Goal: Task Accomplishment & Management: Manage account settings

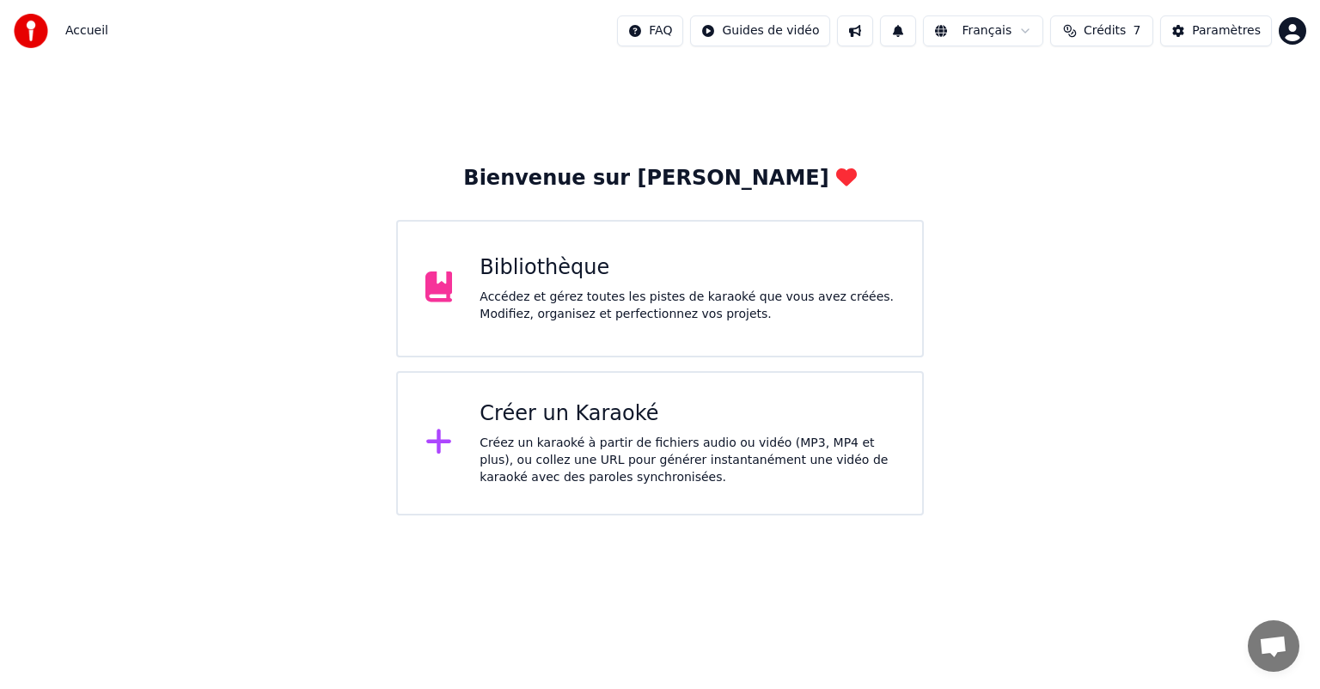
click at [541, 322] on div "Accédez et gérez toutes les pistes de karaoké que vous avez créées. Modifiez, o…" at bounding box center [687, 306] width 415 height 34
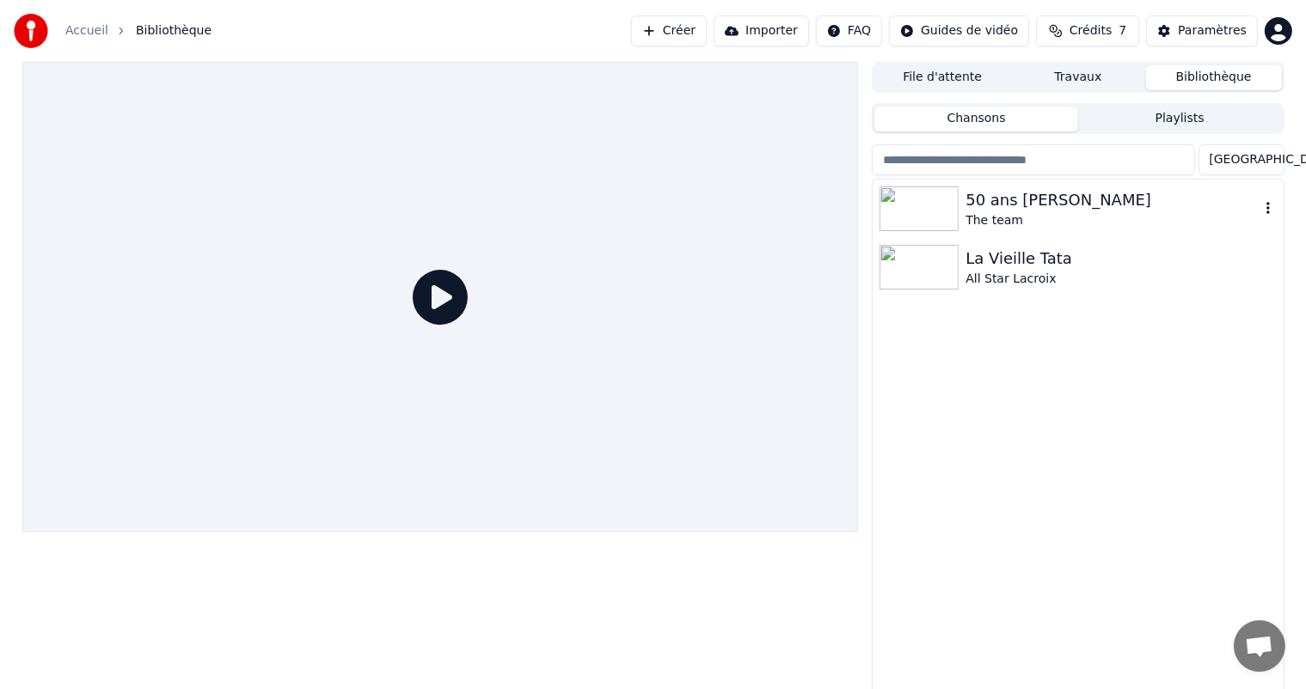
click at [1024, 192] on div "50 ans [PERSON_NAME]" at bounding box center [1111, 200] width 293 height 24
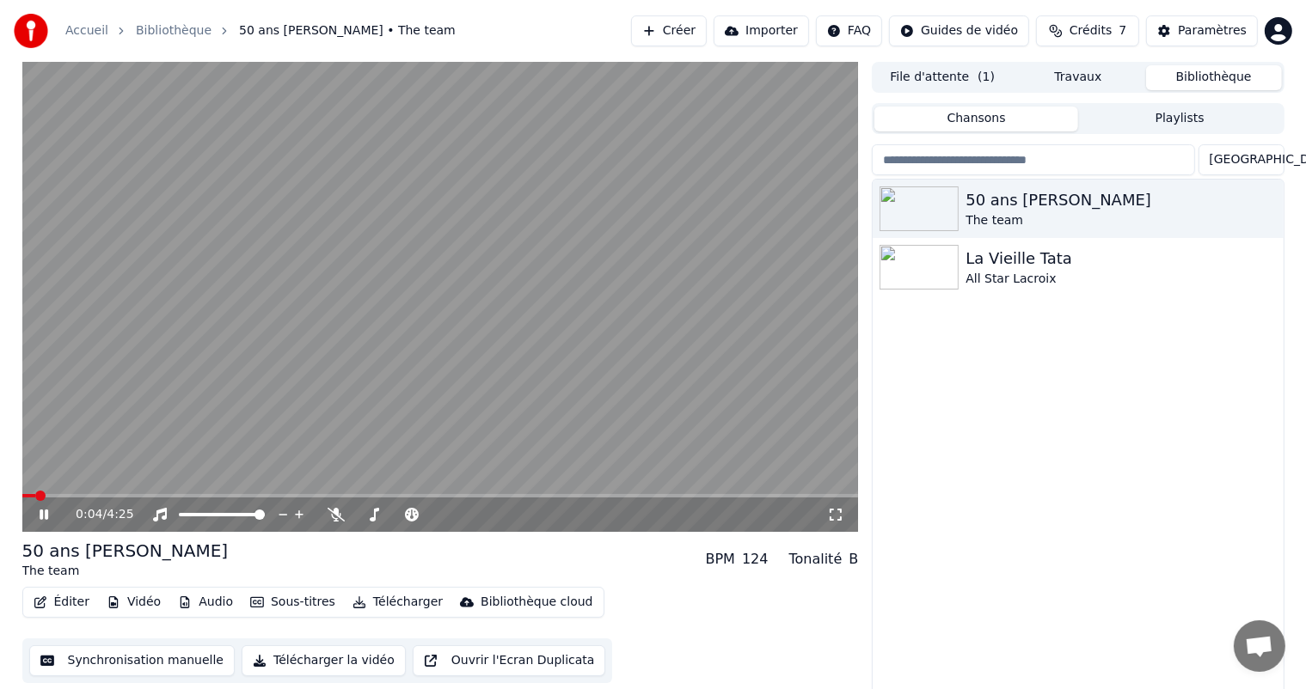
click at [50, 514] on icon at bounding box center [56, 515] width 40 height 14
click at [1220, 317] on div "50 ans [PERSON_NAME] The team La Vieille Tata All Star Lacroix" at bounding box center [1077, 438] width 410 height 516
click at [1093, 79] on button "Travaux" at bounding box center [1078, 77] width 136 height 25
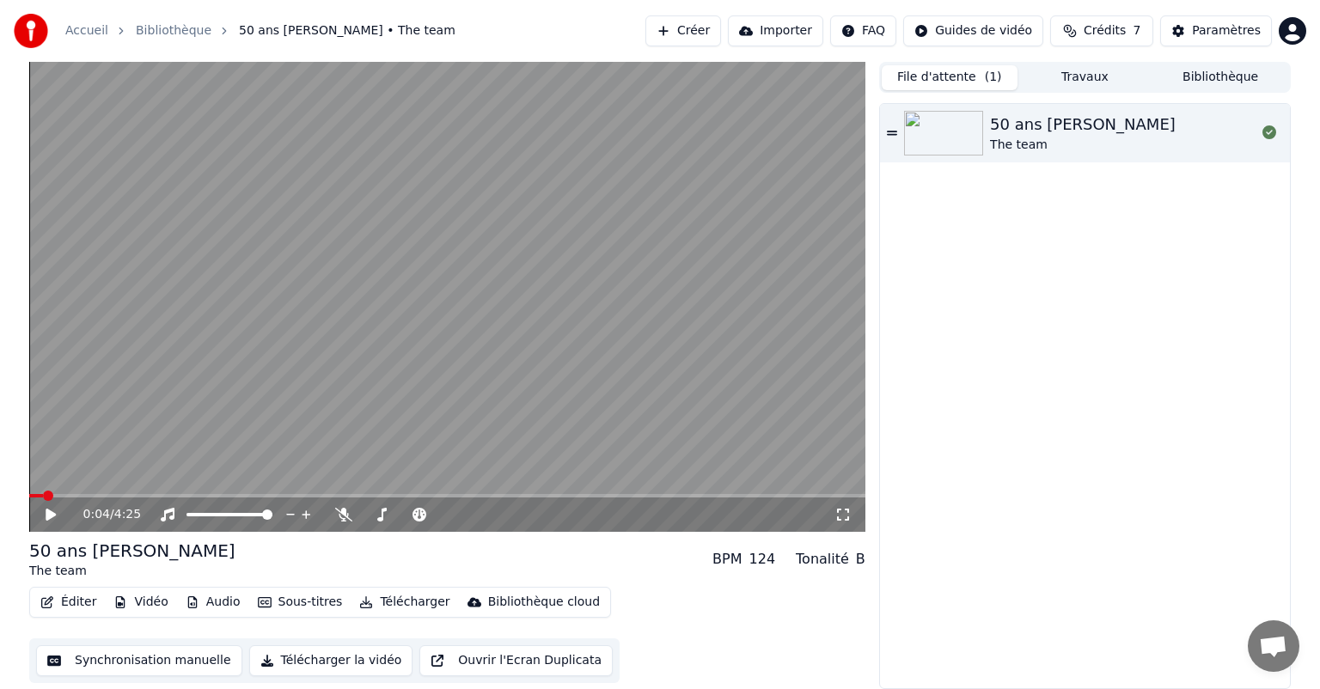
click at [968, 76] on button "File d'attente ( 1 )" at bounding box center [950, 77] width 136 height 25
click at [1049, 127] on div "50 ans [PERSON_NAME]" at bounding box center [1083, 125] width 186 height 24
click at [47, 513] on icon at bounding box center [50, 515] width 9 height 10
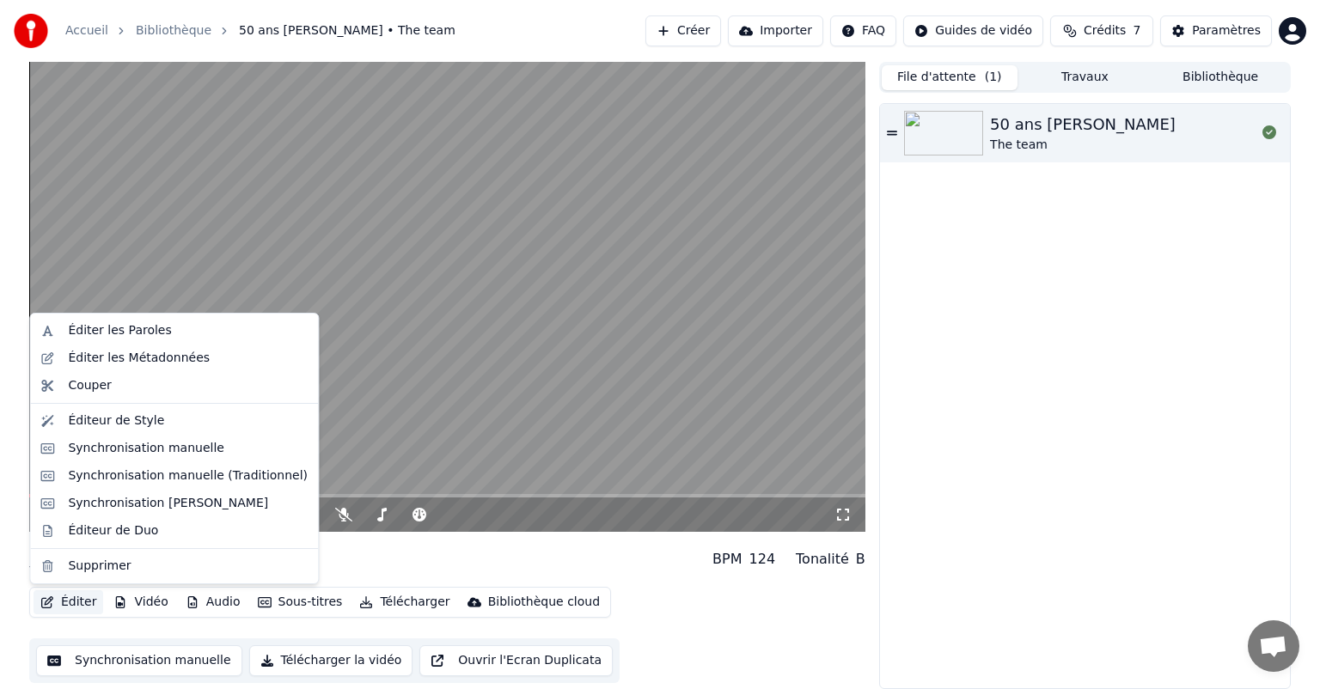
click at [84, 598] on button "Éditer" at bounding box center [69, 602] width 70 height 24
click at [90, 415] on div "Éditeur de Style" at bounding box center [116, 421] width 96 height 17
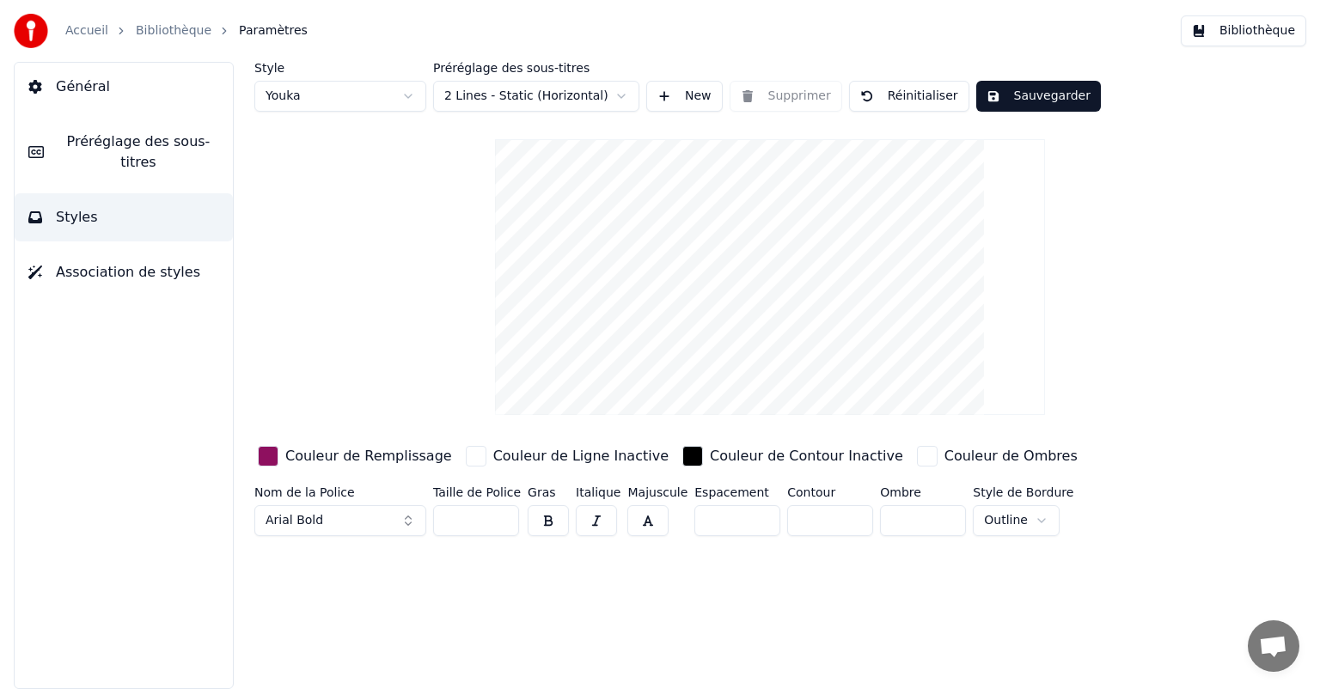
click at [278, 453] on div "button" at bounding box center [268, 456] width 21 height 21
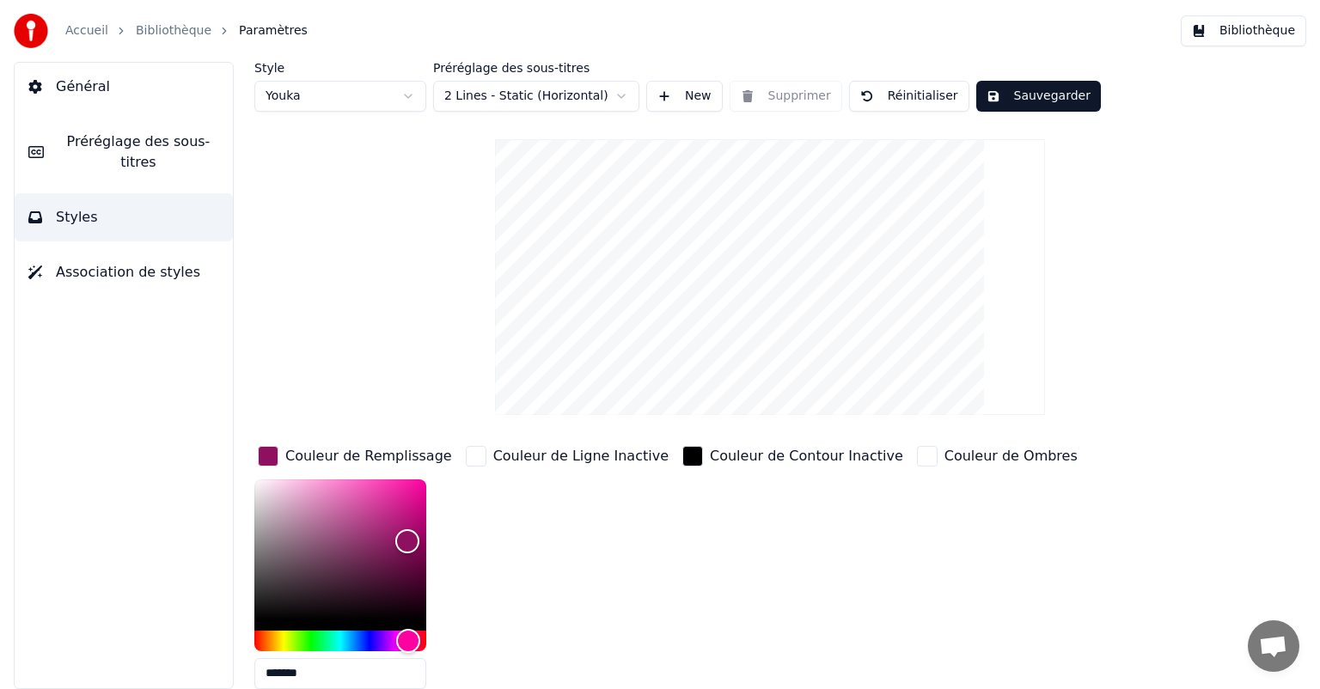
click at [278, 453] on div "button" at bounding box center [268, 456] width 21 height 21
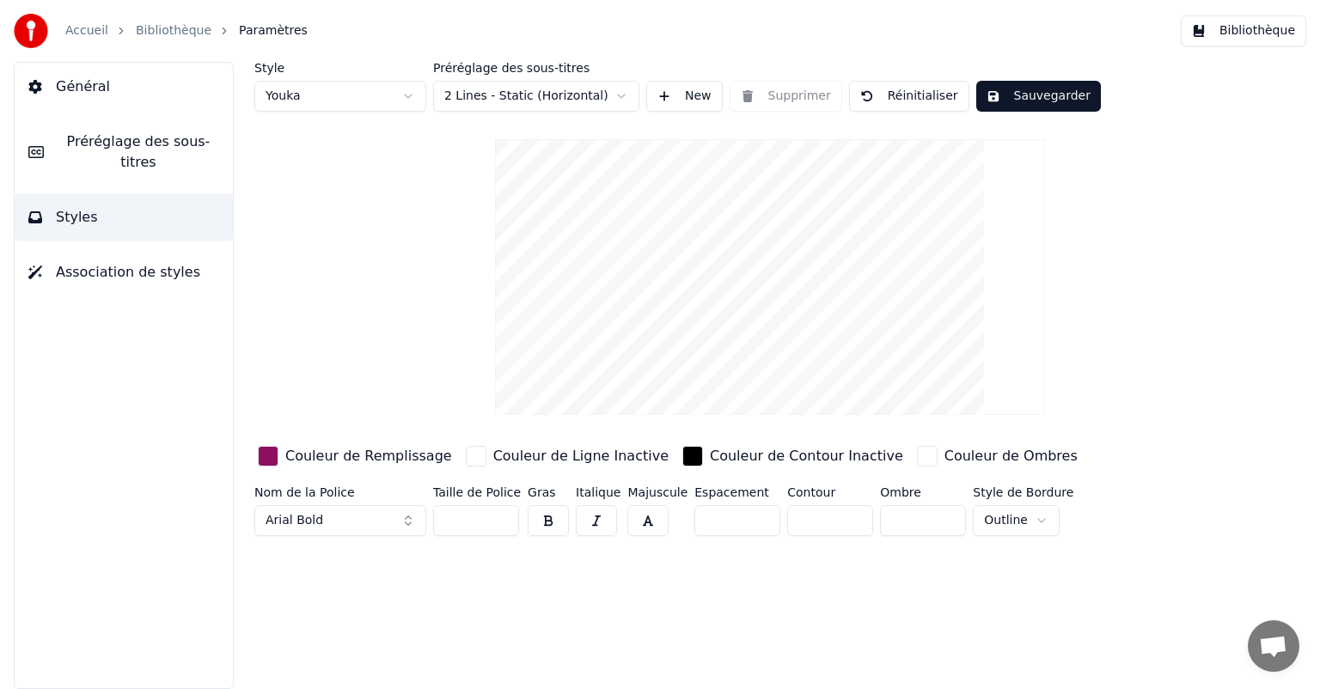
click at [123, 142] on span "Préréglage des sous-titres" at bounding box center [139, 151] width 162 height 41
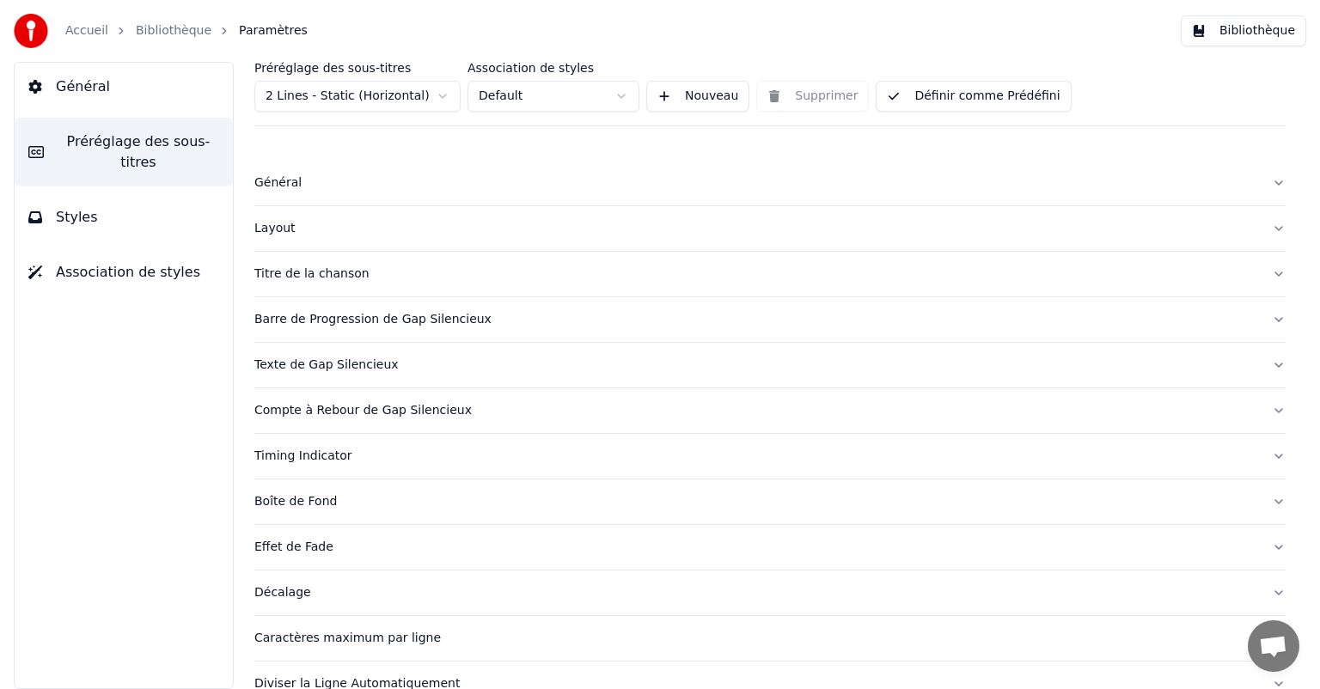
click at [297, 261] on button "Titre de la chanson" at bounding box center [769, 274] width 1031 height 45
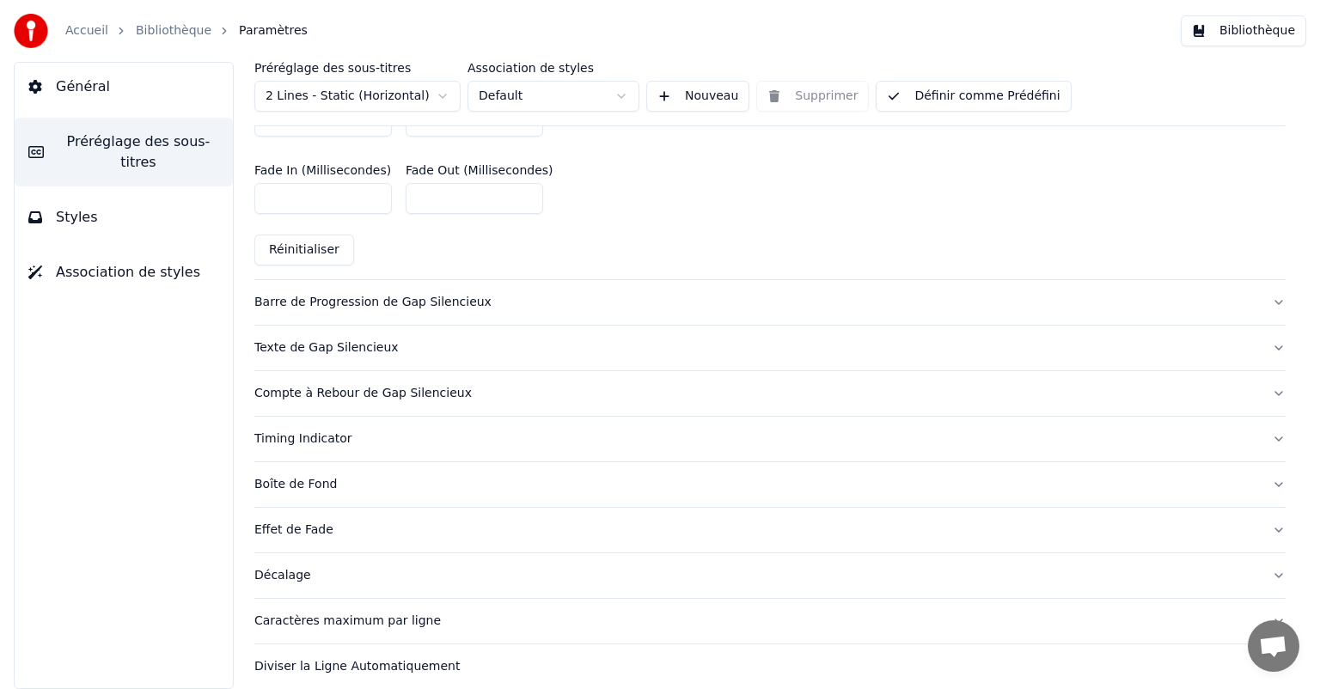
scroll to position [889, 0]
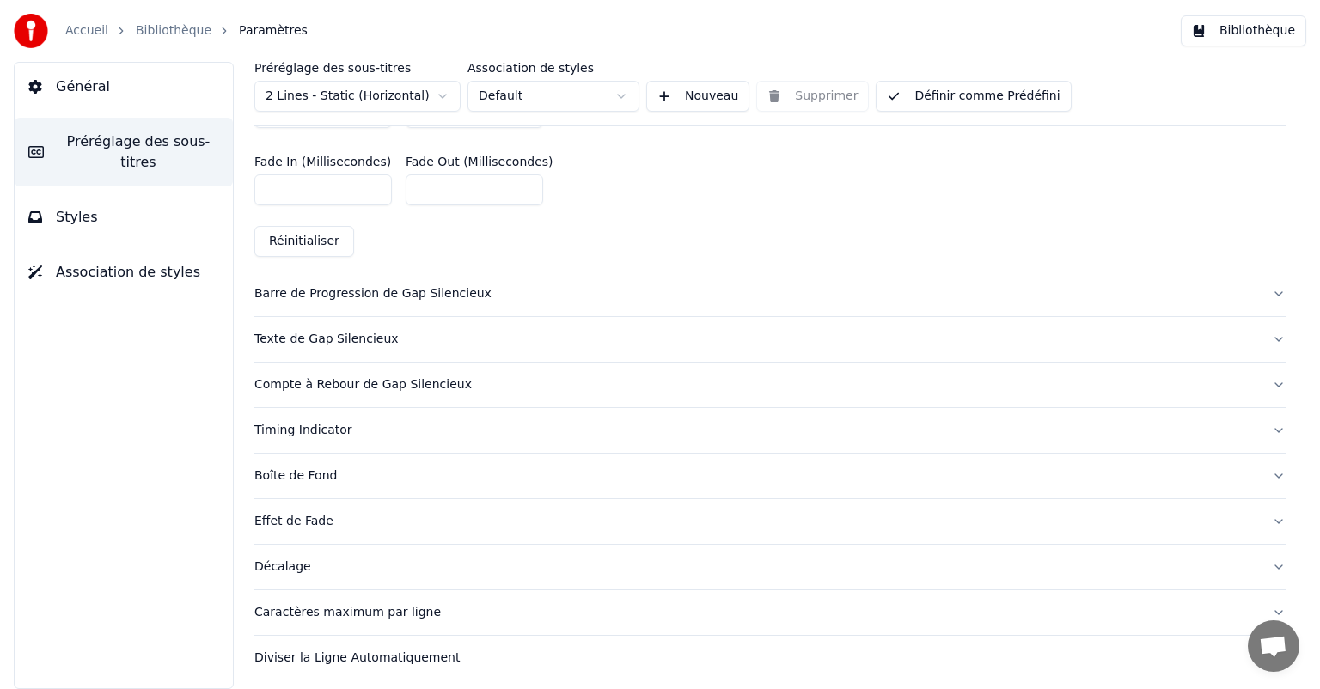
click at [327, 242] on button "Réinitialiser" at bounding box center [304, 241] width 100 height 31
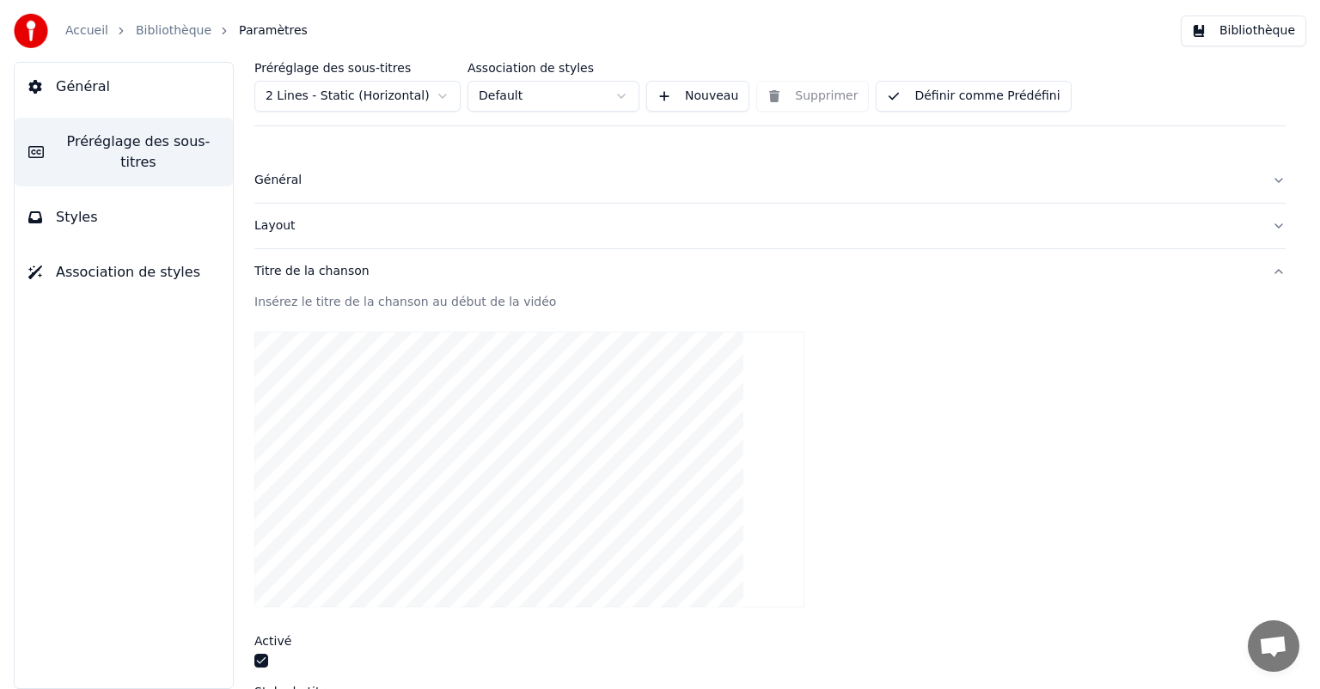
scroll to position [0, 0]
click at [809, 93] on div "Préréglage des sous-titres 2 Lines - Static (Horizontal) Association de styles …" at bounding box center [769, 94] width 1031 height 64
click at [446, 94] on html "Accueil Bibliothèque Paramètres Bibliothèque Général Préréglage des sous-titres…" at bounding box center [660, 344] width 1320 height 689
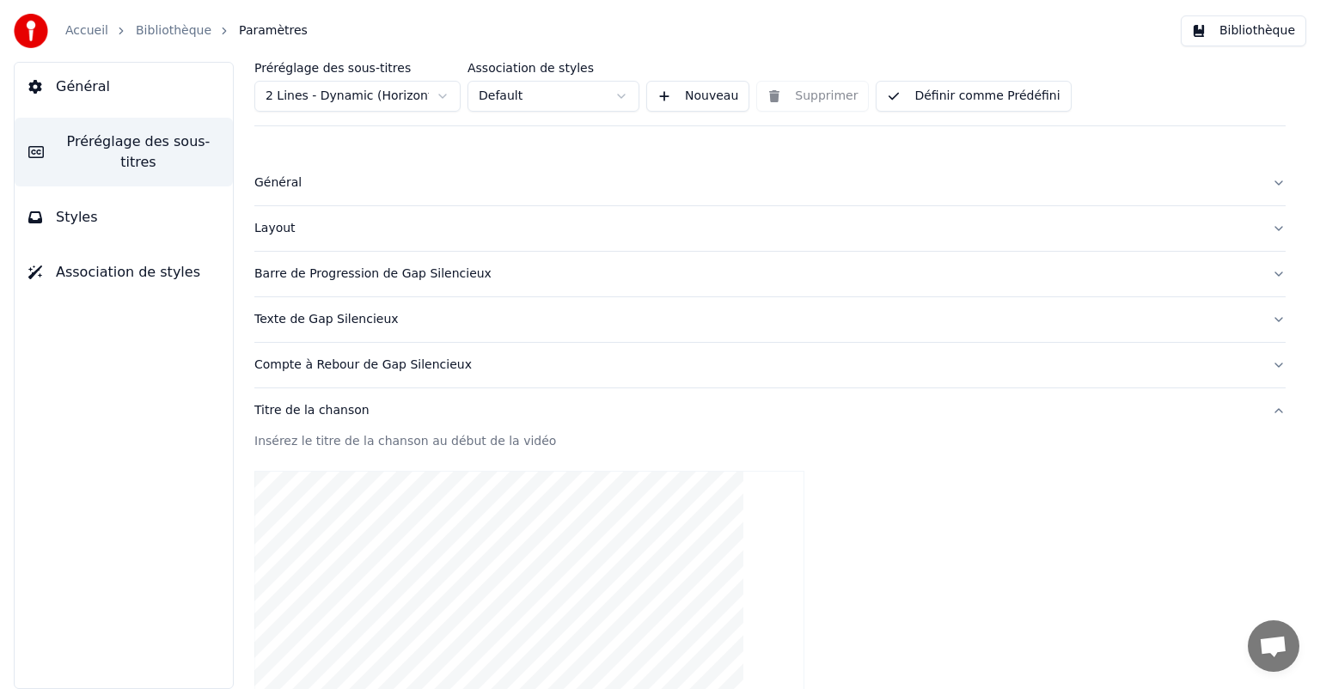
click at [623, 100] on html "Accueil Bibliothèque Paramètres Bibliothèque Général Préréglage des sous-titres…" at bounding box center [660, 344] width 1320 height 689
click at [426, 233] on div "Layout" at bounding box center [756, 228] width 1004 height 17
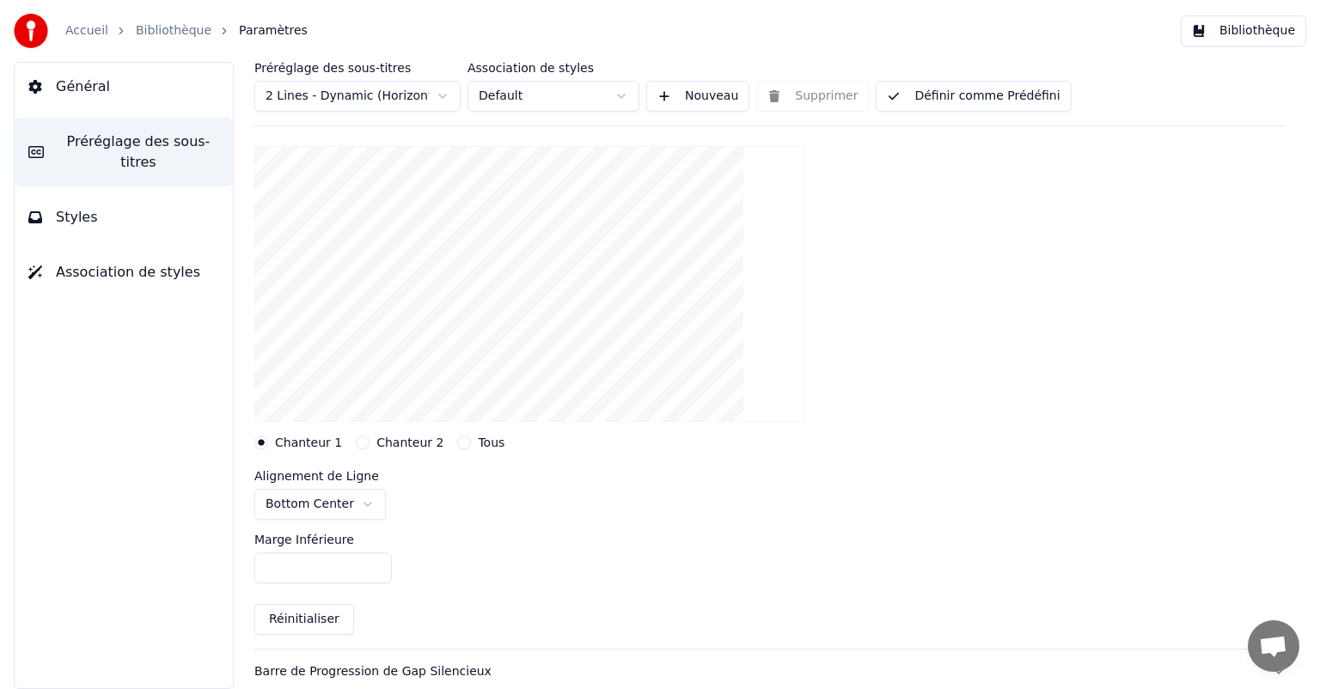
scroll to position [172, 0]
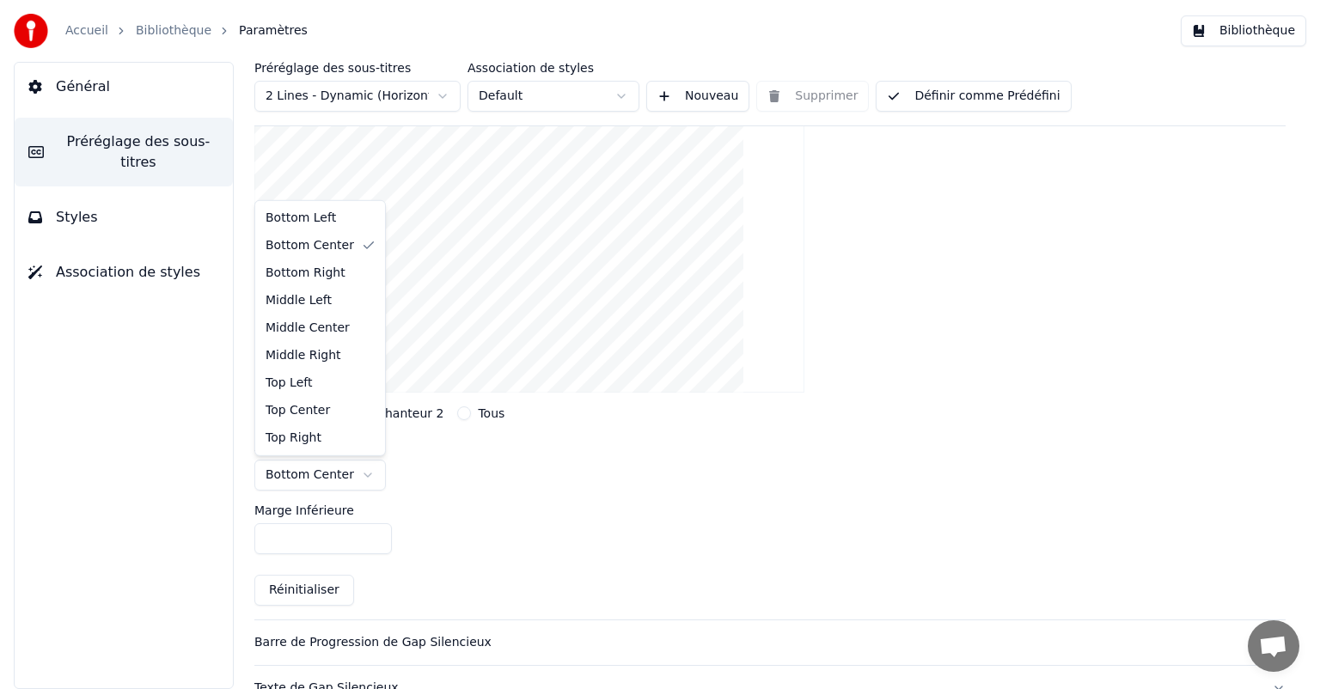
click at [354, 477] on html "Accueil Bibliothèque Paramètres Bibliothèque Général Préréglage des sous-titres…" at bounding box center [660, 344] width 1320 height 689
click at [359, 481] on html "Accueil Bibliothèque Paramètres Bibliothèque Général Préréglage des sous-titres…" at bounding box center [660, 344] width 1320 height 689
click at [353, 475] on html "Accueil Bibliothèque Paramètres Bibliothèque Général Préréglage des sous-titres…" at bounding box center [660, 344] width 1320 height 689
click at [337, 478] on html "Accueil Bibliothèque Paramètres Bibliothèque Général Préréglage des sous-titres…" at bounding box center [660, 344] width 1320 height 689
click at [346, 464] on html "Accueil Bibliothèque Paramètres Bibliothèque Général Préréglage des sous-titres…" at bounding box center [660, 344] width 1320 height 689
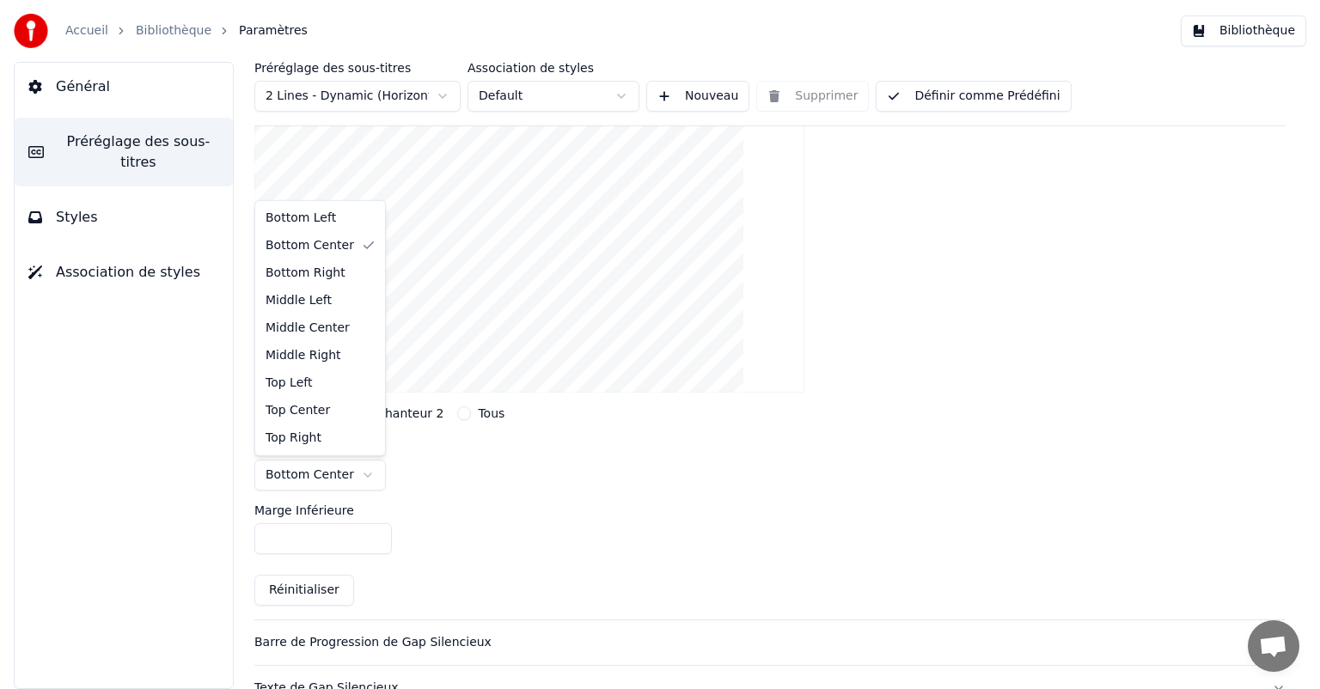
click at [358, 470] on html "Accueil Bibliothèque Paramètres Bibliothèque Général Préréglage des sous-titres…" at bounding box center [660, 344] width 1320 height 689
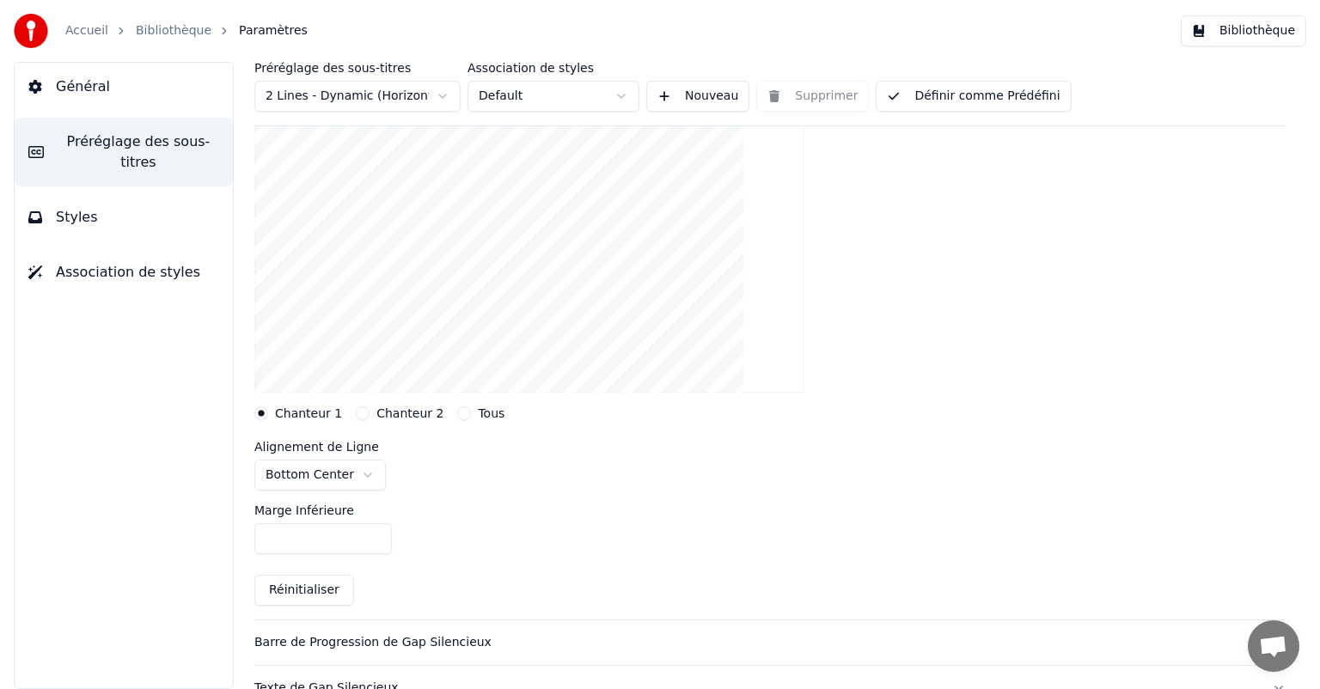
click at [358, 470] on html "Accueil Bibliothèque Paramètres Bibliothèque Général Préréglage des sous-titres…" at bounding box center [660, 344] width 1320 height 689
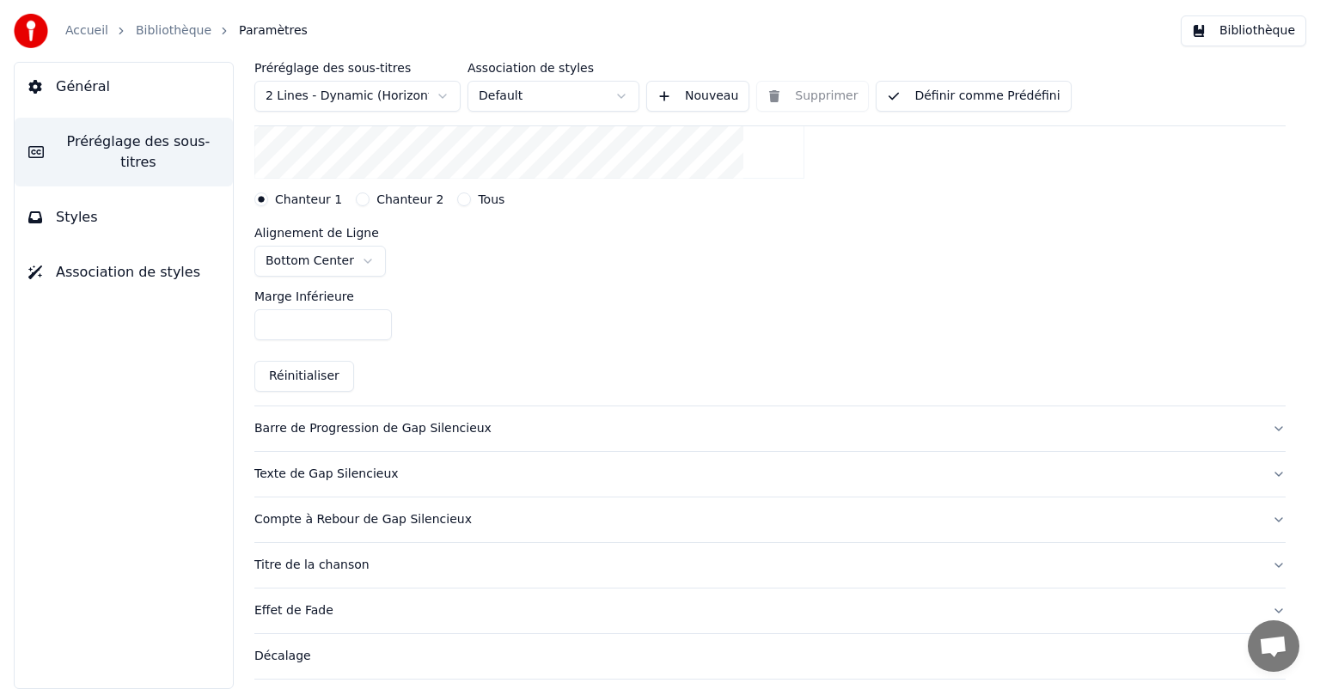
scroll to position [430, 0]
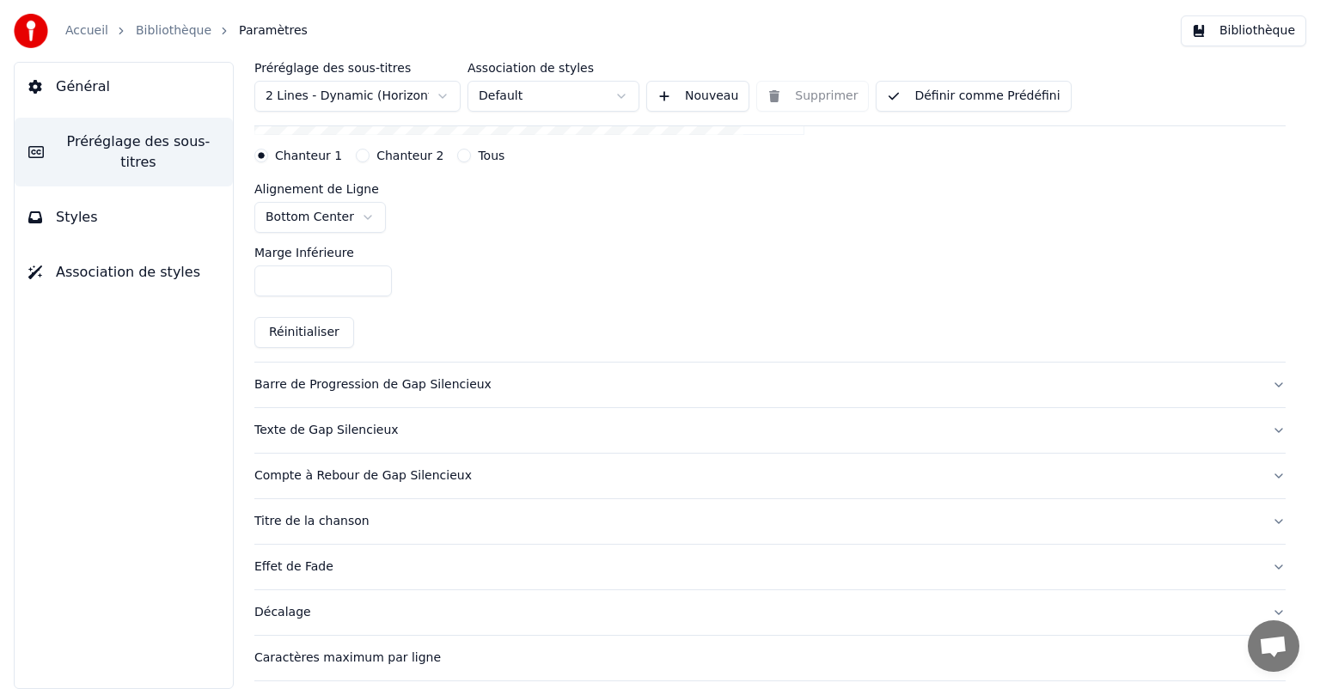
click at [313, 336] on button "Réinitialiser" at bounding box center [304, 332] width 100 height 31
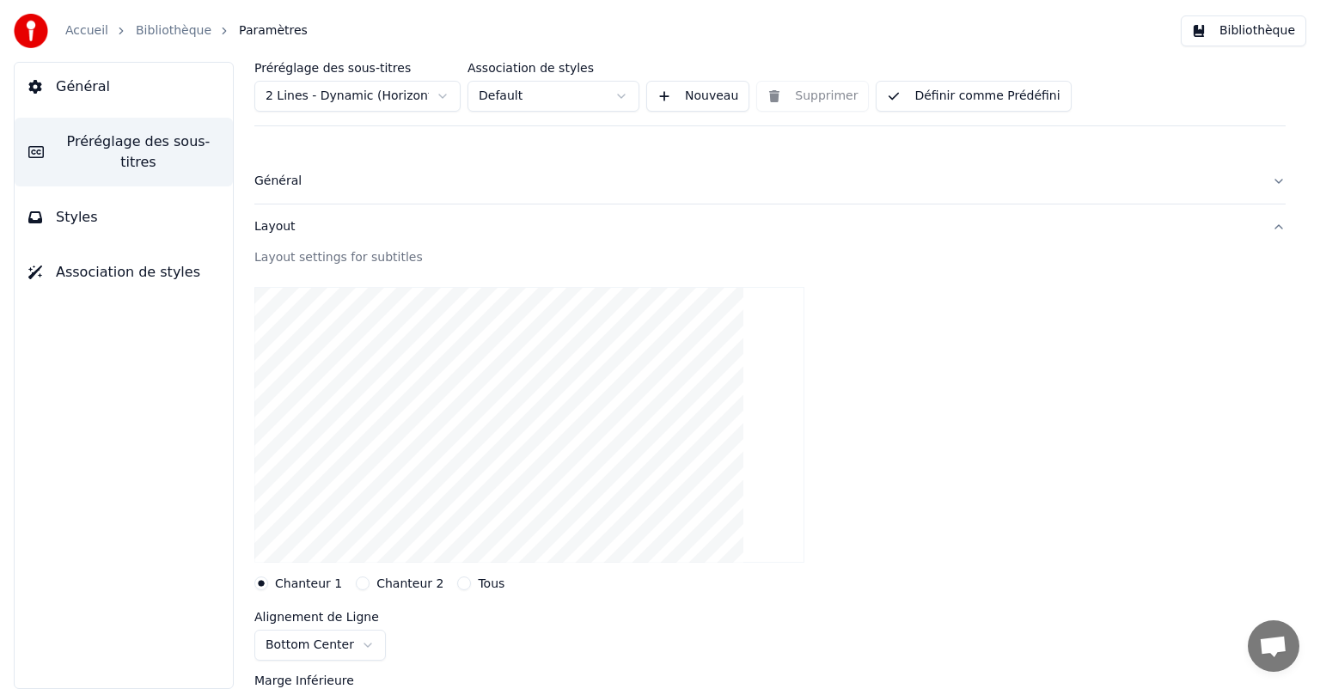
scroll to position [0, 0]
click at [346, 179] on div "Général" at bounding box center [756, 182] width 1004 height 17
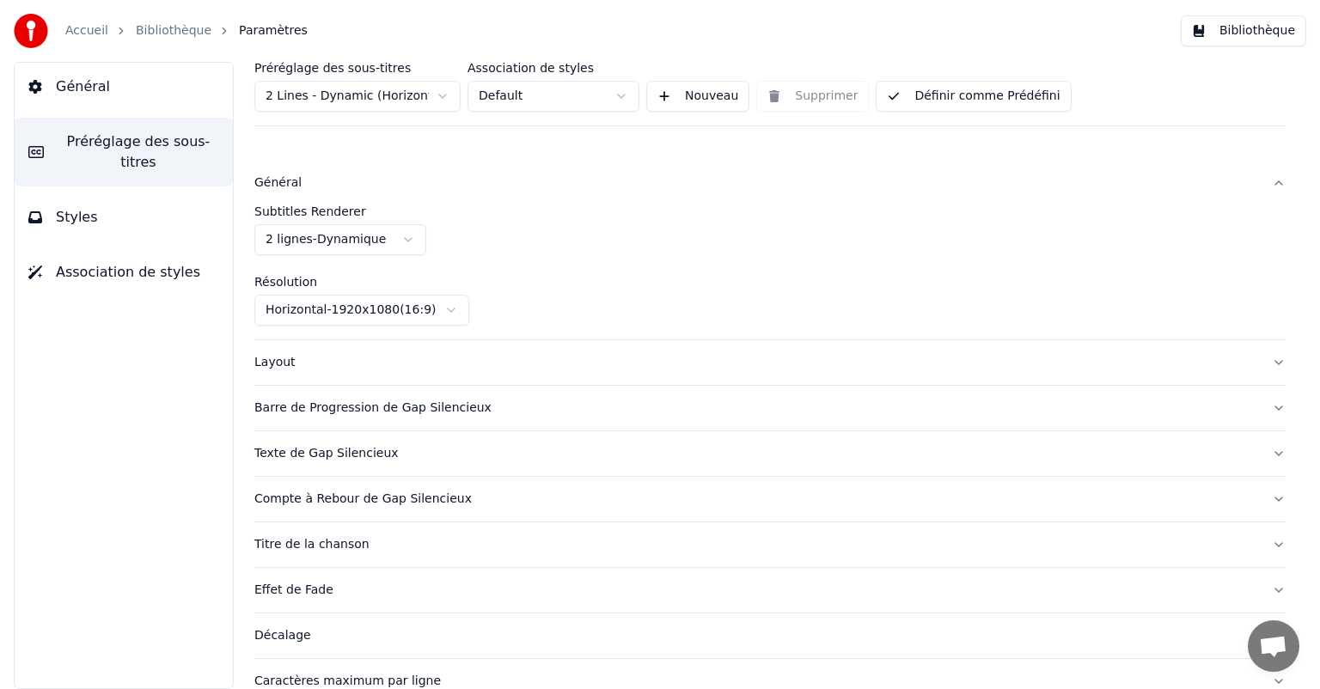
click at [337, 368] on div "Layout" at bounding box center [756, 362] width 1004 height 17
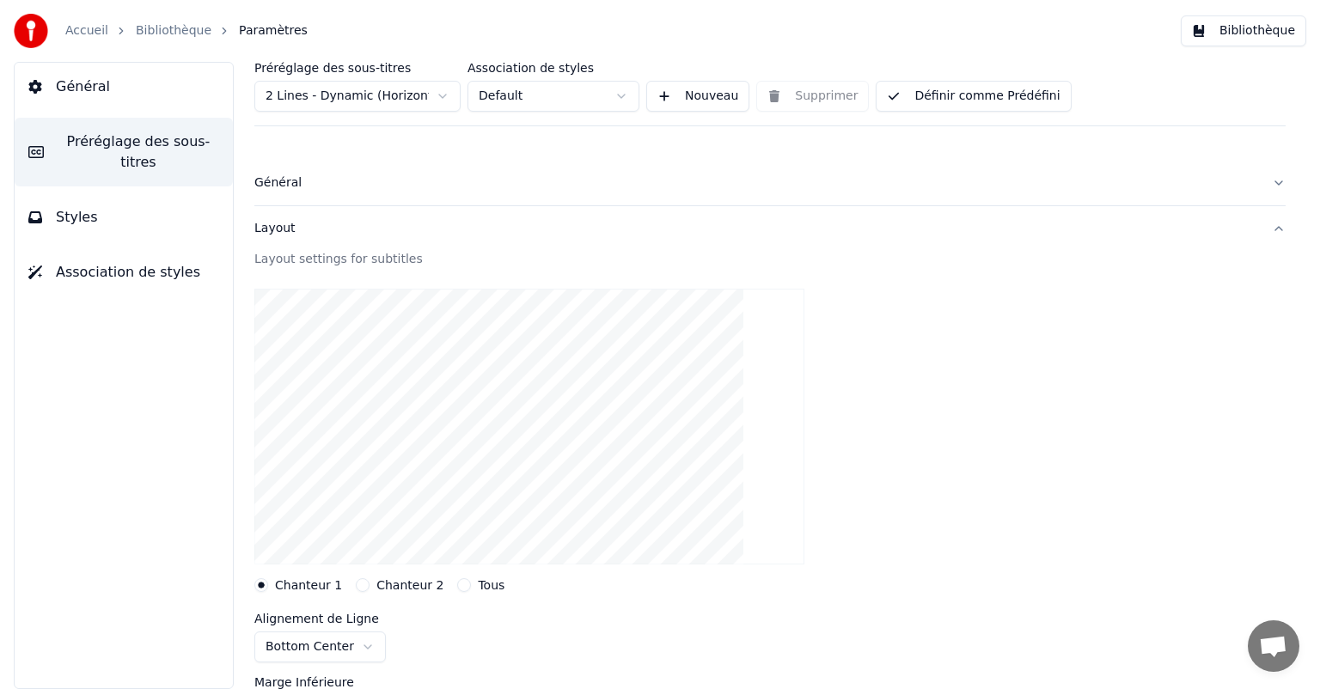
click at [339, 223] on div "Layout" at bounding box center [756, 228] width 1004 height 17
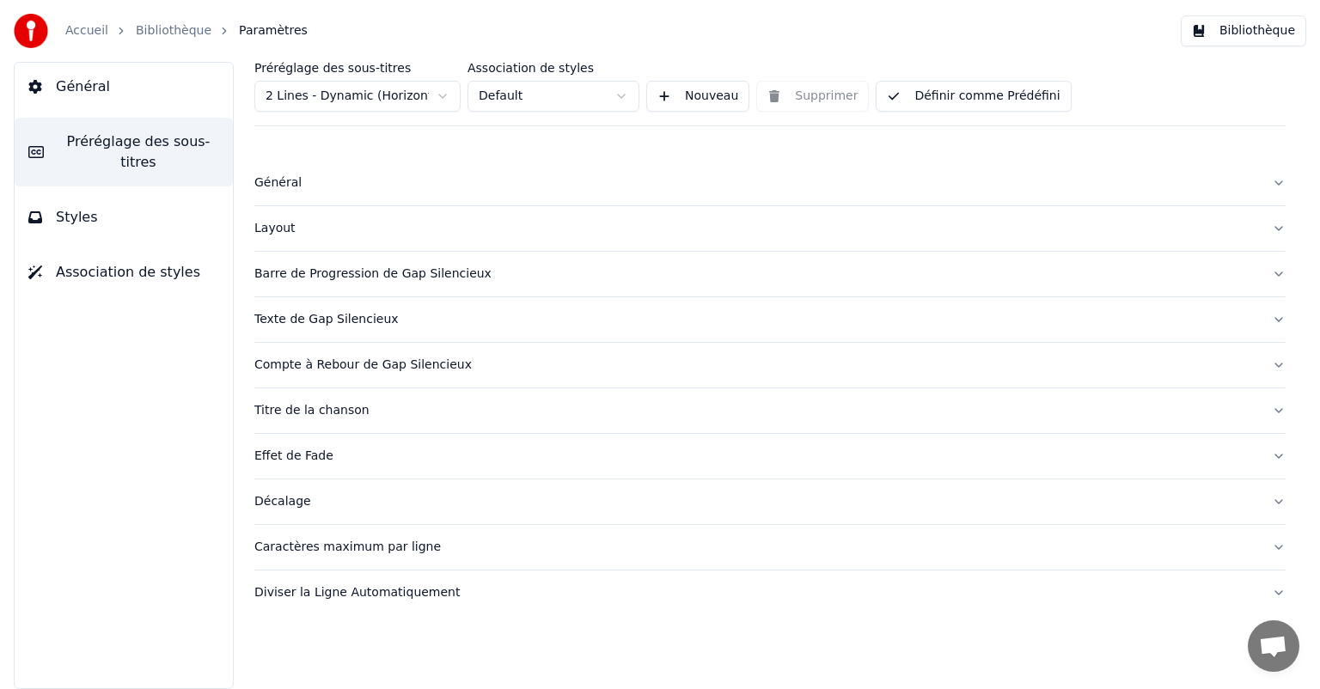
click at [364, 285] on button "Barre de Progression de Gap Silencieux" at bounding box center [769, 274] width 1031 height 45
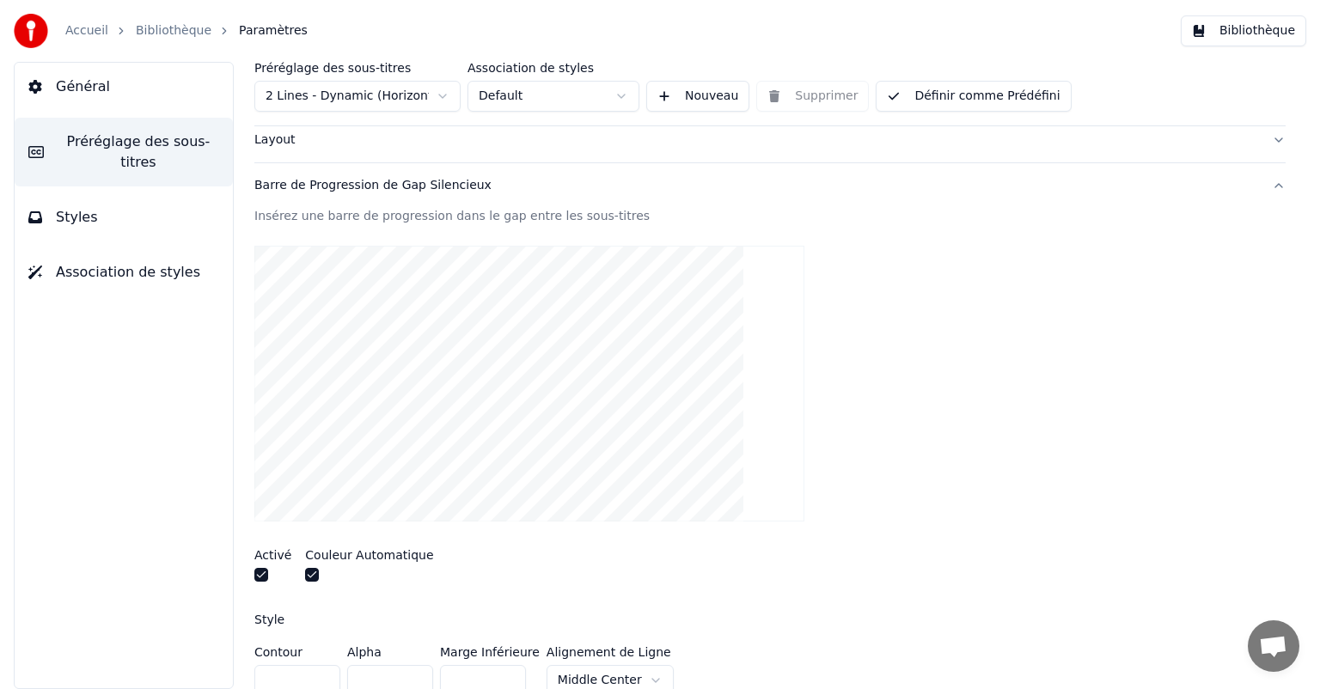
scroll to position [86, 0]
click at [256, 574] on button "button" at bounding box center [261, 578] width 14 height 14
click at [305, 577] on button "button" at bounding box center [312, 578] width 14 height 14
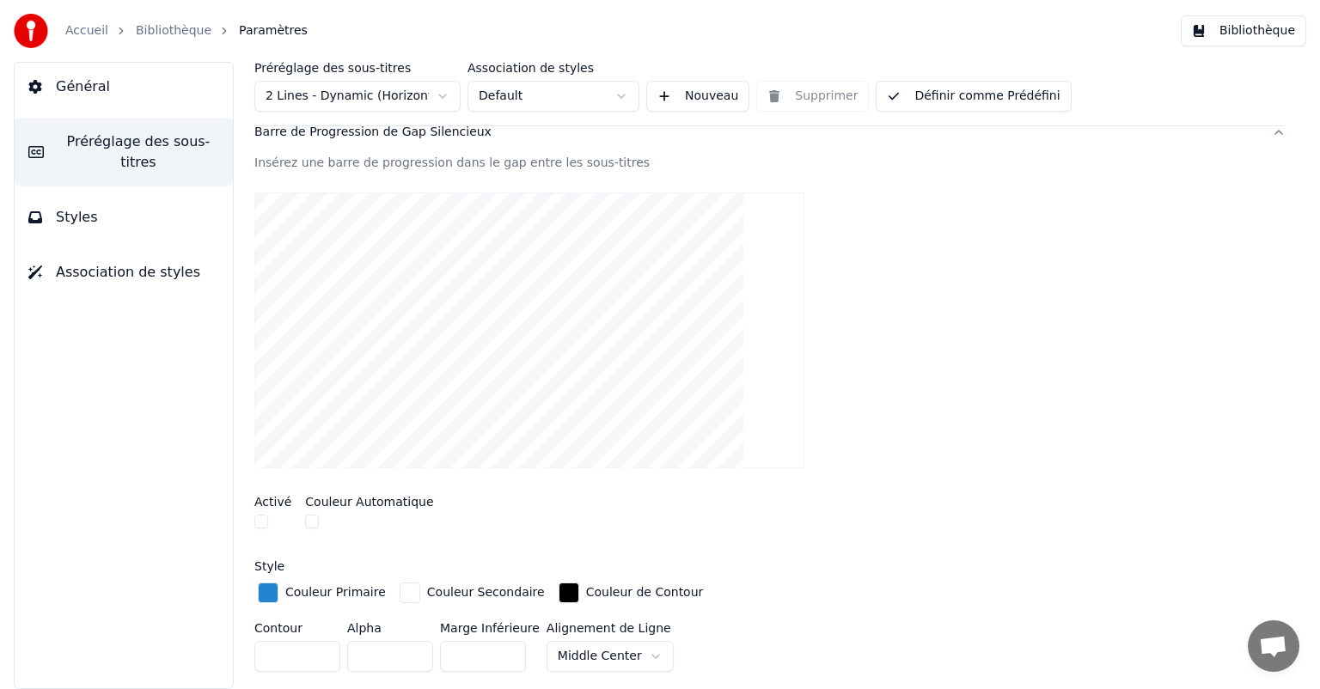
scroll to position [172, 0]
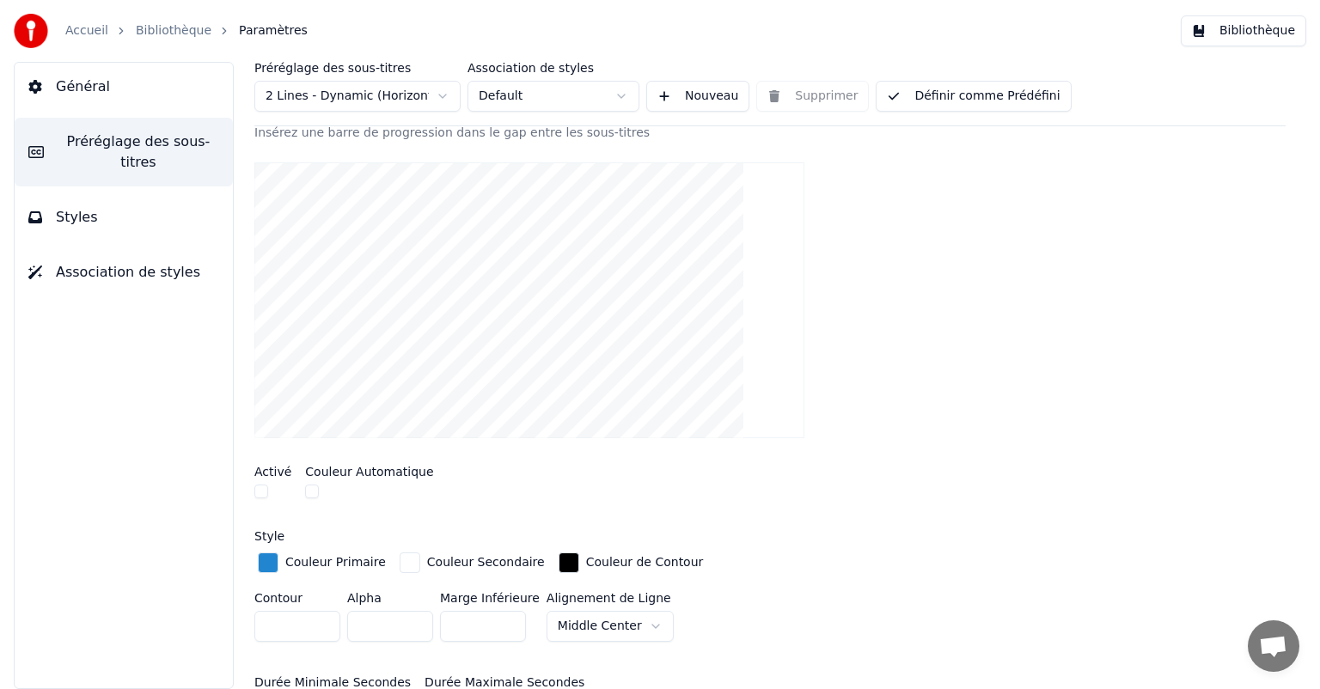
click at [269, 563] on div "button" at bounding box center [268, 563] width 21 height 21
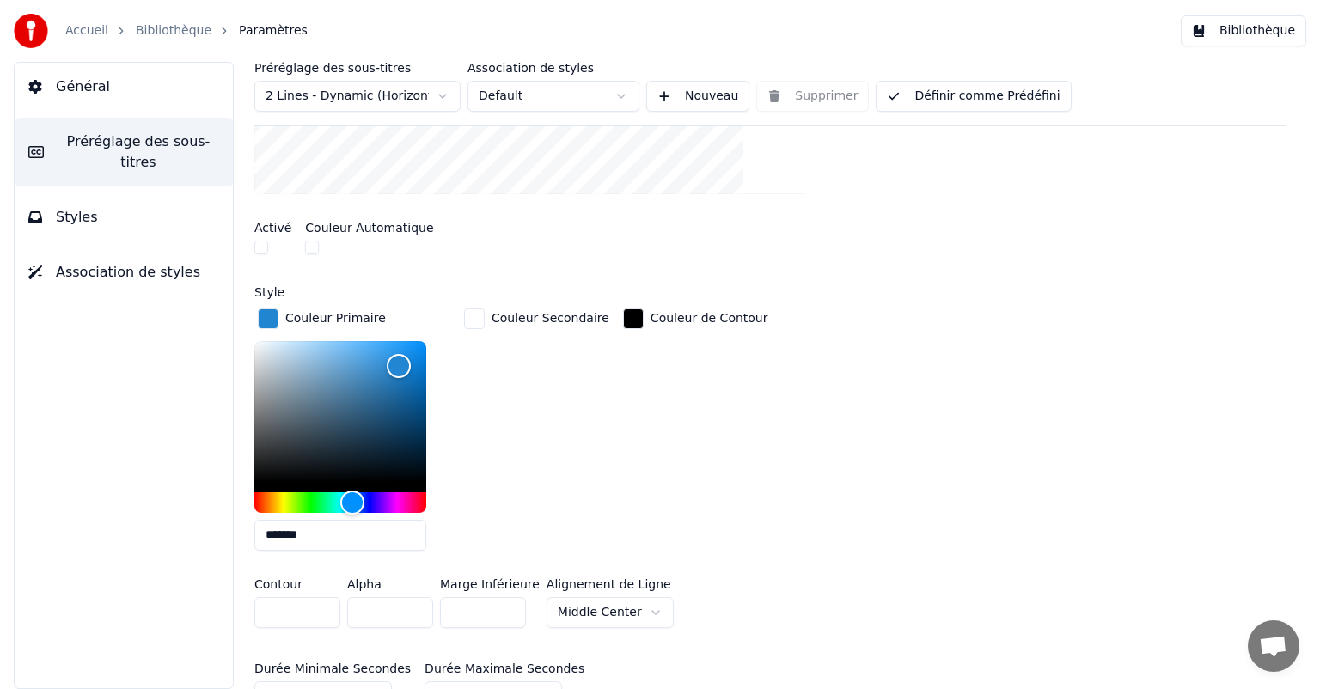
scroll to position [430, 0]
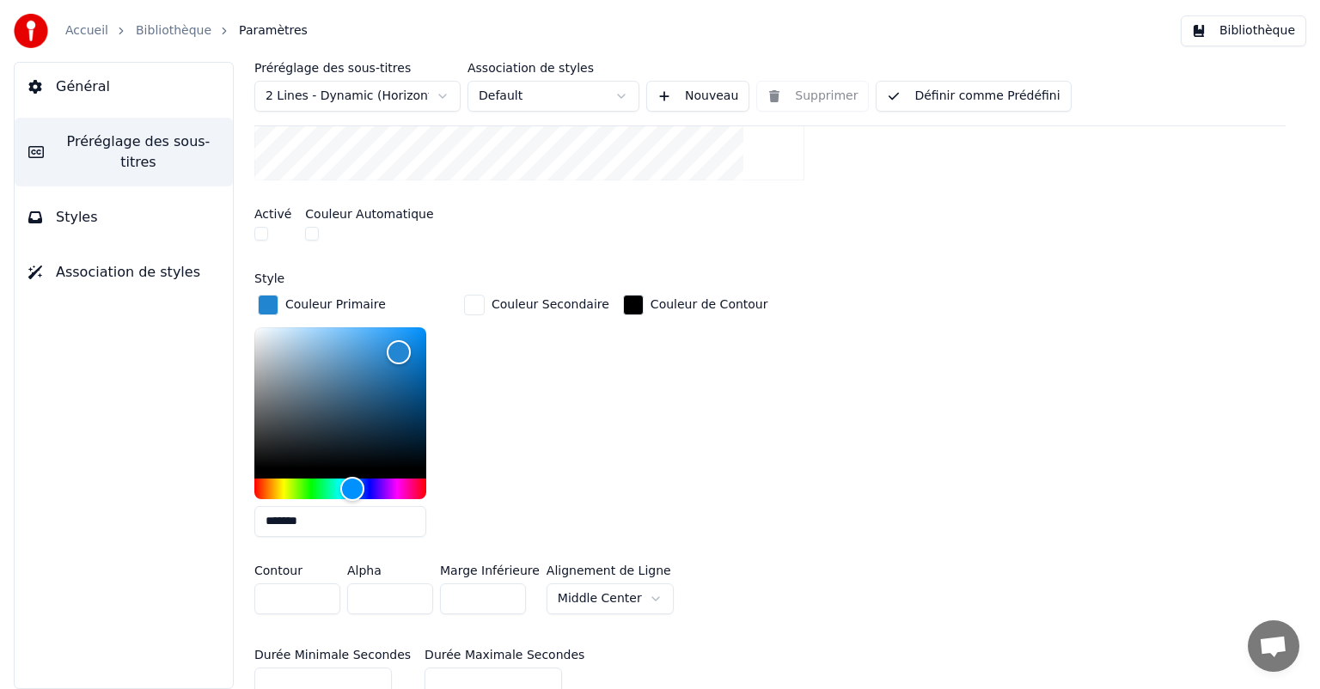
drag, startPoint x: 332, startPoint y: 516, endPoint x: 248, endPoint y: 508, distance: 84.6
click at [248, 508] on div "Préréglage des sous-titres 2 Lines - Dynamic (Horizontal) Association de styles…" at bounding box center [770, 375] width 1100 height 627
paste input "text"
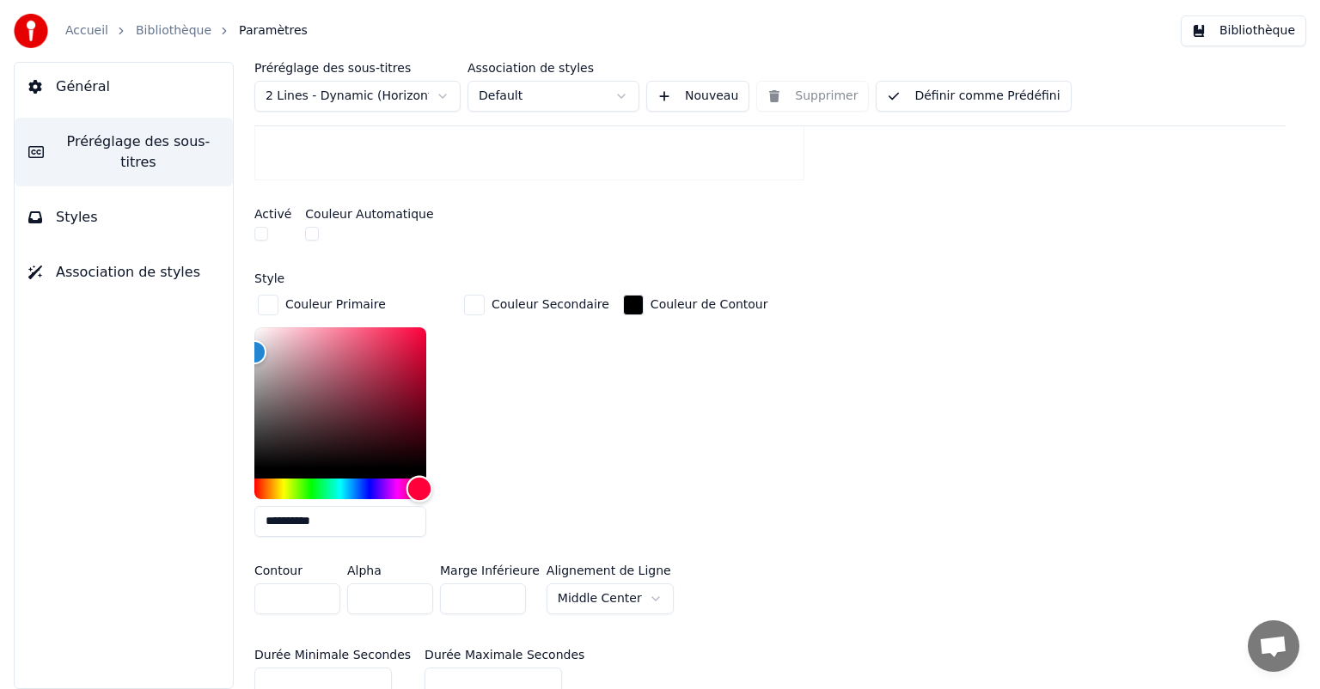
click at [419, 492] on div "Hue" at bounding box center [340, 489] width 172 height 21
type input "*******"
click at [415, 368] on div "Color" at bounding box center [340, 397] width 172 height 141
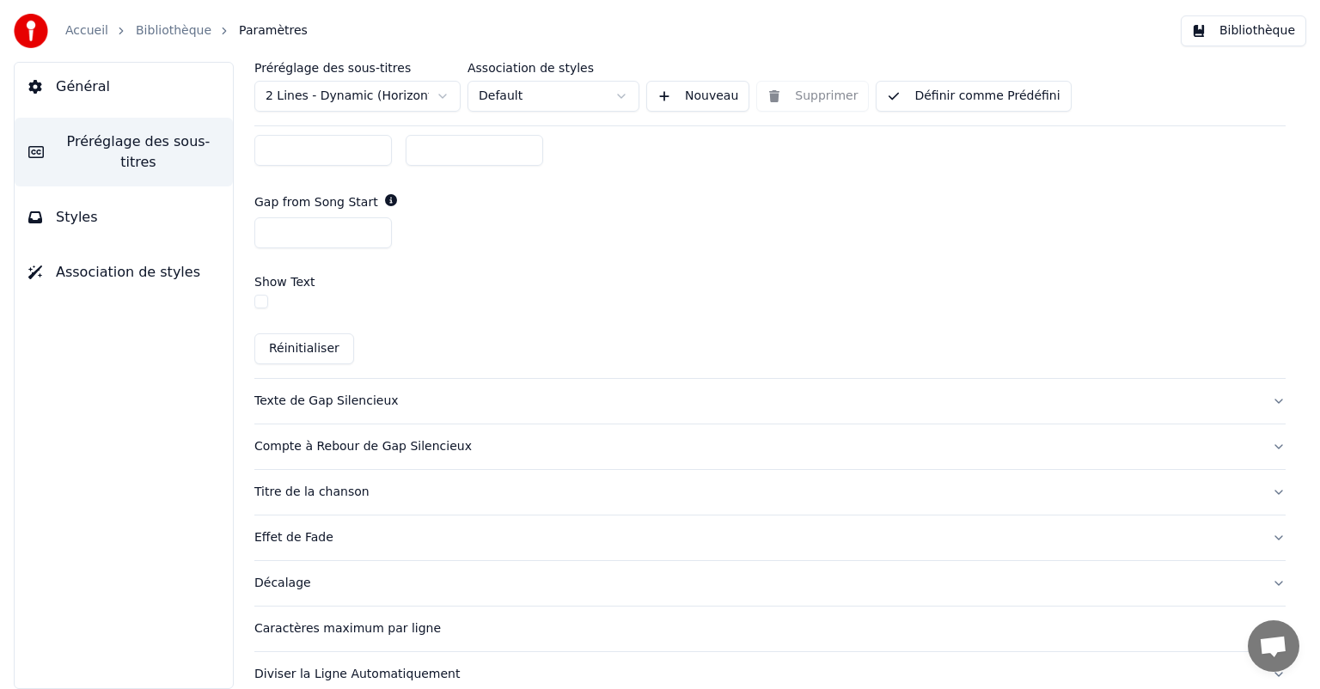
scroll to position [1203, 0]
click at [385, 480] on div "Titre de la chanson" at bounding box center [756, 488] width 1004 height 17
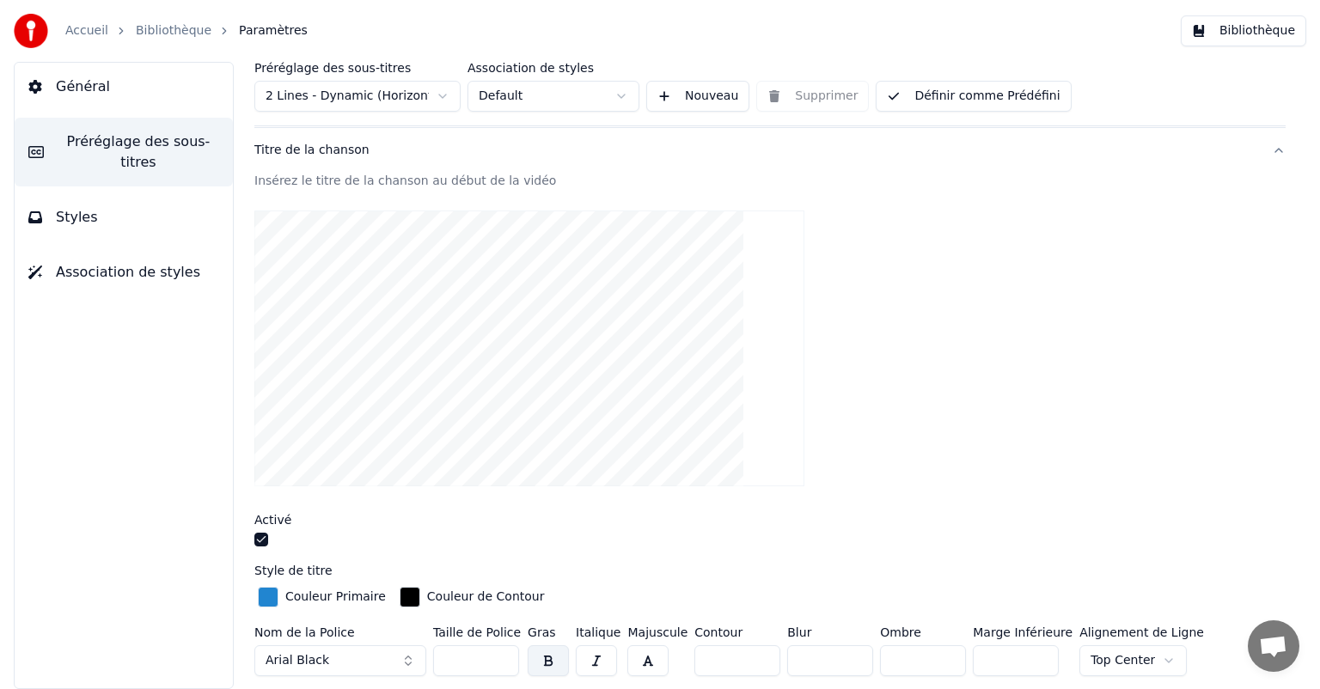
scroll to position [0, 0]
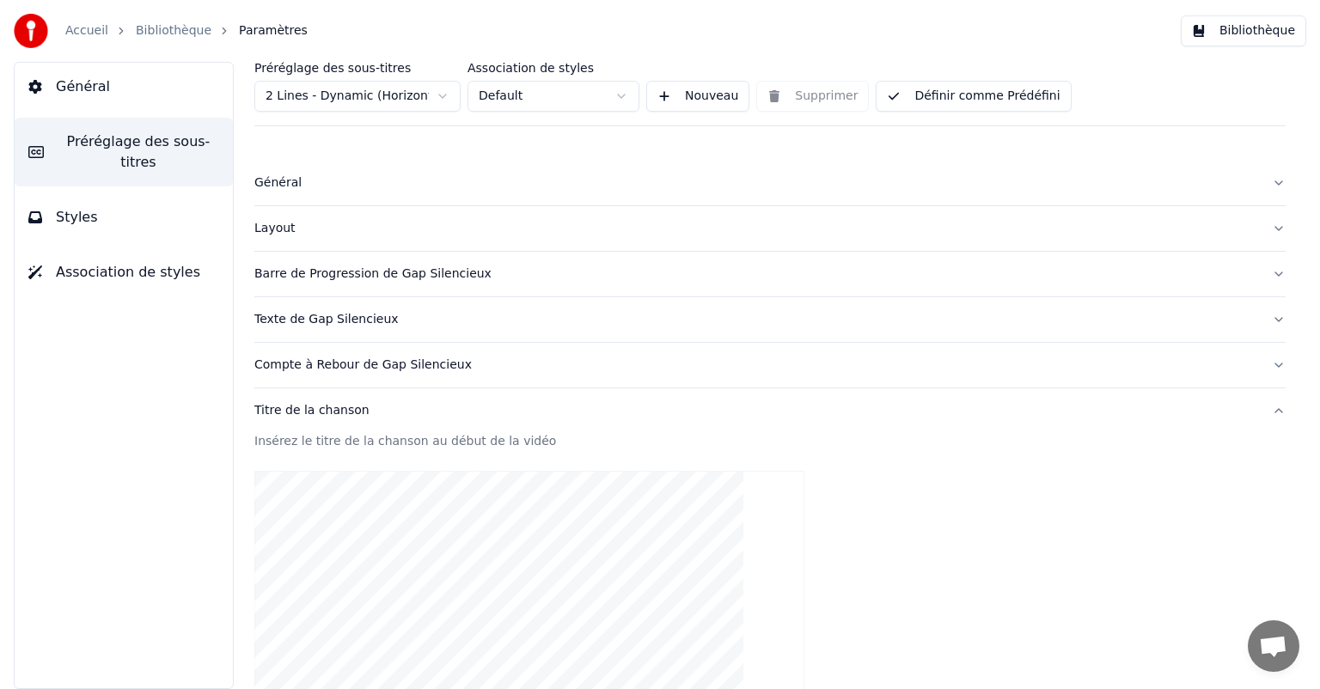
click at [384, 327] on div "Texte de Gap Silencieux" at bounding box center [756, 319] width 1004 height 17
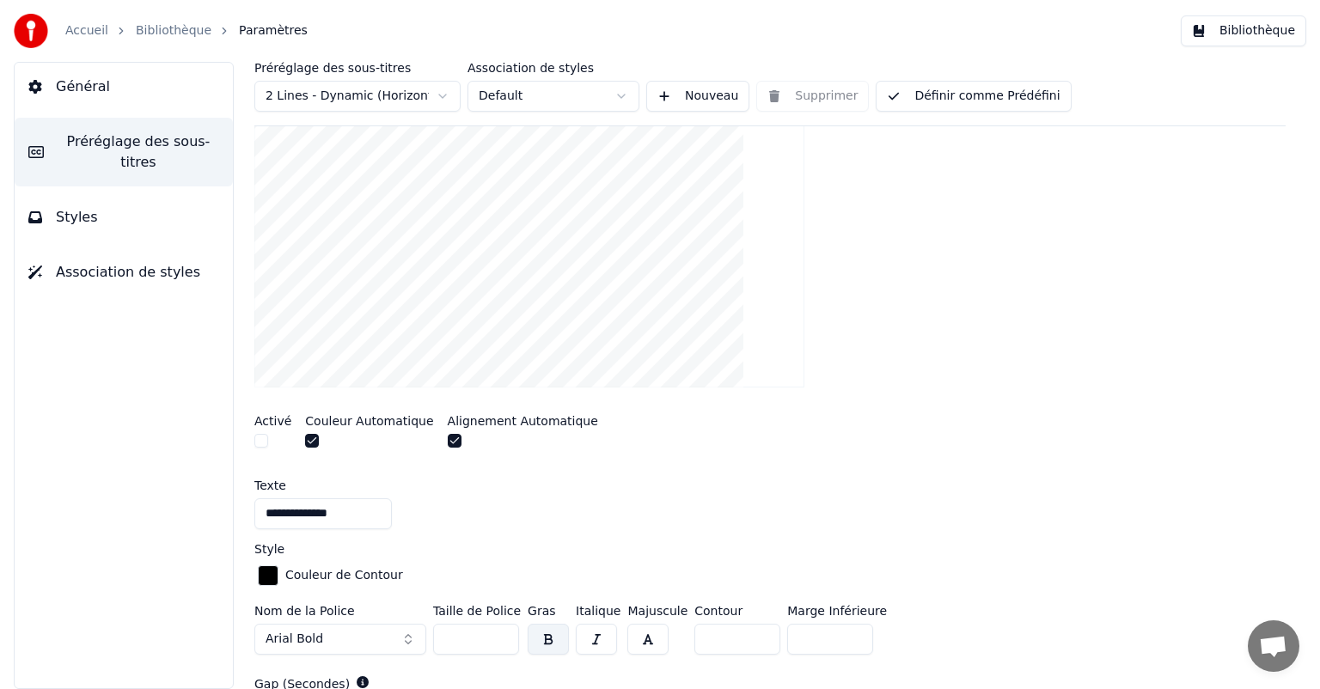
scroll to position [258, 0]
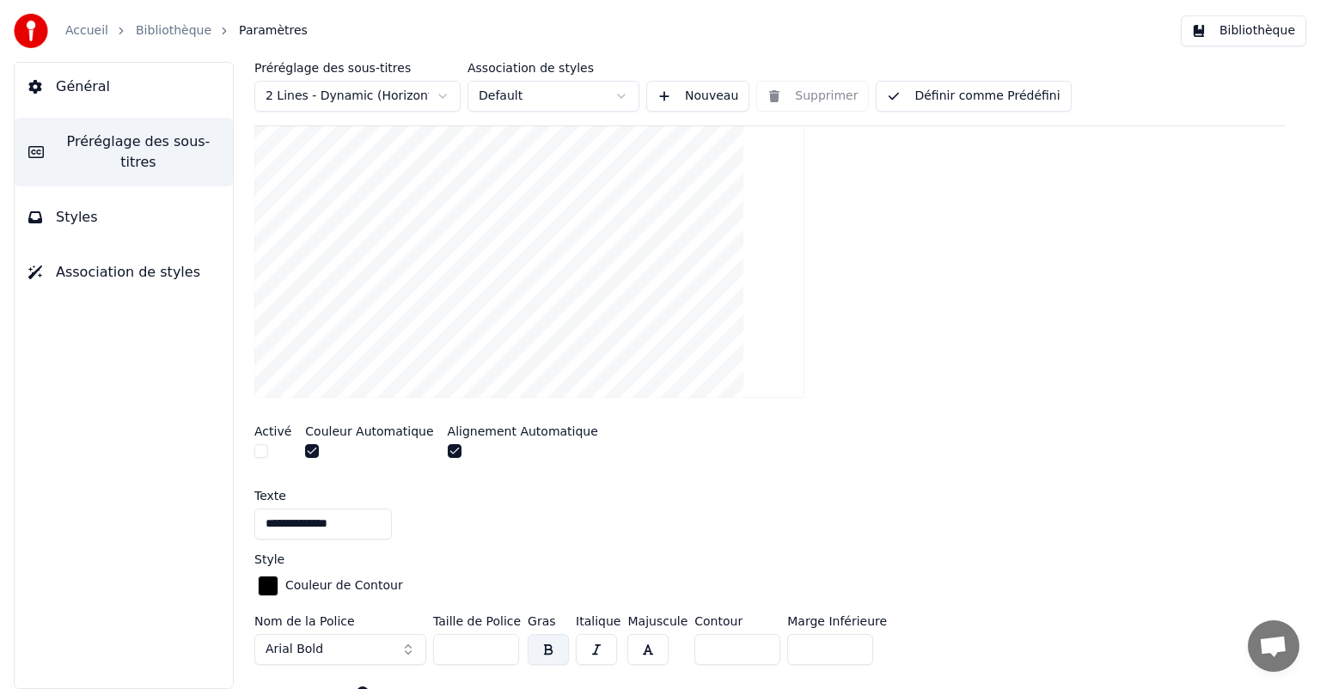
click at [264, 451] on button "button" at bounding box center [261, 451] width 14 height 14
click at [264, 441] on div "Activé" at bounding box center [272, 443] width 37 height 37
click at [258, 448] on button "button" at bounding box center [261, 451] width 14 height 14
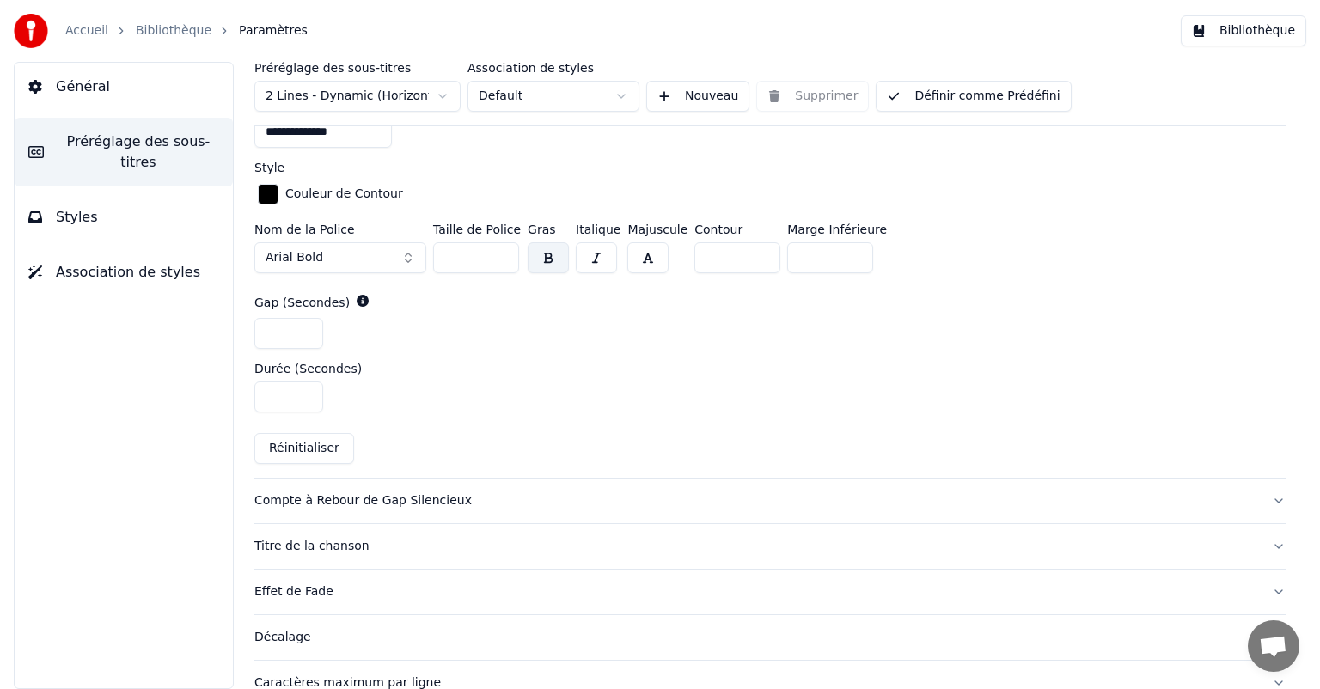
scroll to position [688, 0]
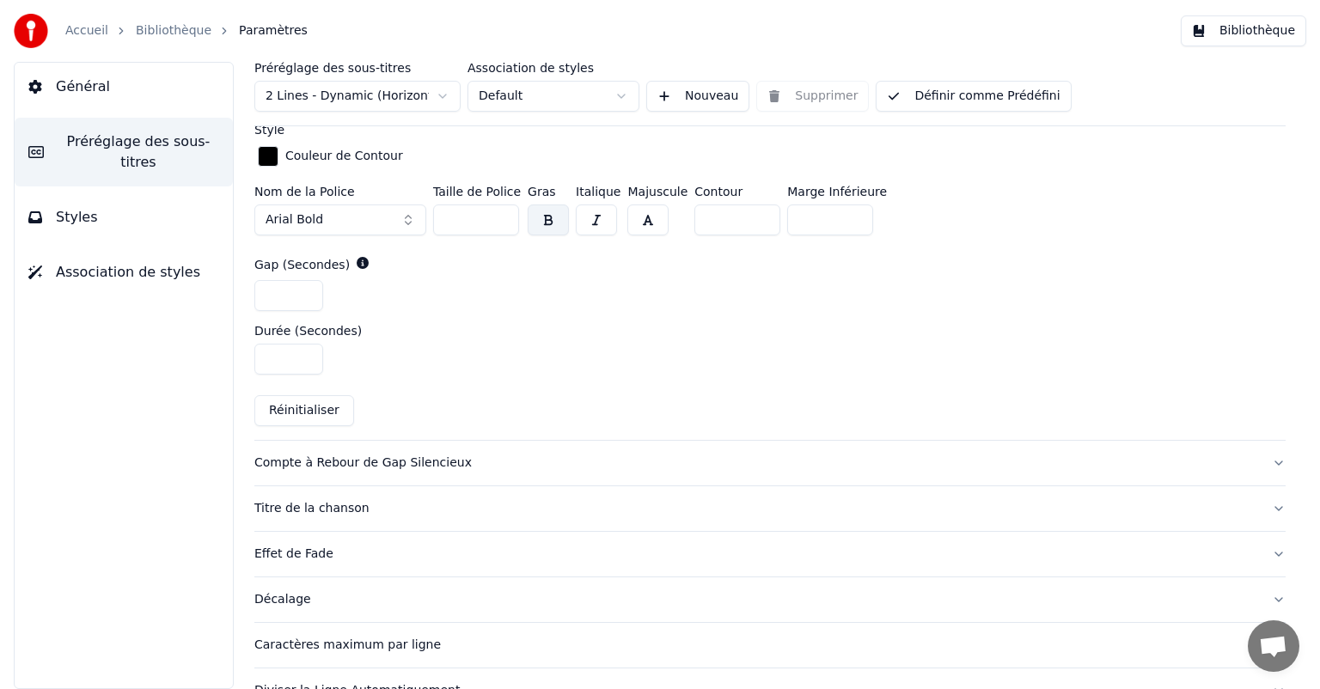
click at [327, 413] on button "Réinitialiser" at bounding box center [304, 410] width 100 height 31
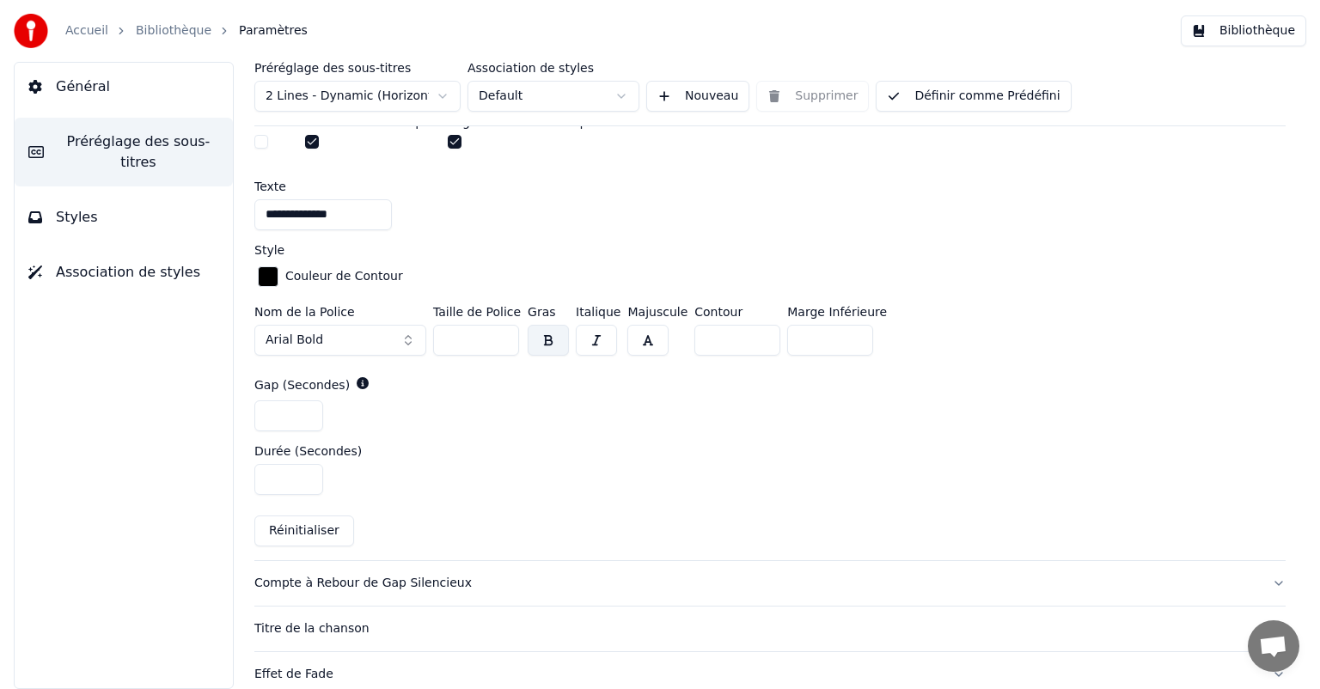
scroll to position [722, 0]
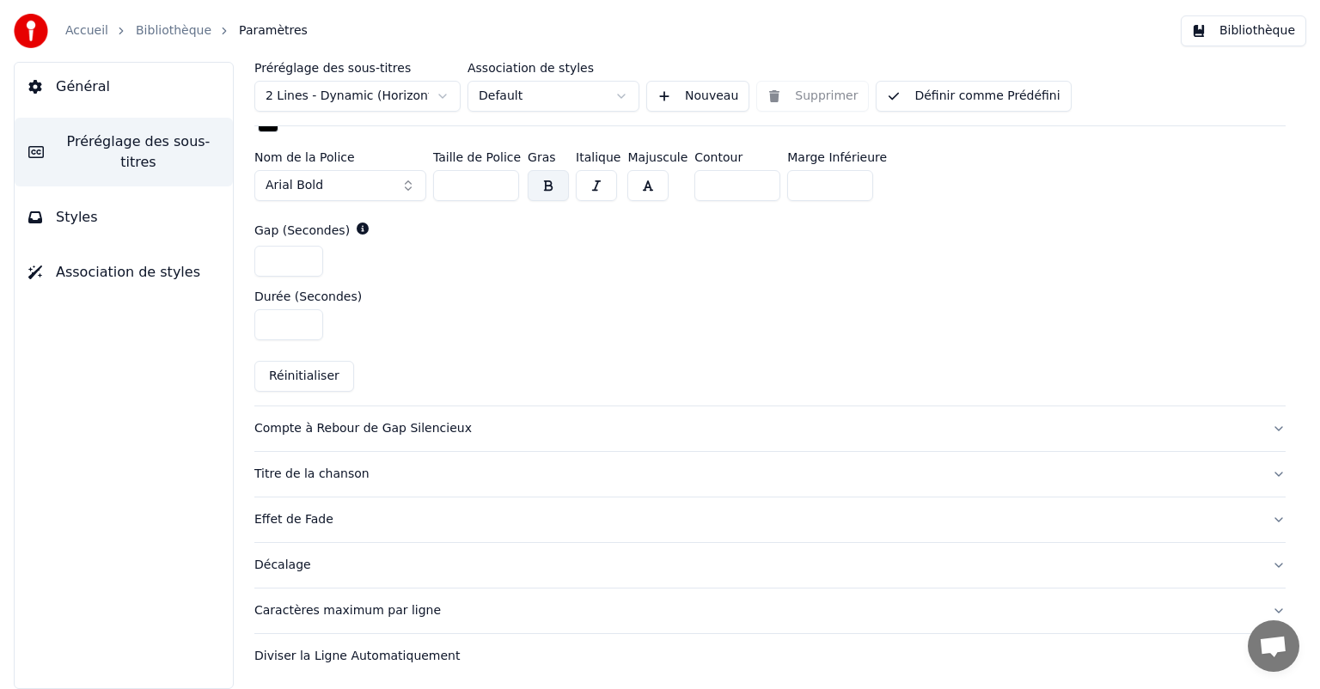
click at [361, 426] on div "Compte à Rebour de Gap Silencieux" at bounding box center [756, 428] width 1004 height 17
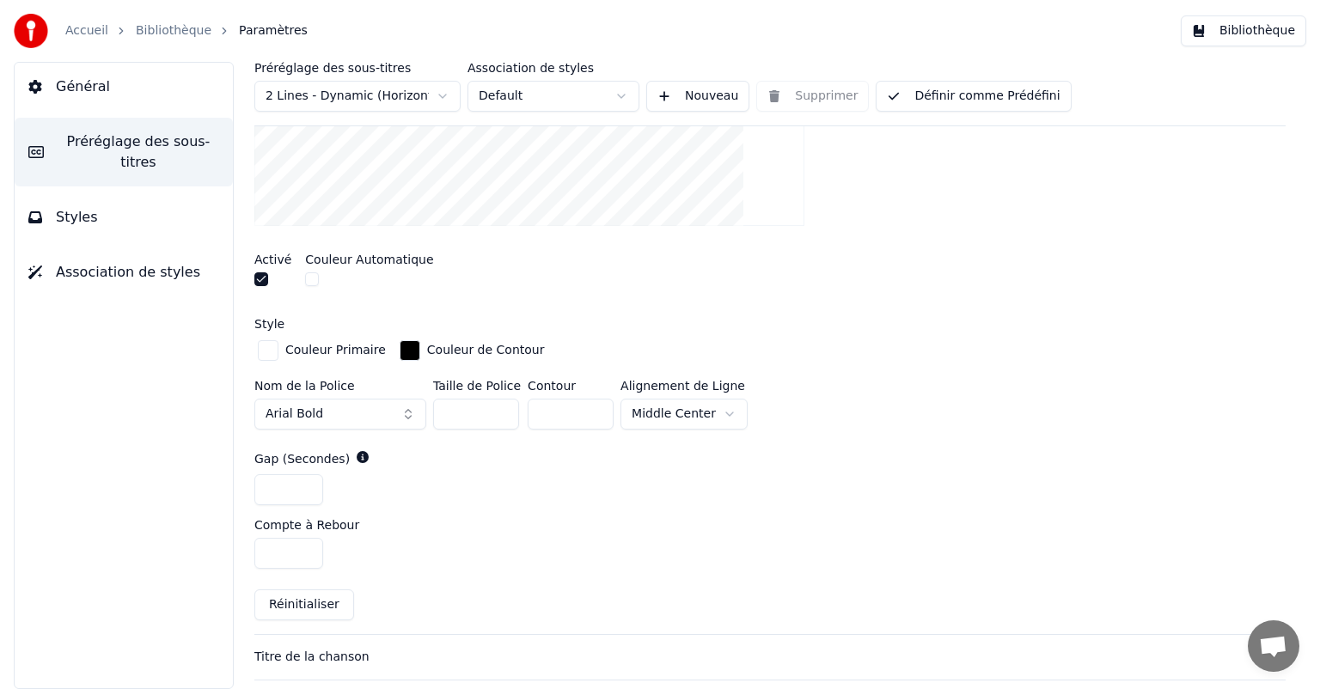
scroll to position [630, 0]
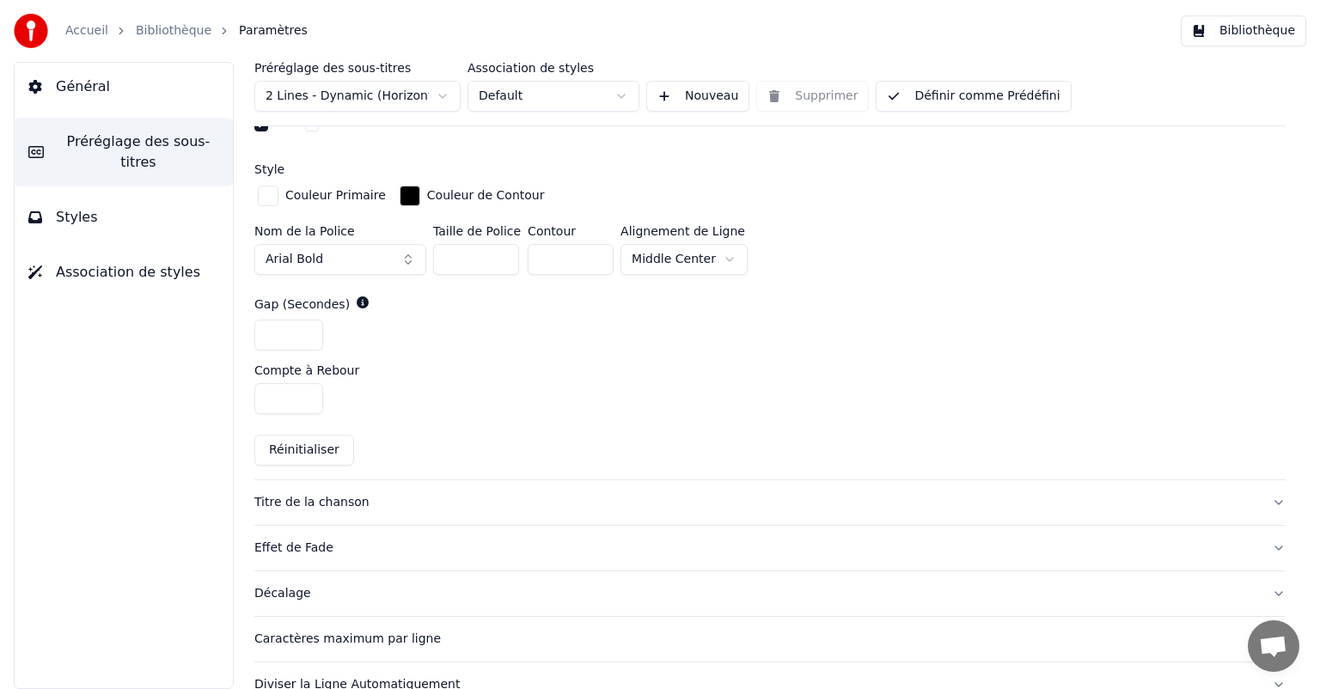
click at [368, 503] on div "Titre de la chanson" at bounding box center [756, 502] width 1004 height 17
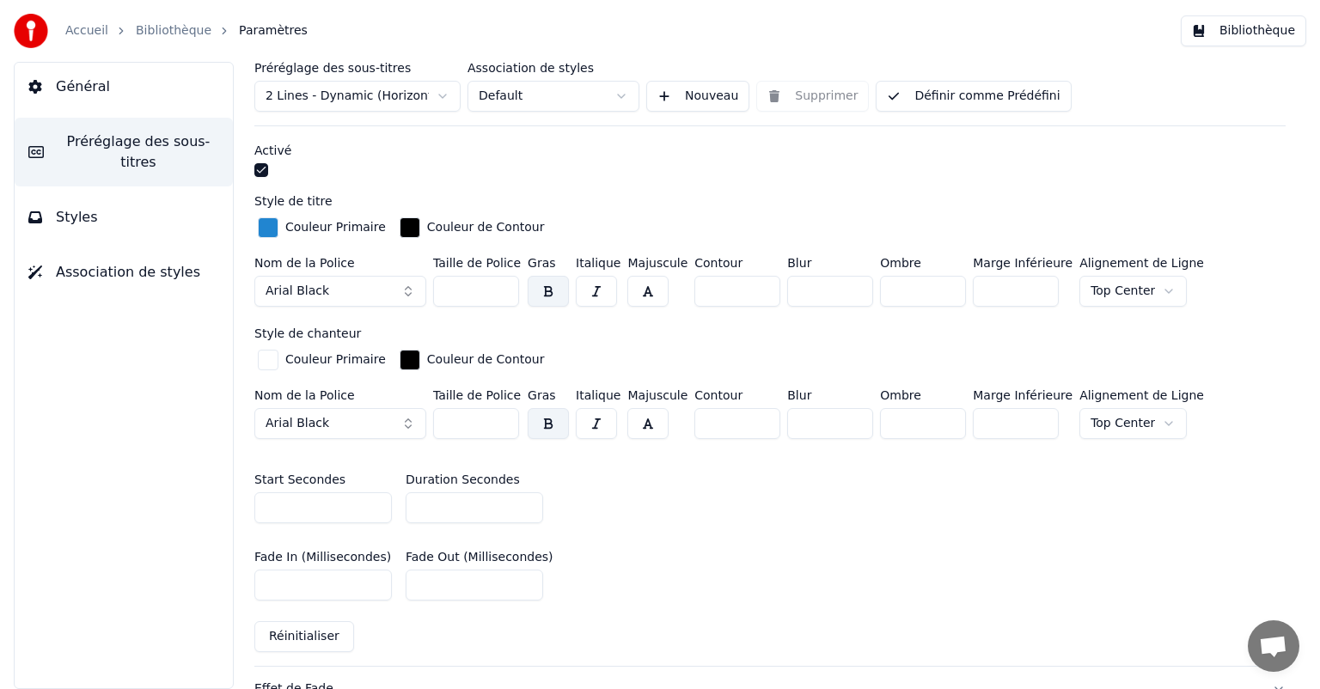
scroll to position [798, 0]
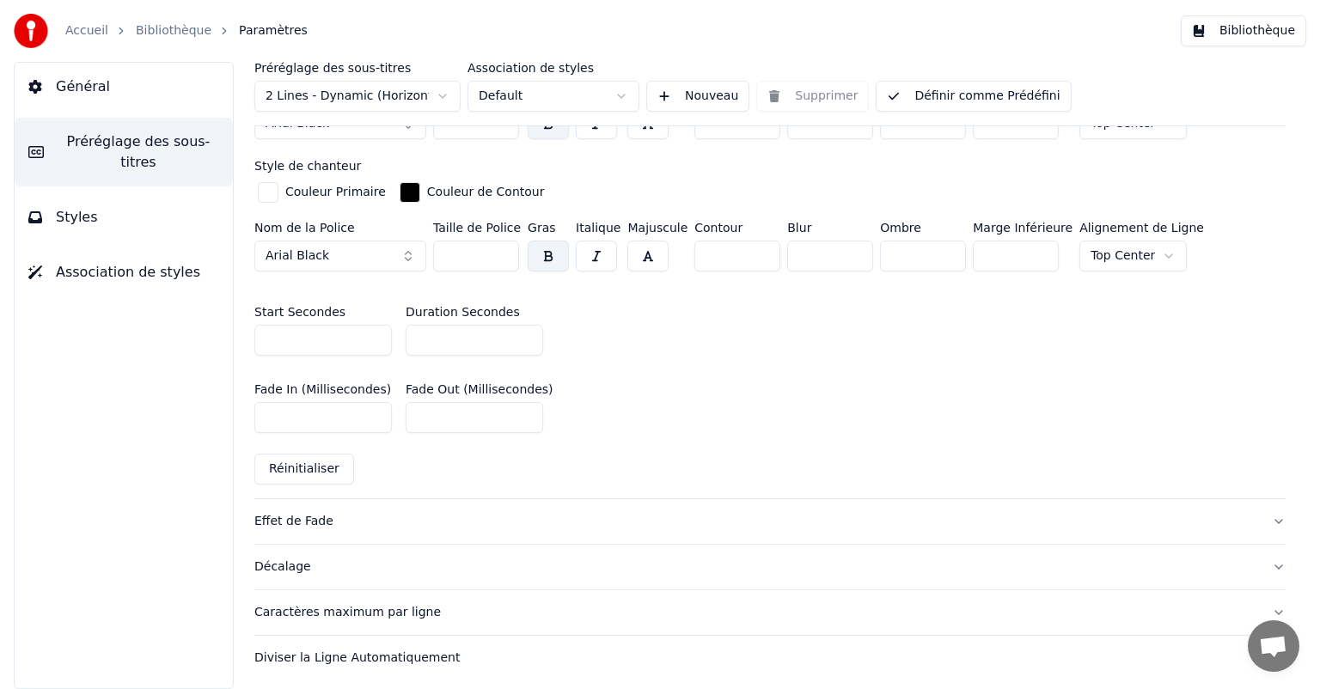
click at [365, 523] on div "Effet de Fade" at bounding box center [756, 521] width 1004 height 17
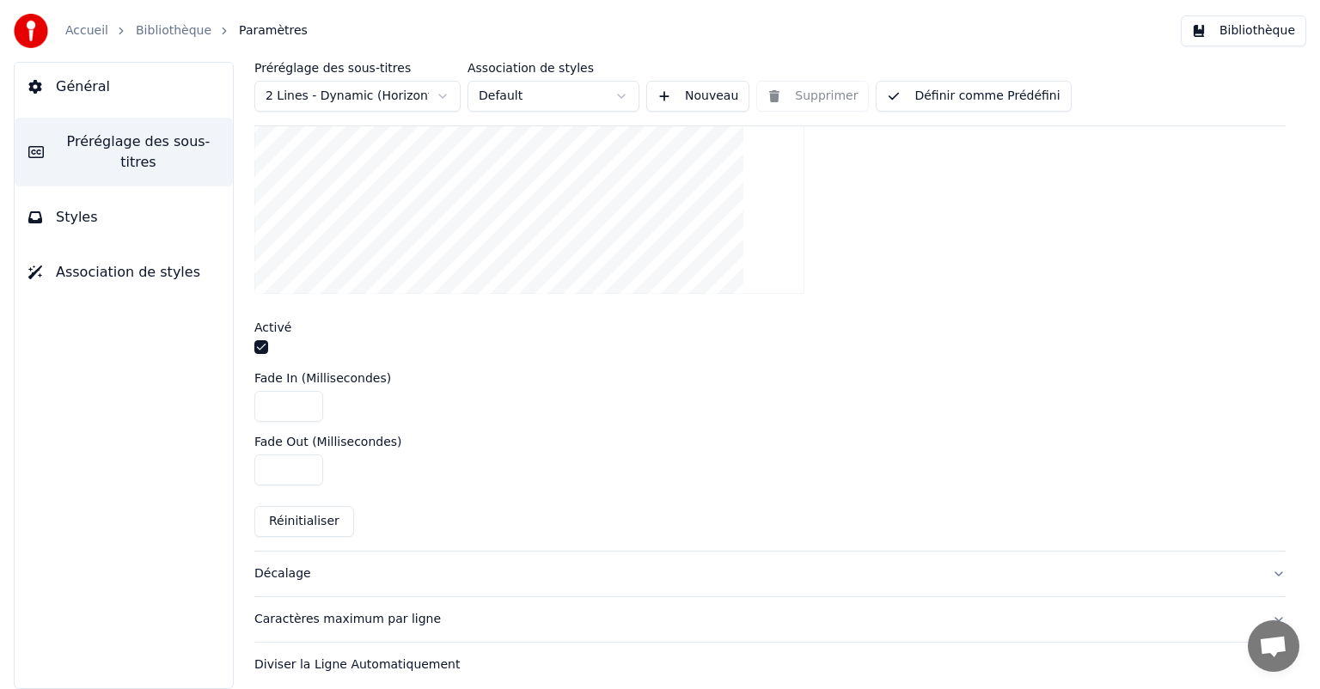
scroll to position [508, 0]
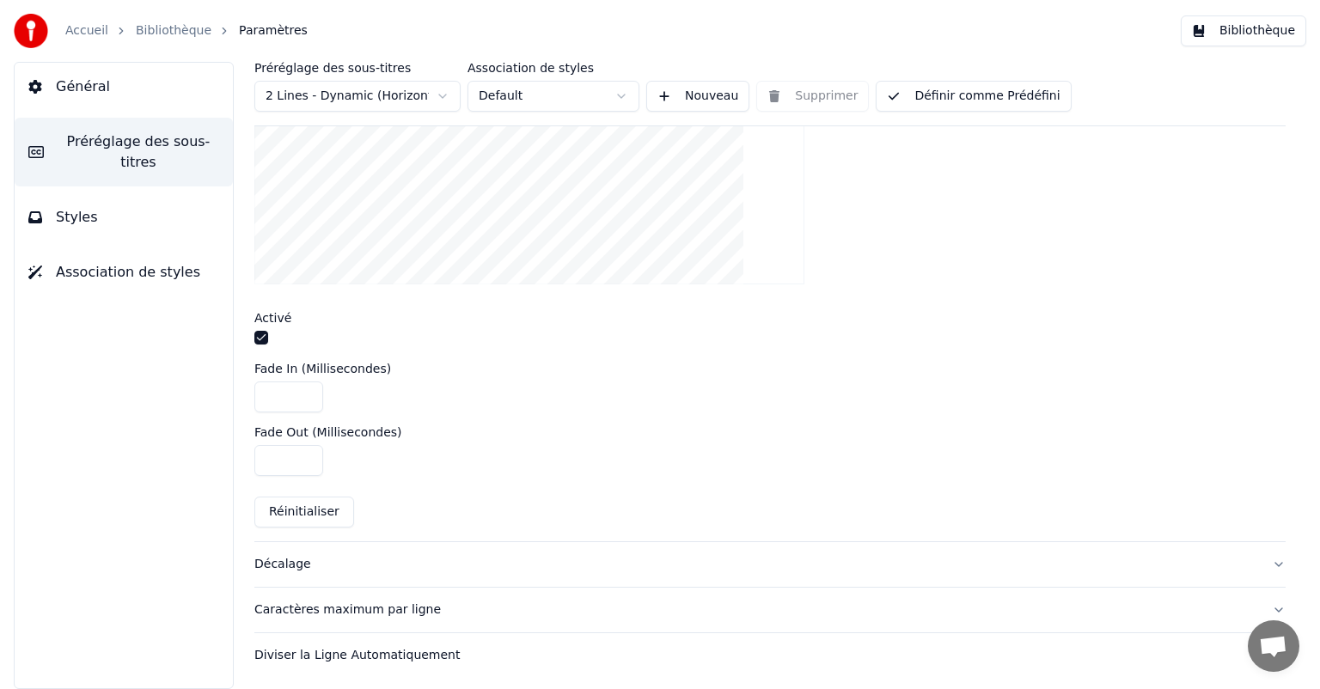
click at [370, 607] on div "Caractères maximum par ligne" at bounding box center [756, 610] width 1004 height 17
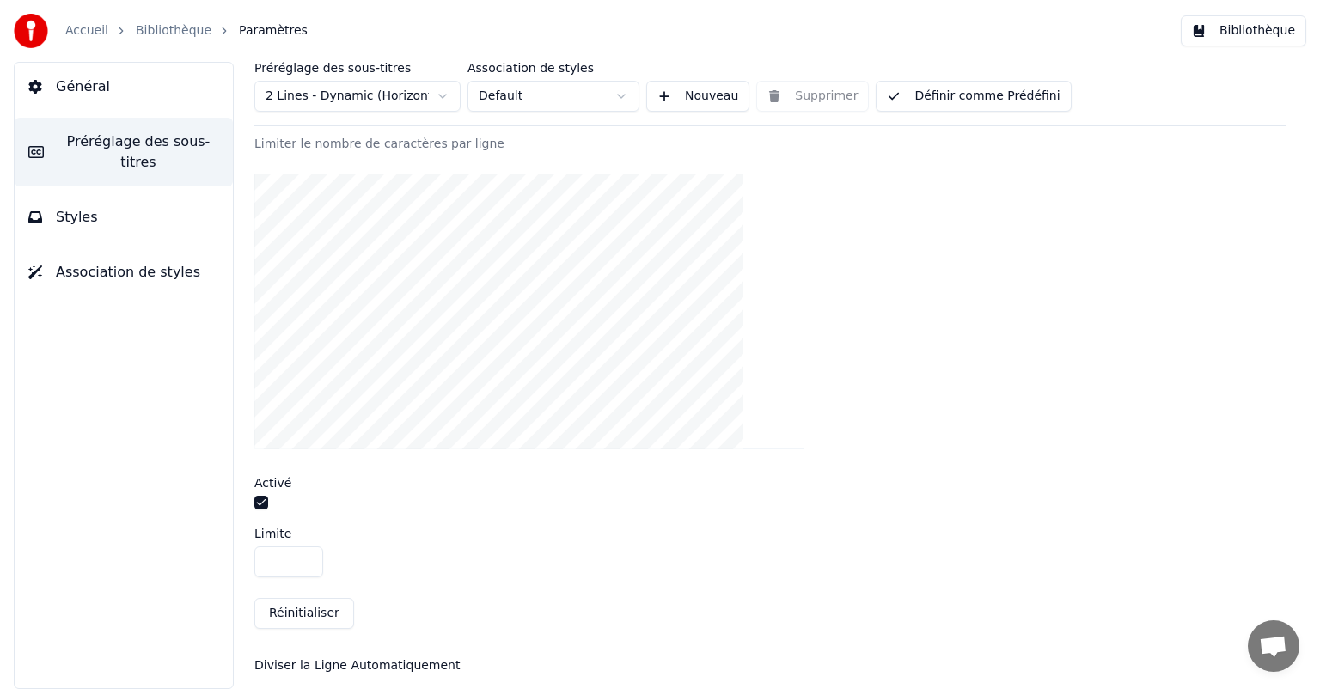
scroll to position [443, 0]
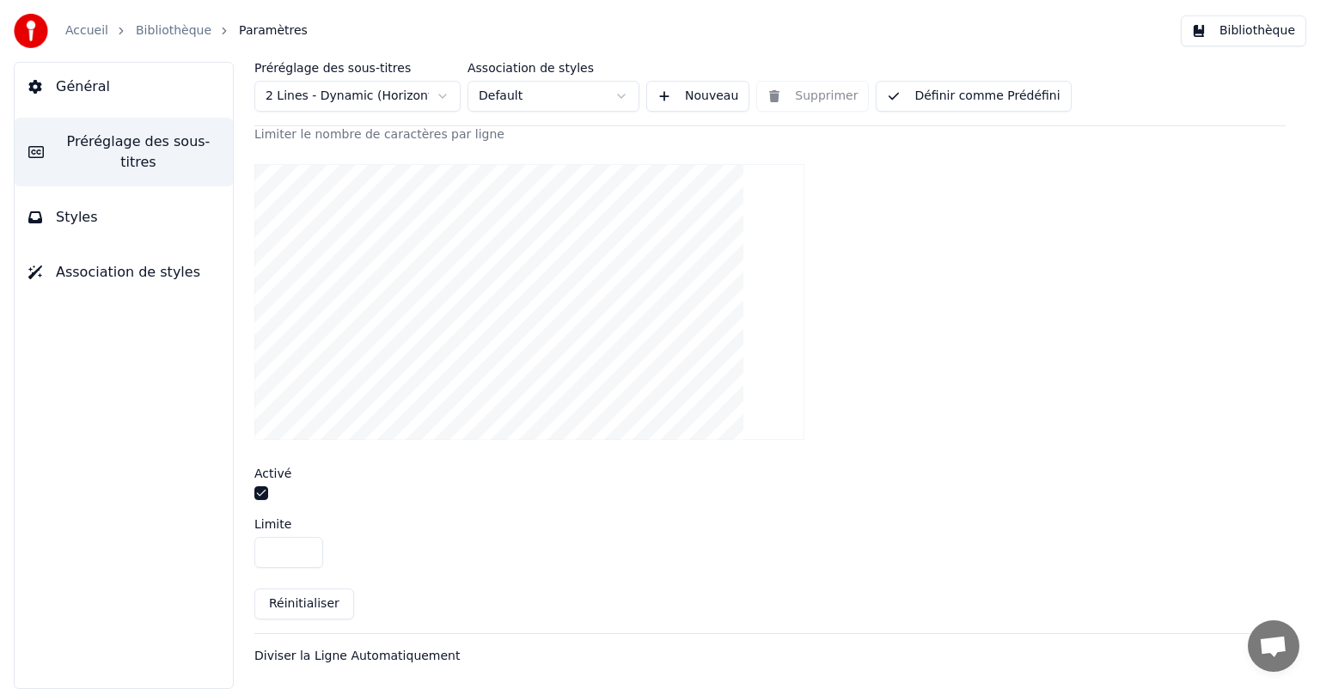
click at [260, 493] on button "button" at bounding box center [261, 493] width 14 height 14
click at [260, 491] on button "button" at bounding box center [261, 493] width 14 height 14
click at [283, 602] on button "Réinitialiser" at bounding box center [304, 604] width 100 height 31
click at [263, 488] on button "button" at bounding box center [261, 493] width 14 height 14
click at [360, 660] on div "Diviser la Ligne Automatiquement" at bounding box center [756, 656] width 1004 height 17
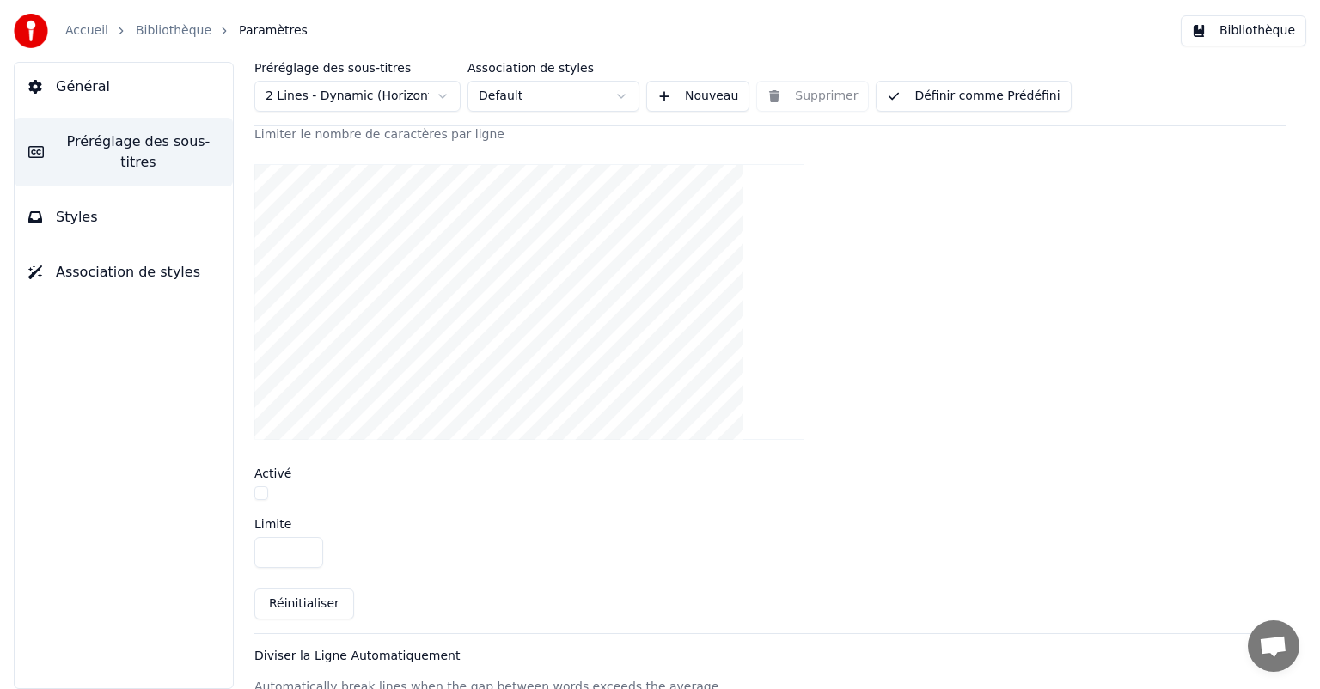
scroll to position [141, 0]
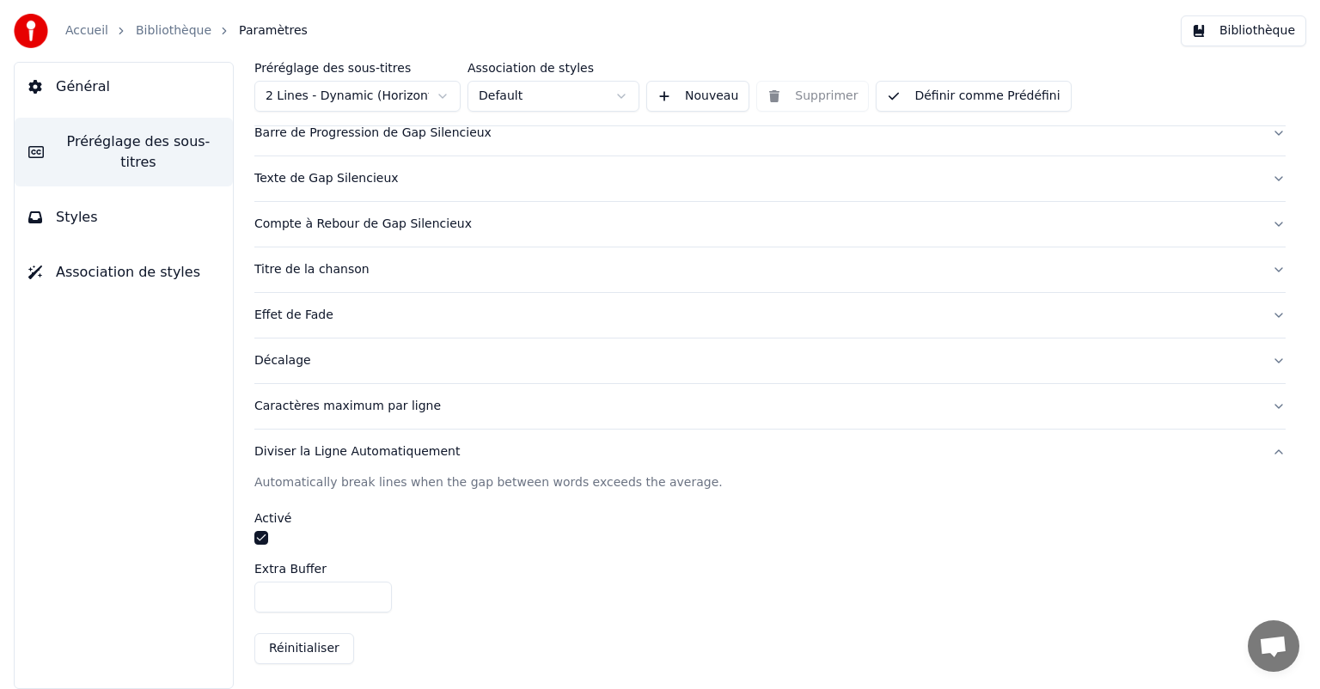
click at [309, 645] on button "Réinitialiser" at bounding box center [304, 648] width 100 height 31
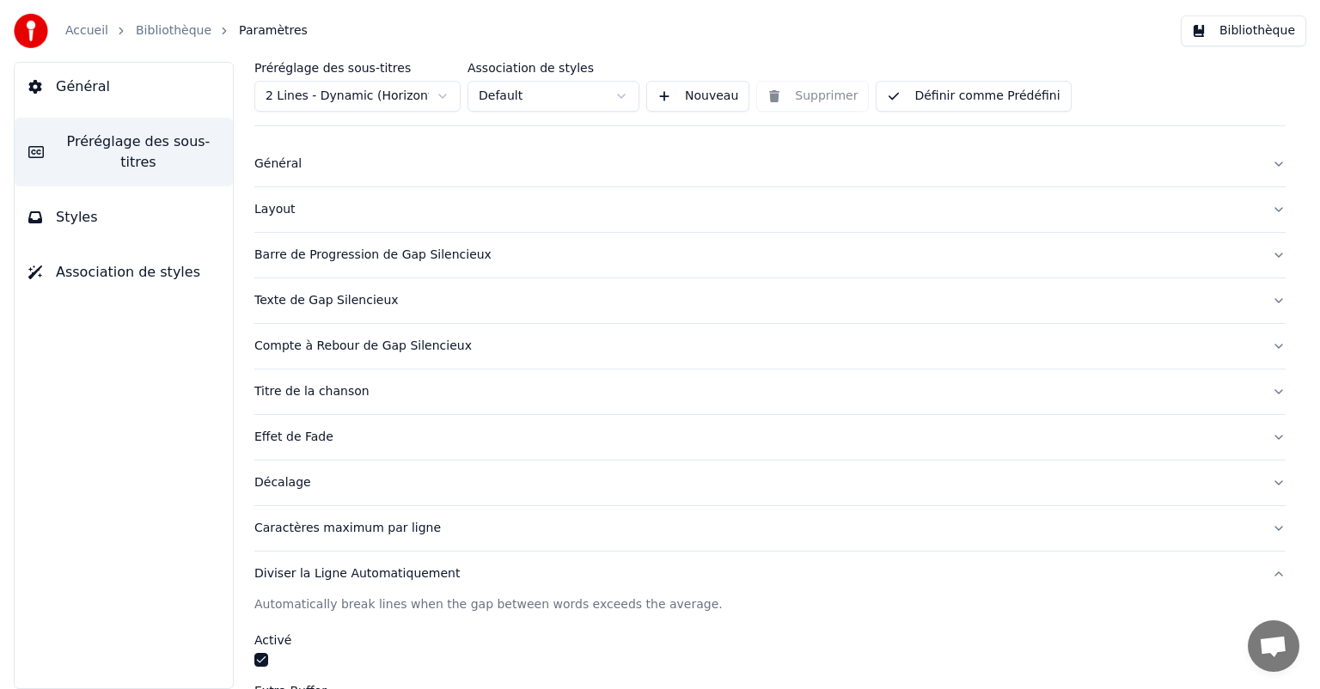
scroll to position [0, 0]
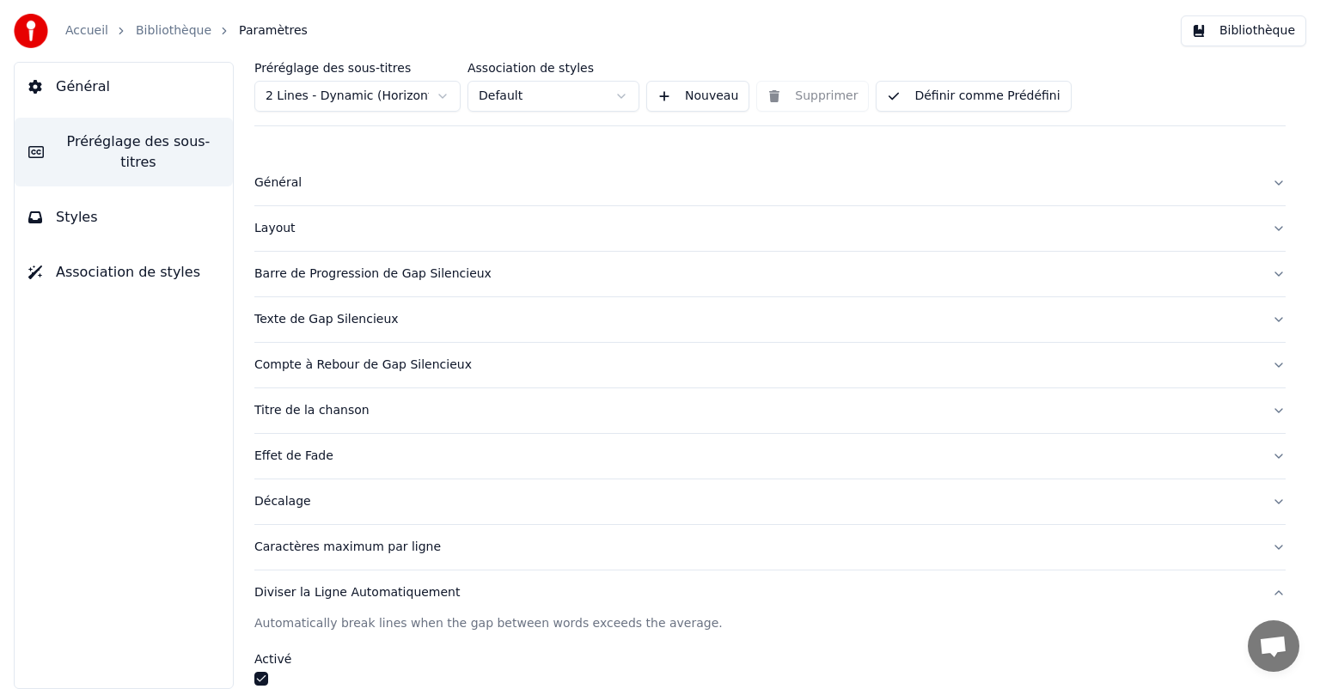
click at [96, 204] on button "Styles" at bounding box center [124, 217] width 218 height 48
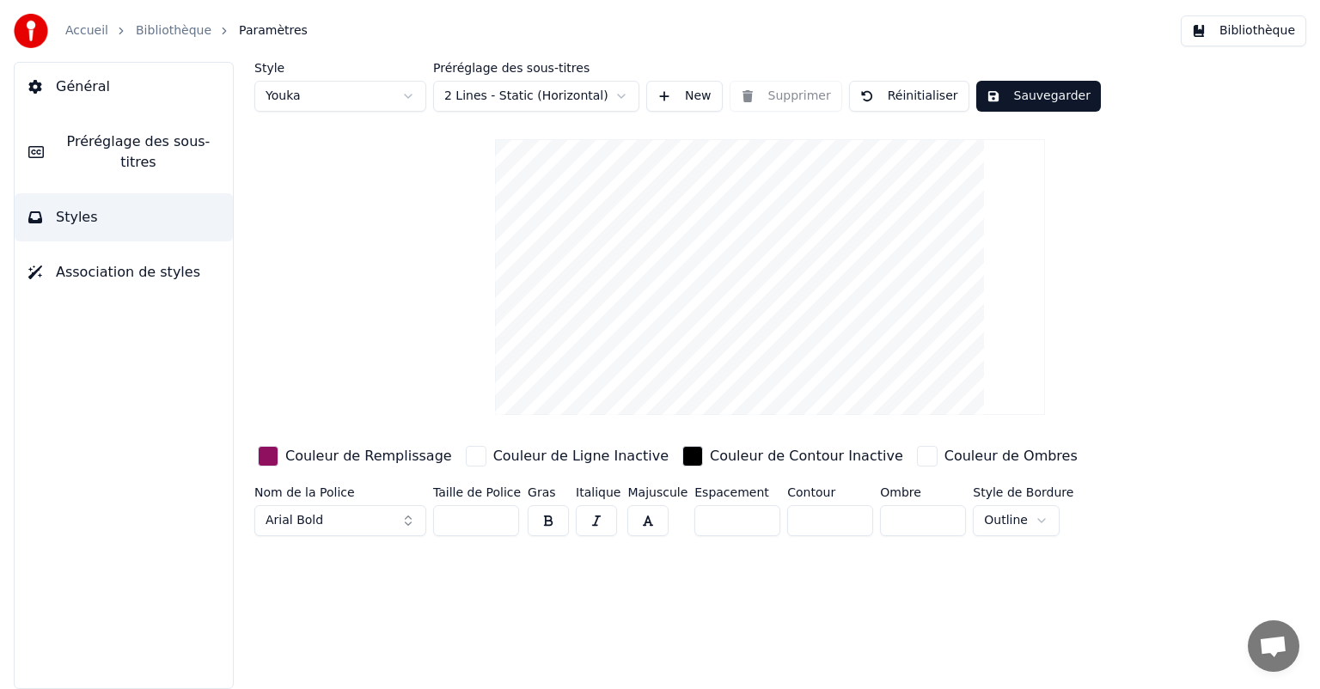
click at [286, 454] on div "Couleur de Remplissage" at bounding box center [368, 456] width 167 height 21
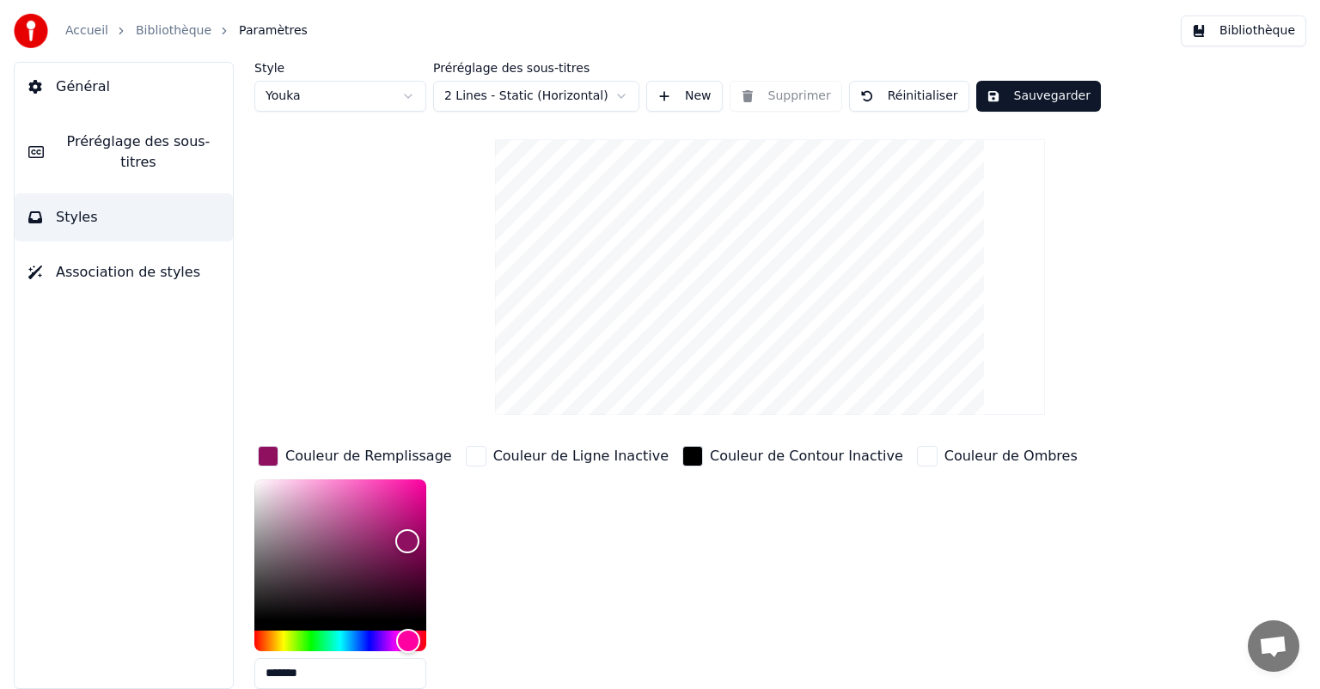
drag, startPoint x: 321, startPoint y: 668, endPoint x: 203, endPoint y: 670, distance: 117.8
click at [203, 670] on div "Général Préréglage des sous-titres Styles Association de styles Style Youka Pré…" at bounding box center [660, 375] width 1320 height 627
click at [98, 148] on span "Préréglage des sous-titres" at bounding box center [139, 151] width 162 height 41
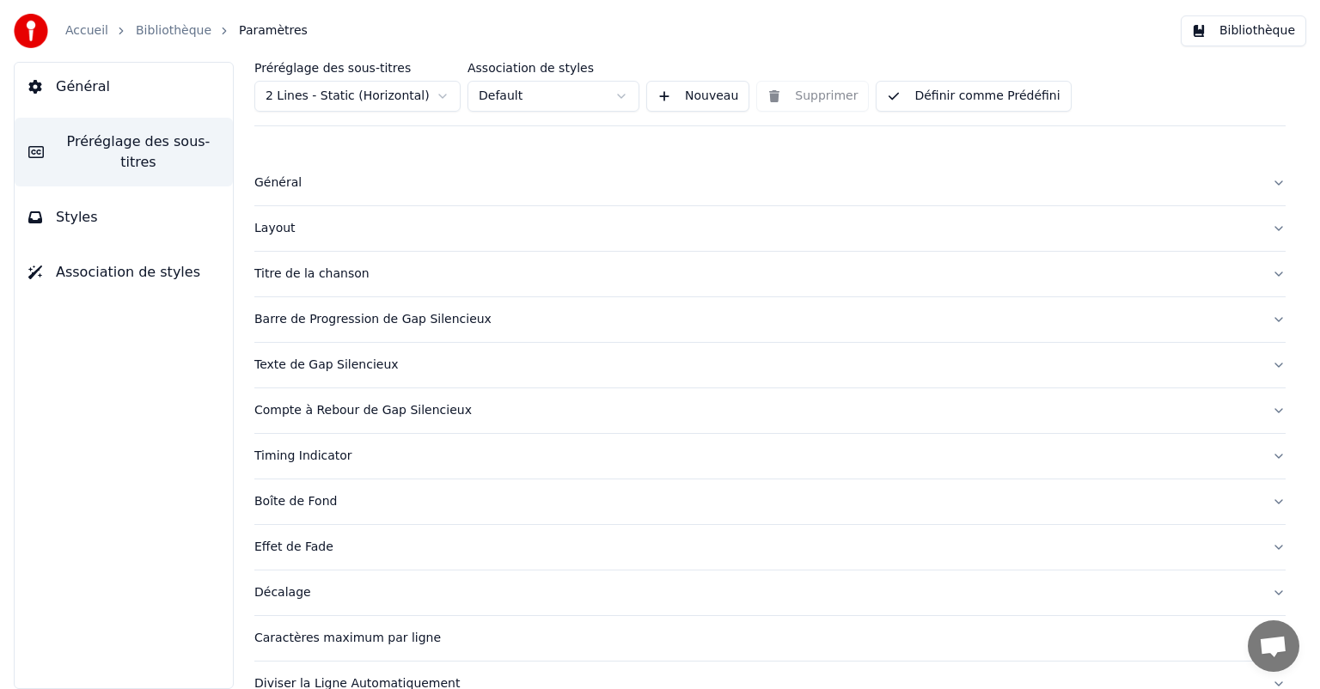
click at [314, 361] on div "Texte de Gap Silencieux" at bounding box center [756, 365] width 1004 height 17
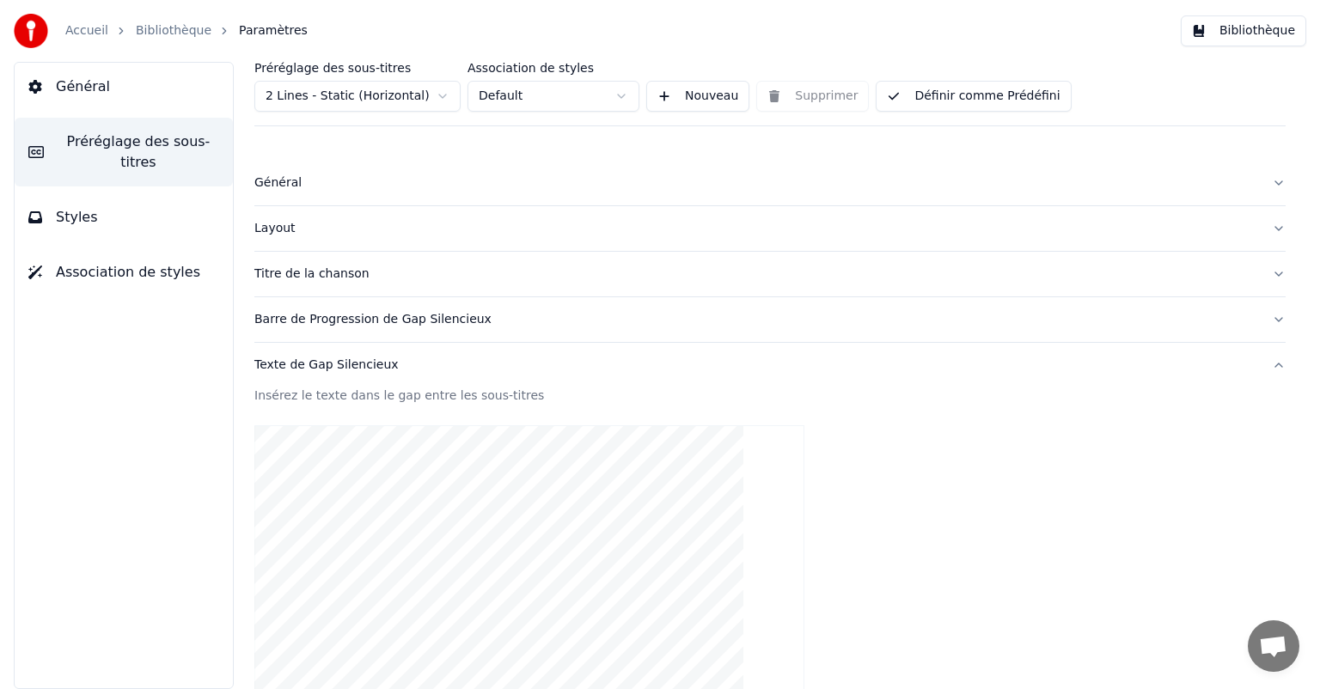
click at [320, 278] on div "Titre de la chanson" at bounding box center [756, 274] width 1004 height 17
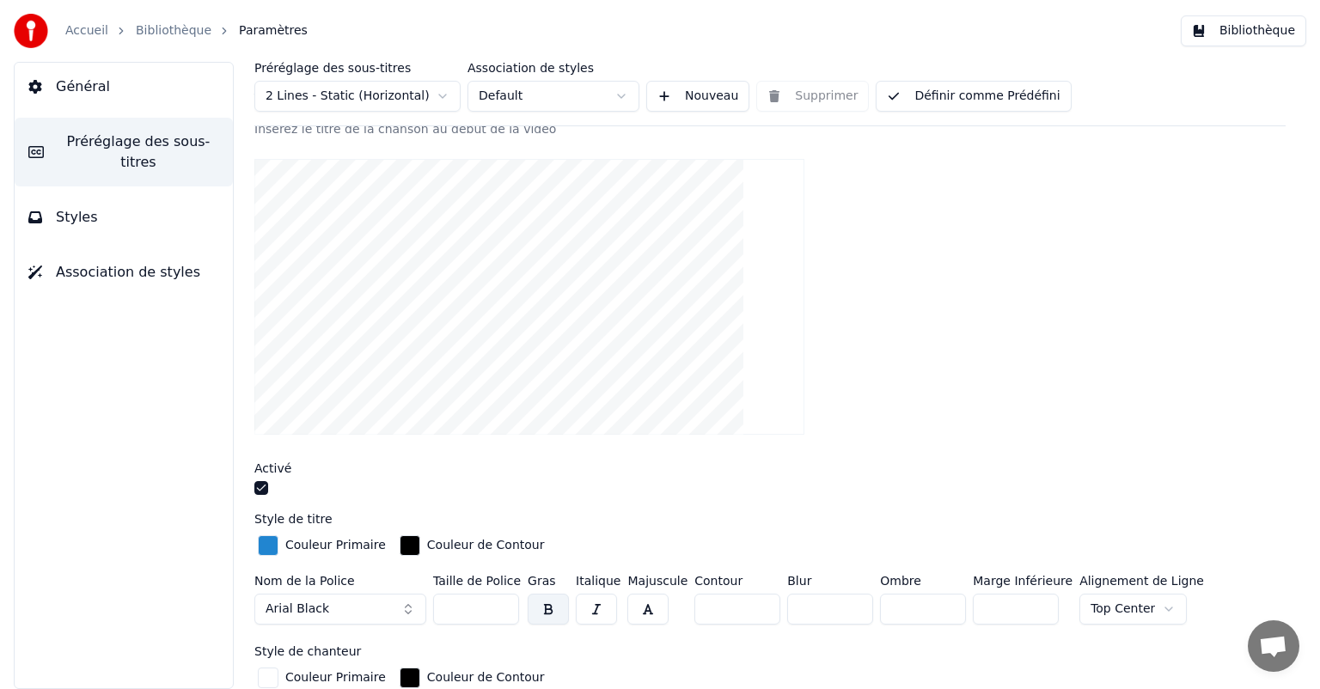
scroll to position [258, 0]
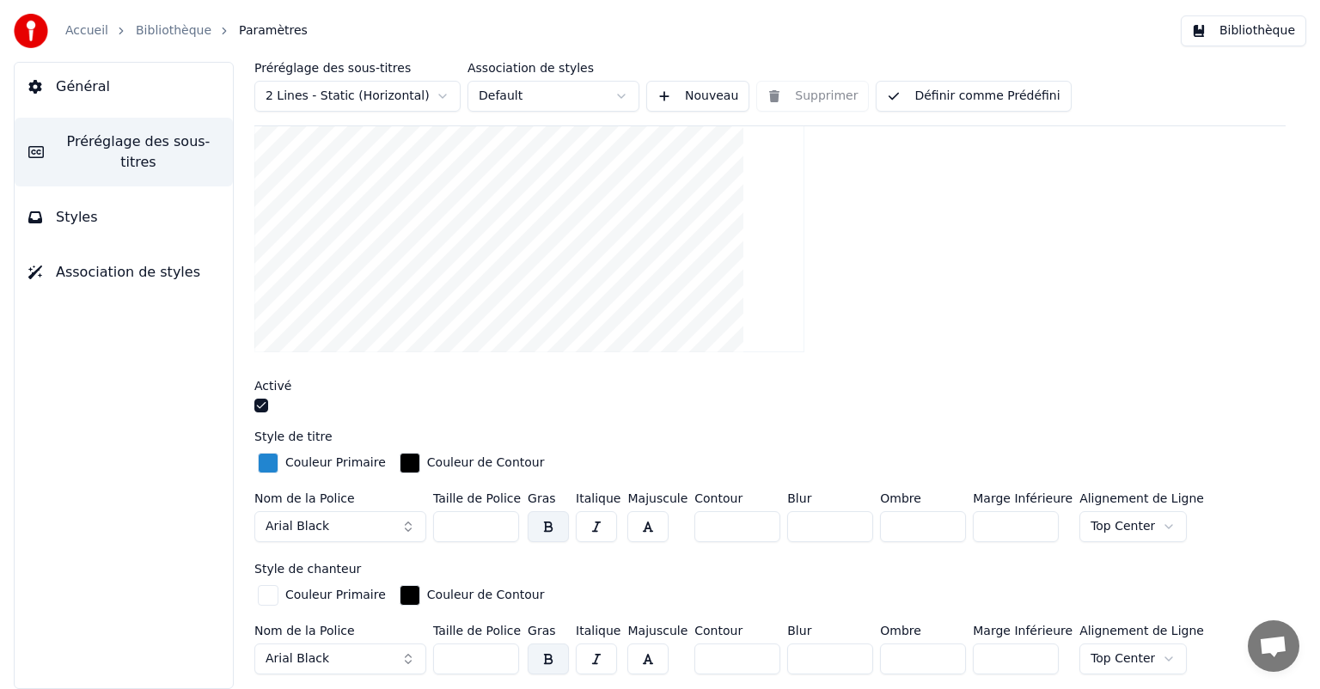
click at [269, 463] on div "button" at bounding box center [268, 463] width 21 height 21
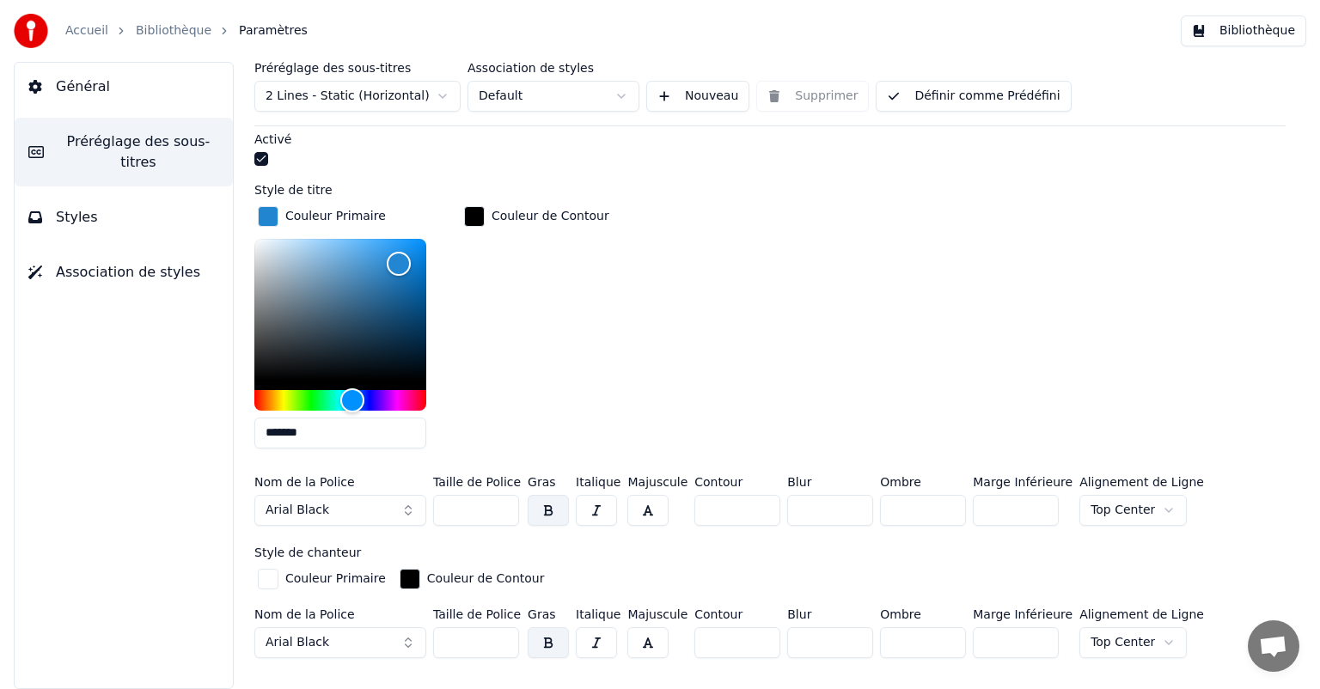
scroll to position [516, 0]
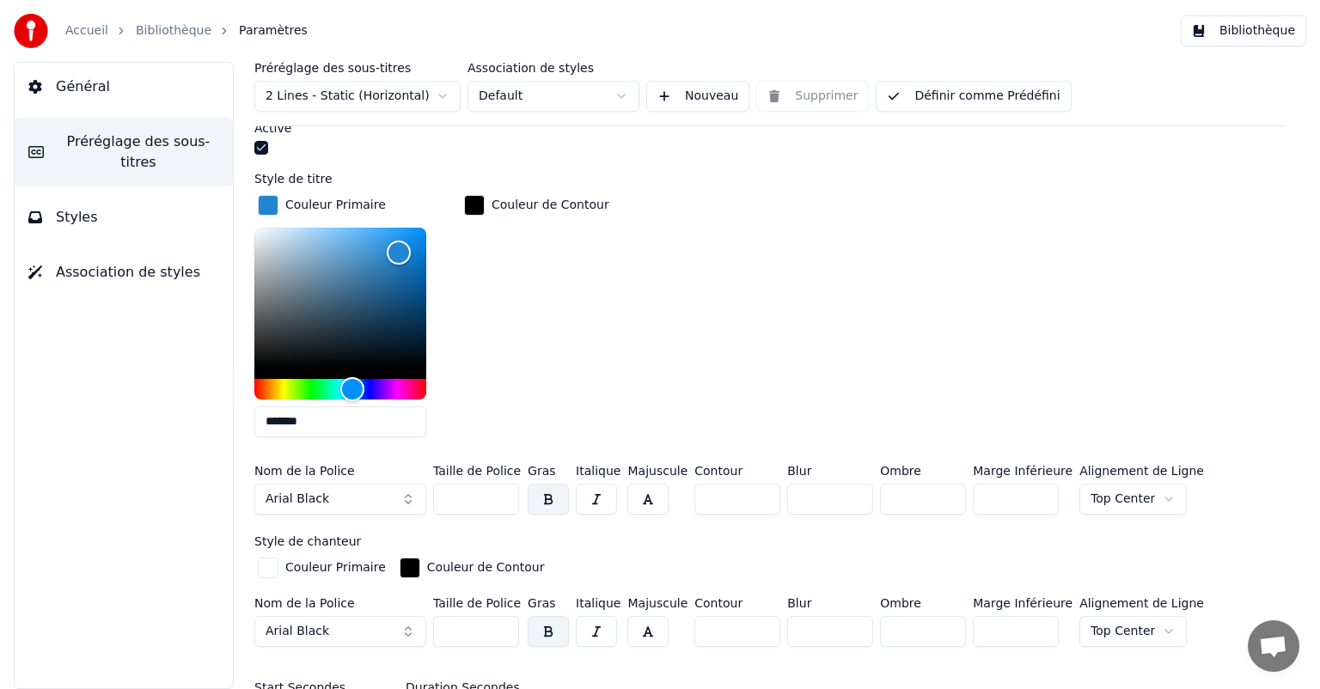
drag, startPoint x: 320, startPoint y: 420, endPoint x: 257, endPoint y: 419, distance: 62.7
click at [257, 419] on input "*******" at bounding box center [340, 422] width 172 height 31
paste input "text"
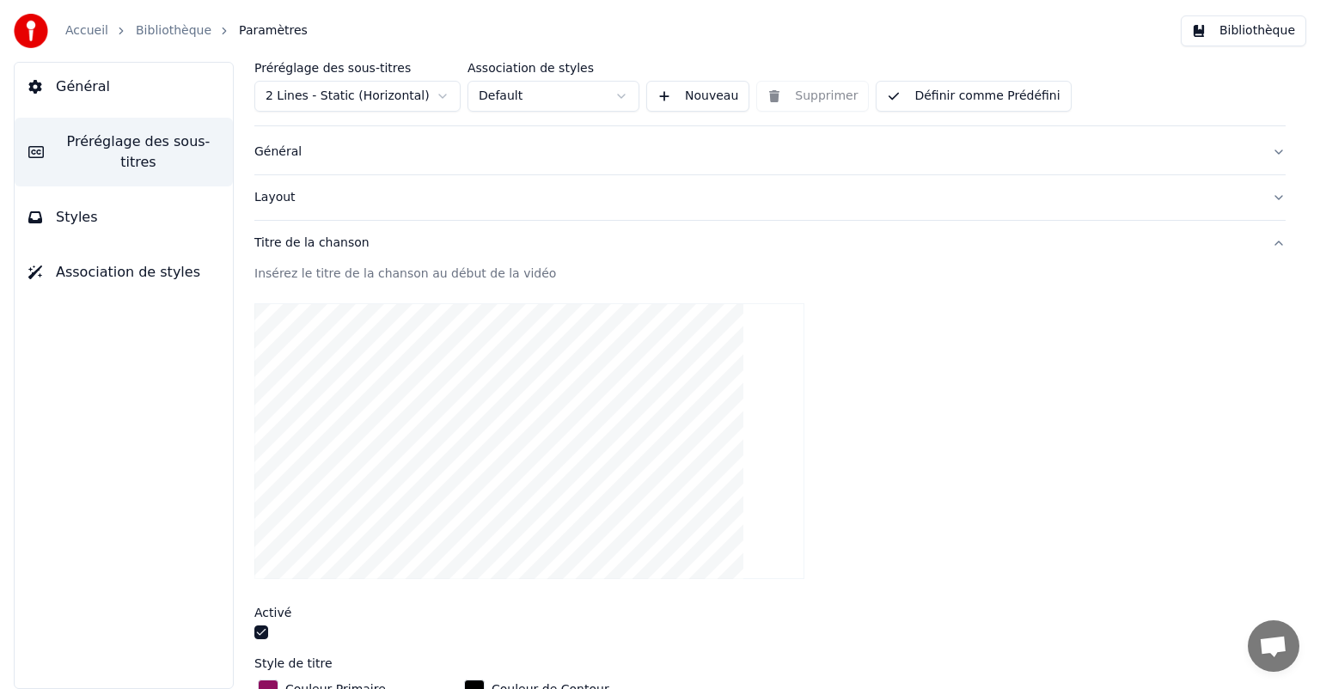
scroll to position [0, 0]
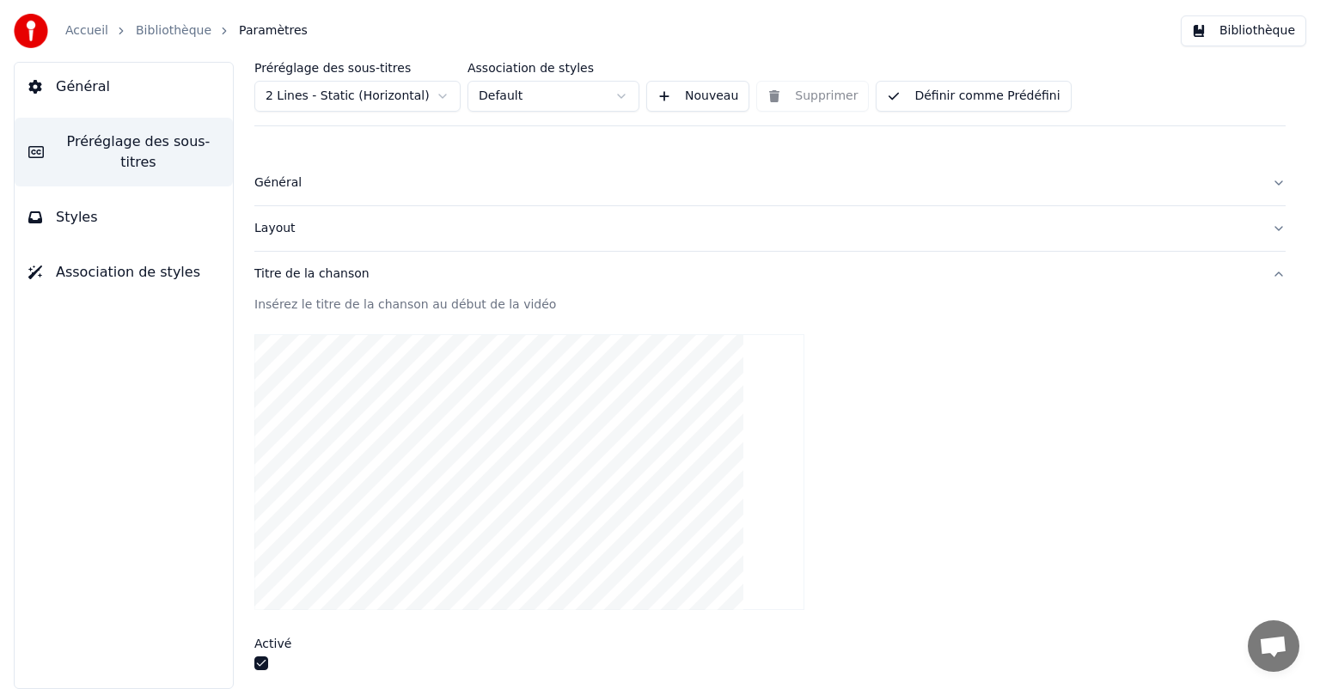
type input "*******"
click at [139, 262] on span "Association de styles" at bounding box center [128, 272] width 144 height 21
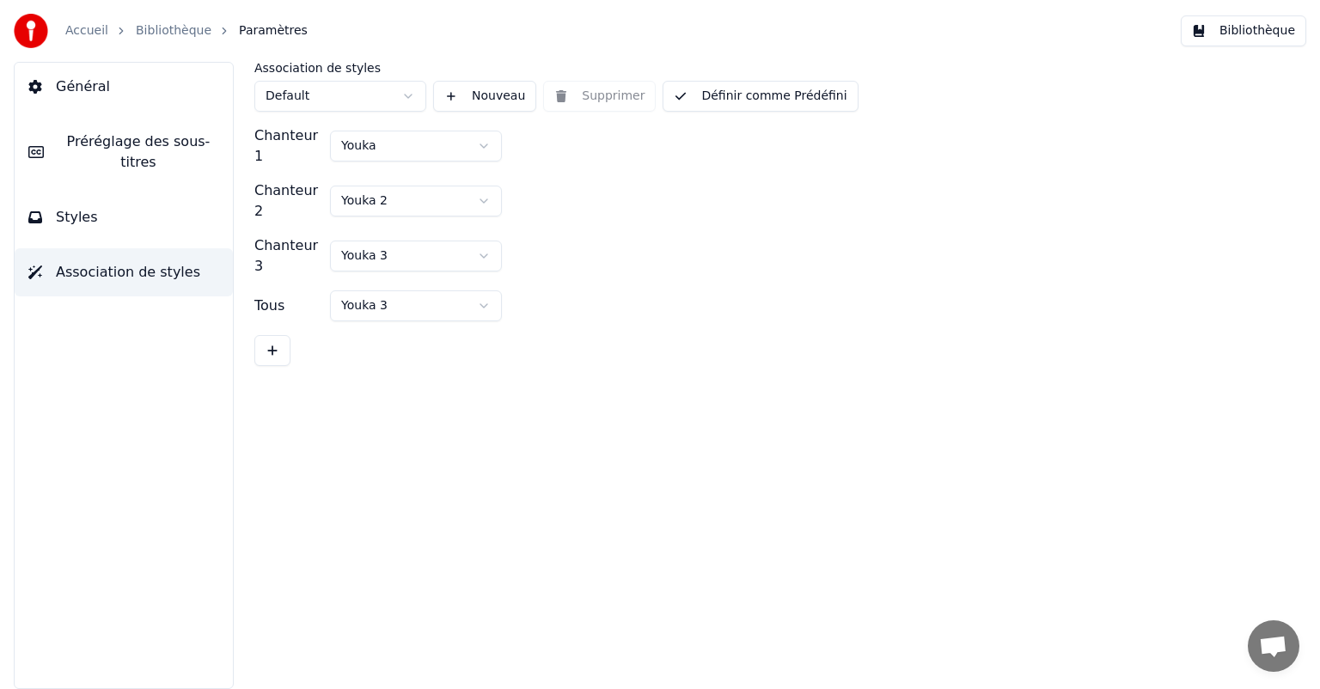
click at [103, 91] on button "Général" at bounding box center [124, 87] width 218 height 48
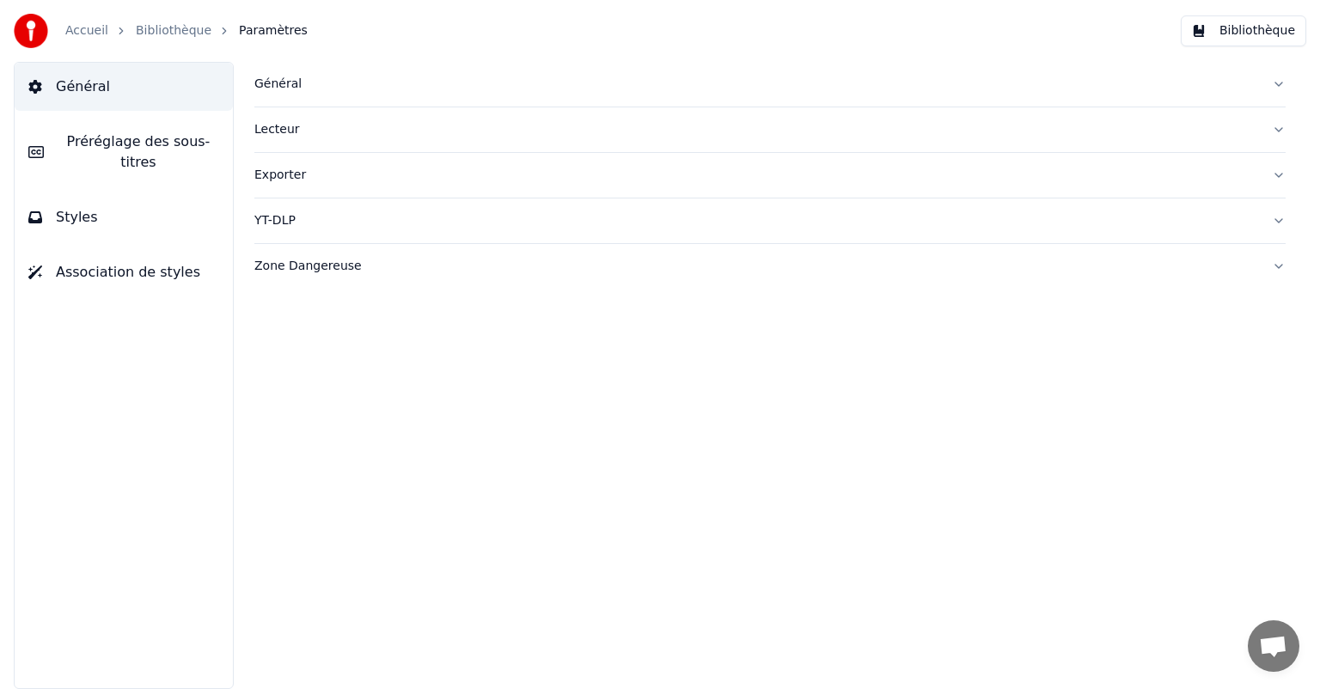
click at [168, 30] on link "Bibliothèque" at bounding box center [174, 30] width 76 height 17
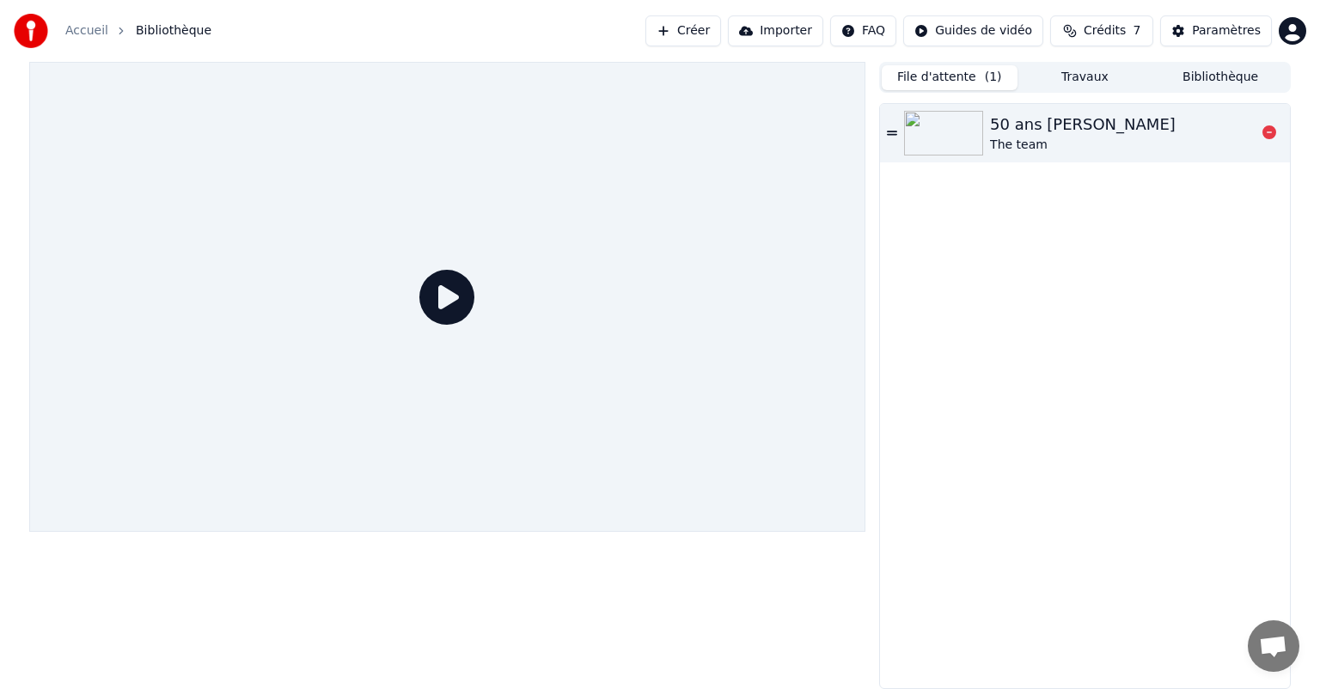
click at [992, 133] on div "50 ans [PERSON_NAME]" at bounding box center [1083, 125] width 186 height 24
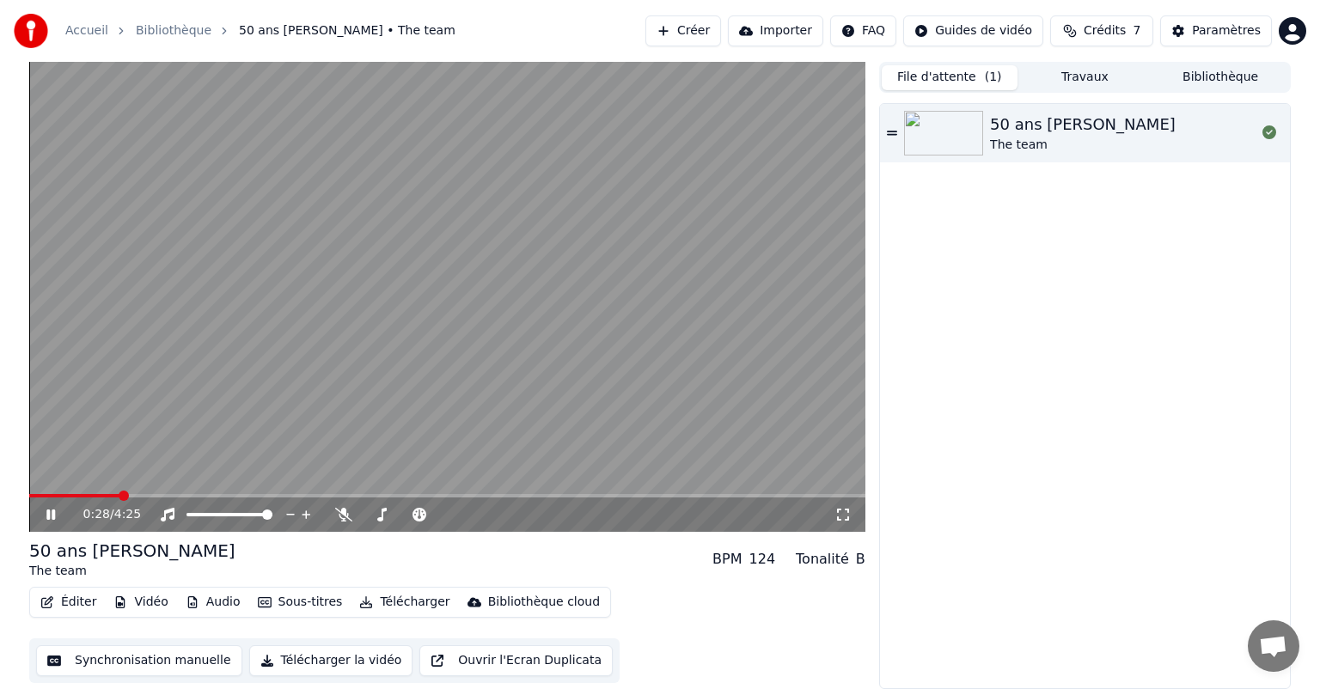
click at [38, 492] on video at bounding box center [447, 297] width 836 height 470
click at [37, 498] on span at bounding box center [33, 495] width 9 height 3
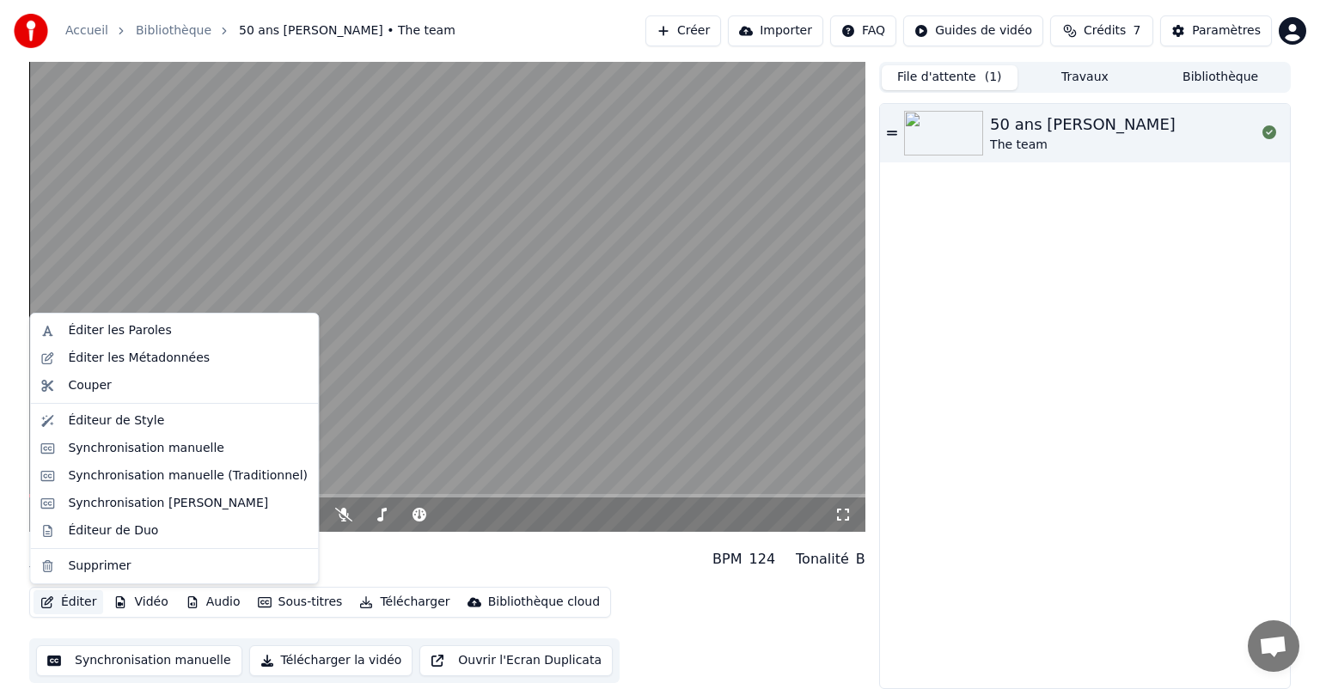
click at [64, 599] on button "Éditer" at bounding box center [69, 602] width 70 height 24
click at [103, 421] on div "Éditeur de Style" at bounding box center [116, 421] width 96 height 17
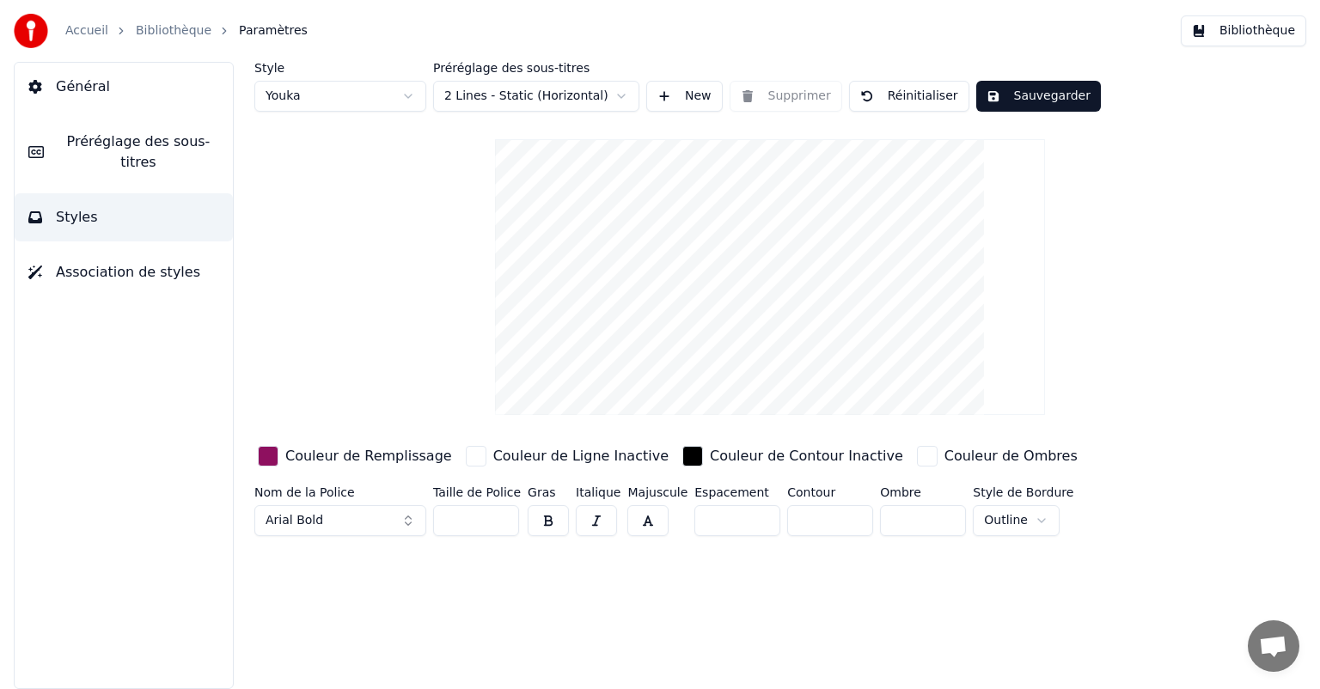
click at [107, 150] on span "Préréglage des sous-titres" at bounding box center [139, 151] width 162 height 41
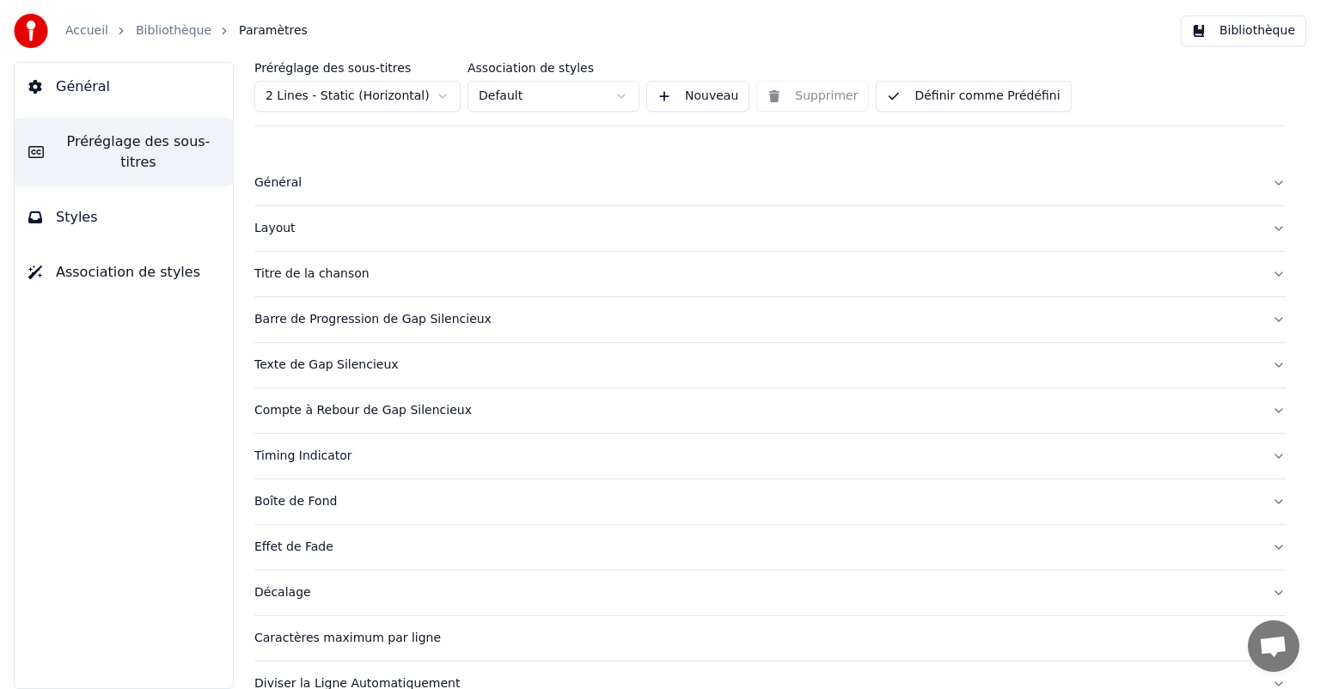
click at [298, 262] on button "Titre de la chanson" at bounding box center [769, 274] width 1031 height 45
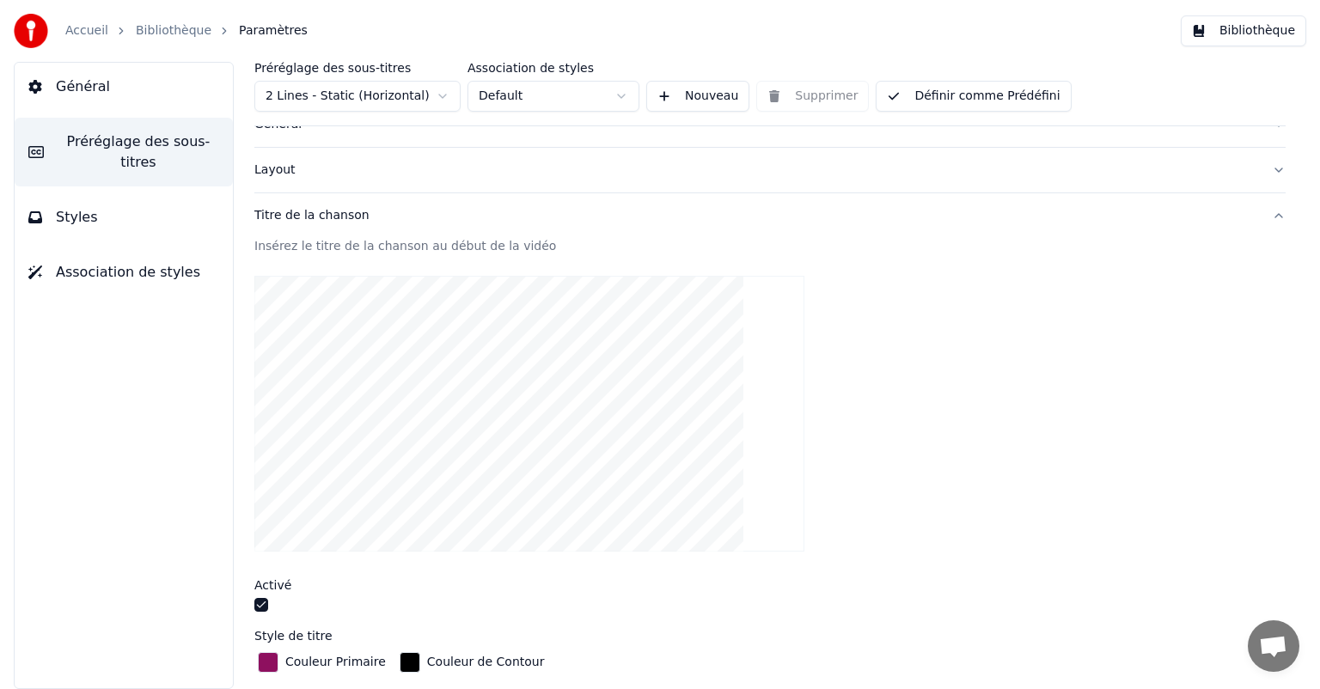
scroll to position [172, 0]
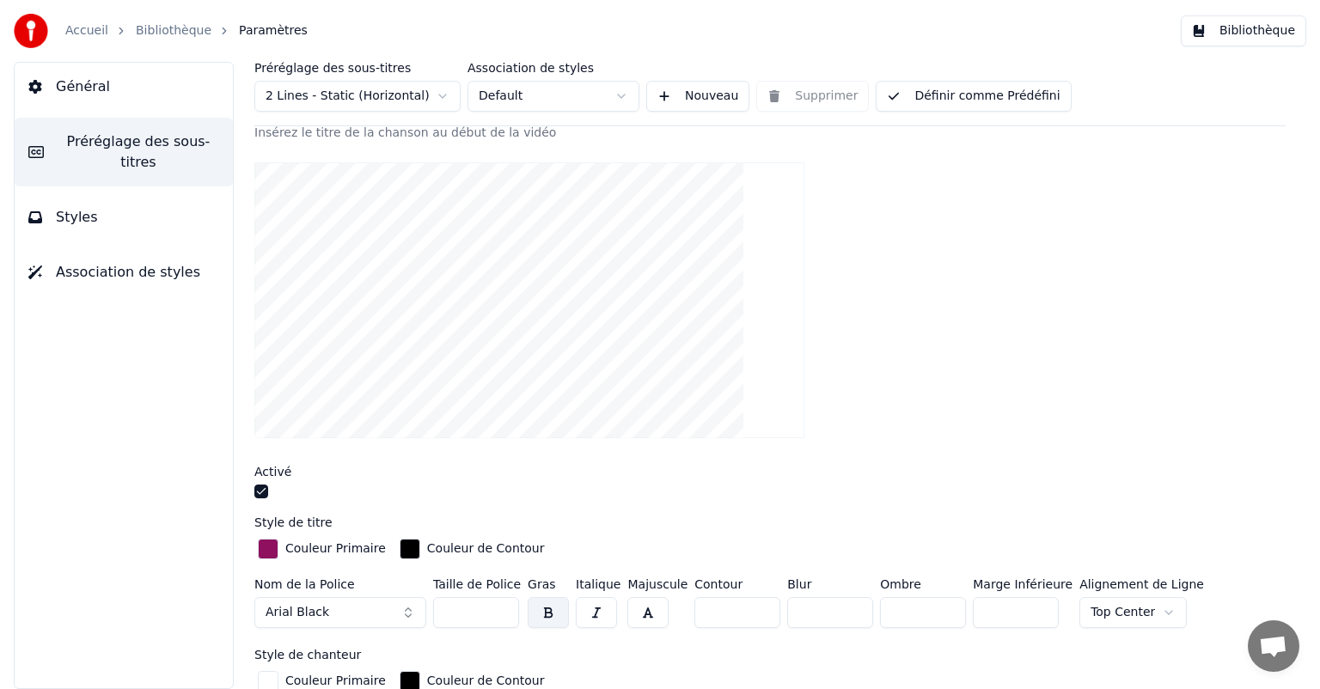
click at [265, 492] on button "button" at bounding box center [261, 492] width 14 height 14
click at [168, 28] on link "Bibliothèque" at bounding box center [174, 30] width 76 height 17
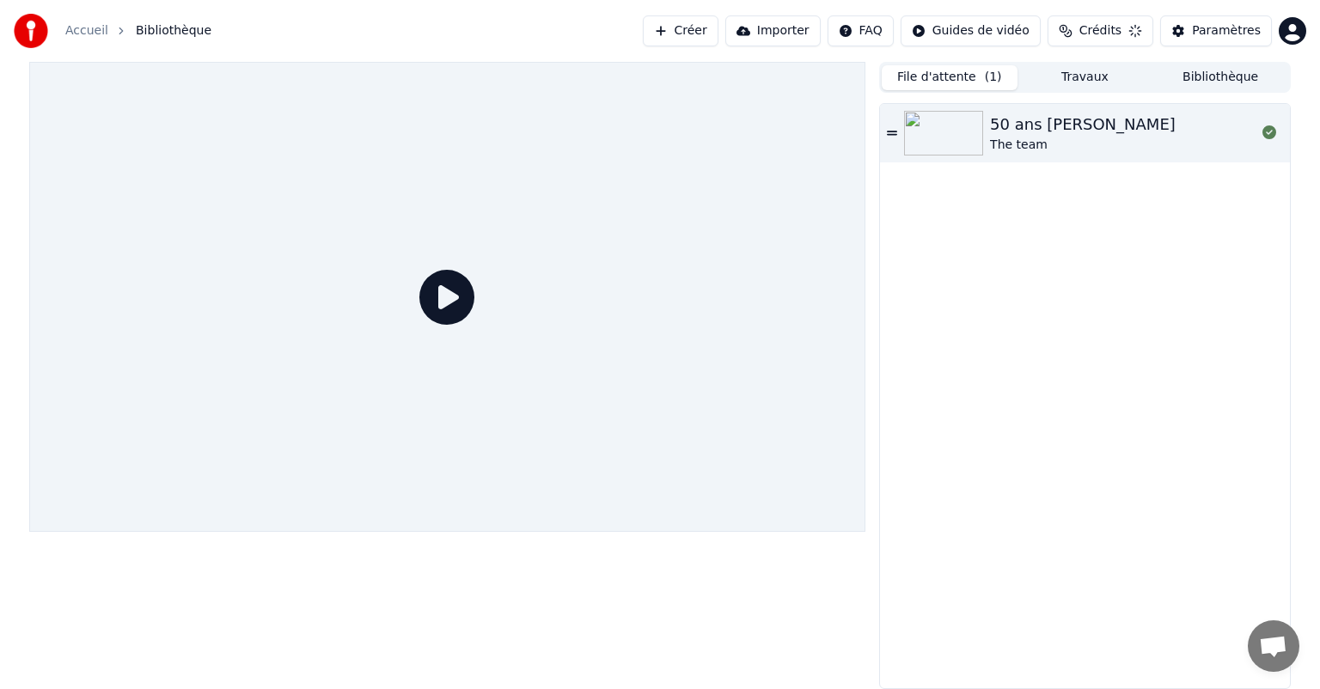
click at [451, 299] on icon at bounding box center [446, 297] width 55 height 55
click at [1045, 134] on div "50 ans [PERSON_NAME]" at bounding box center [1083, 125] width 186 height 24
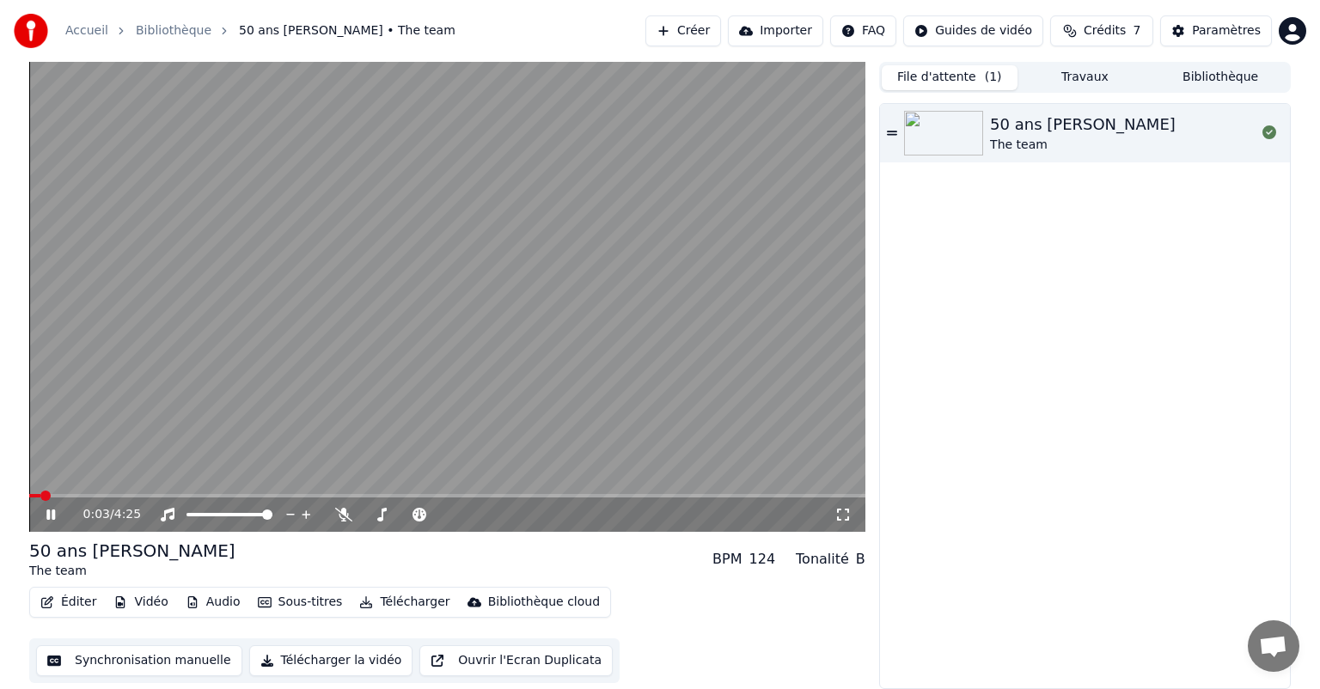
click at [47, 511] on icon at bounding box center [50, 515] width 9 height 10
click at [76, 604] on button "Éditer" at bounding box center [69, 602] width 70 height 24
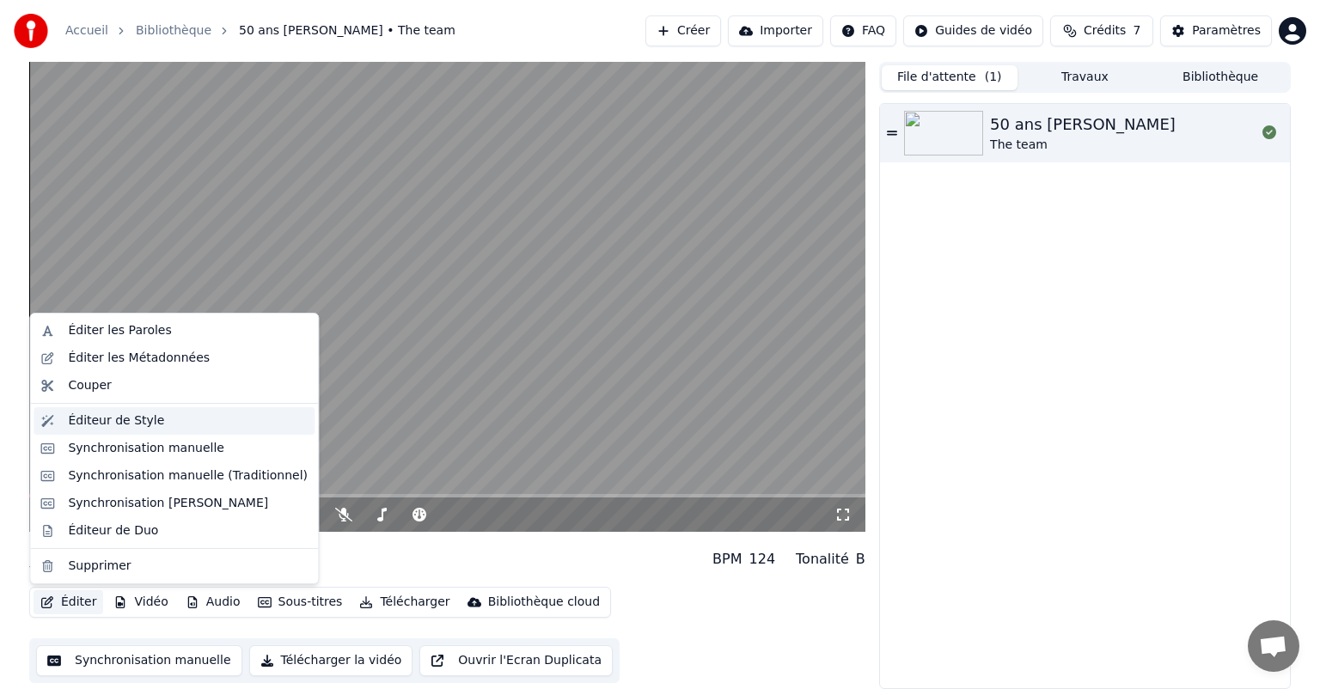
click at [106, 420] on div "Éditeur de Style" at bounding box center [116, 421] width 96 height 17
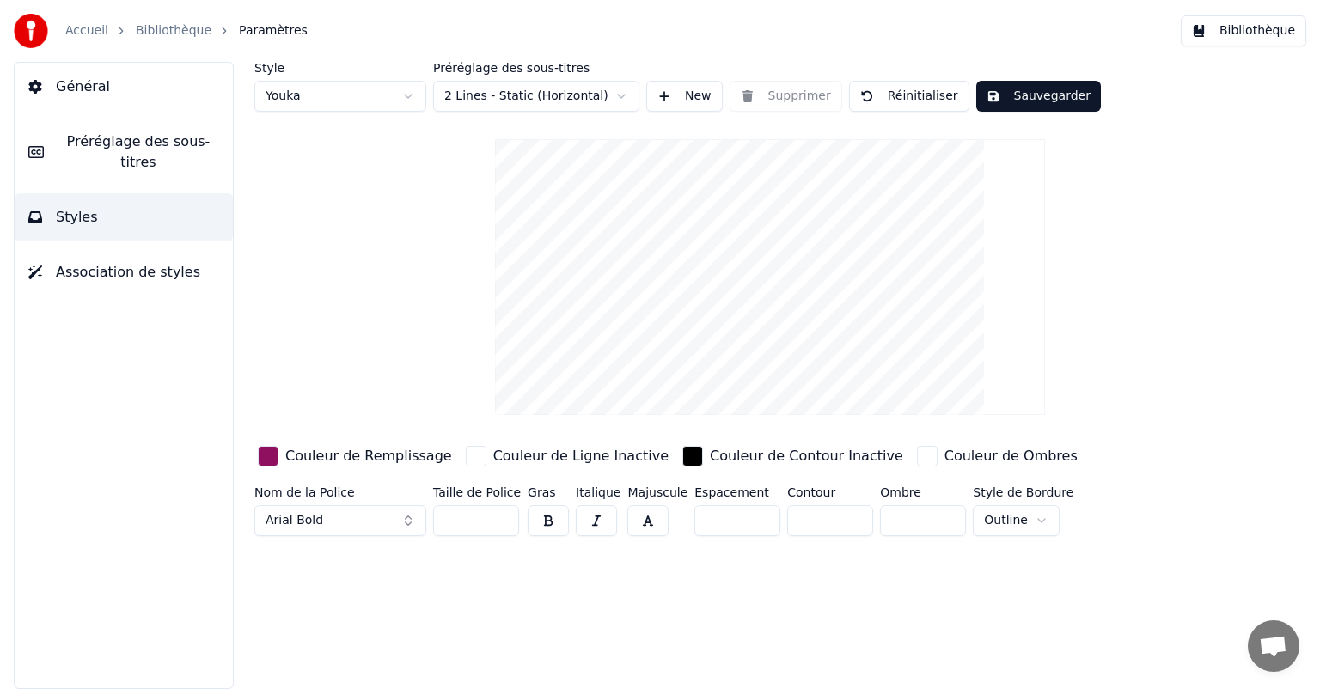
click at [101, 148] on span "Préréglage des sous-titres" at bounding box center [139, 151] width 162 height 41
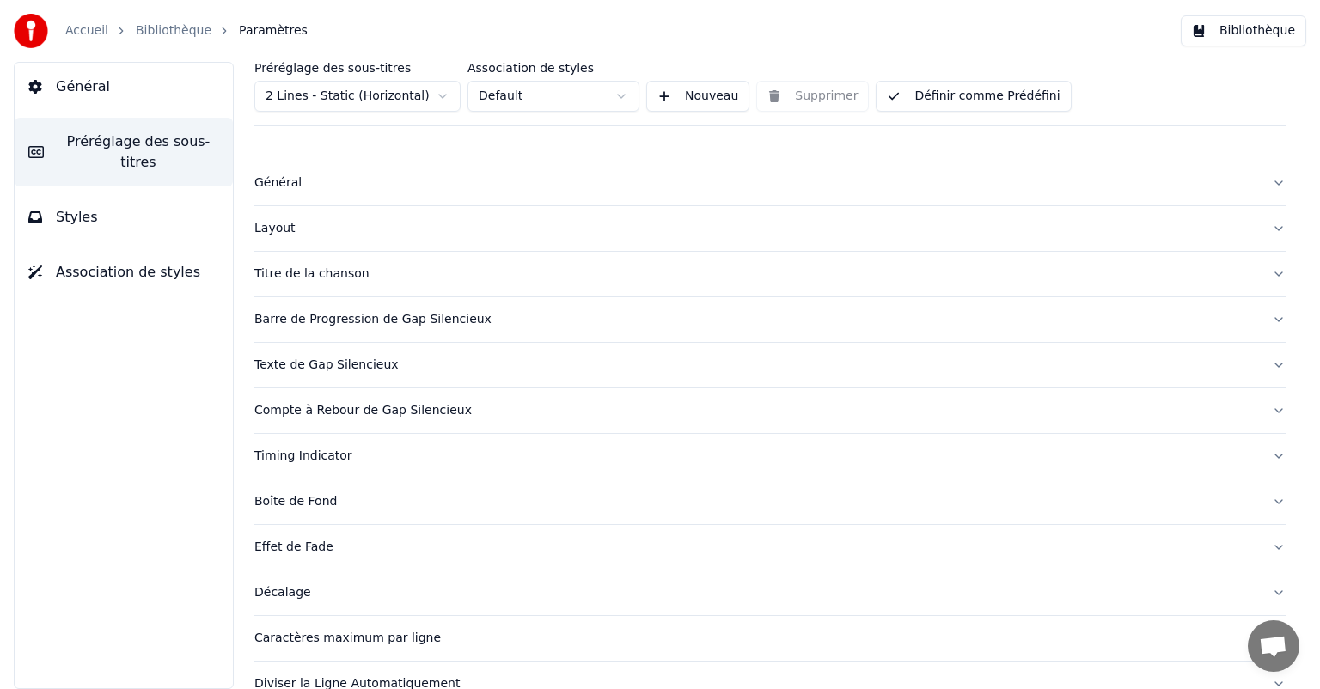
click at [310, 269] on div "Titre de la chanson" at bounding box center [756, 274] width 1004 height 17
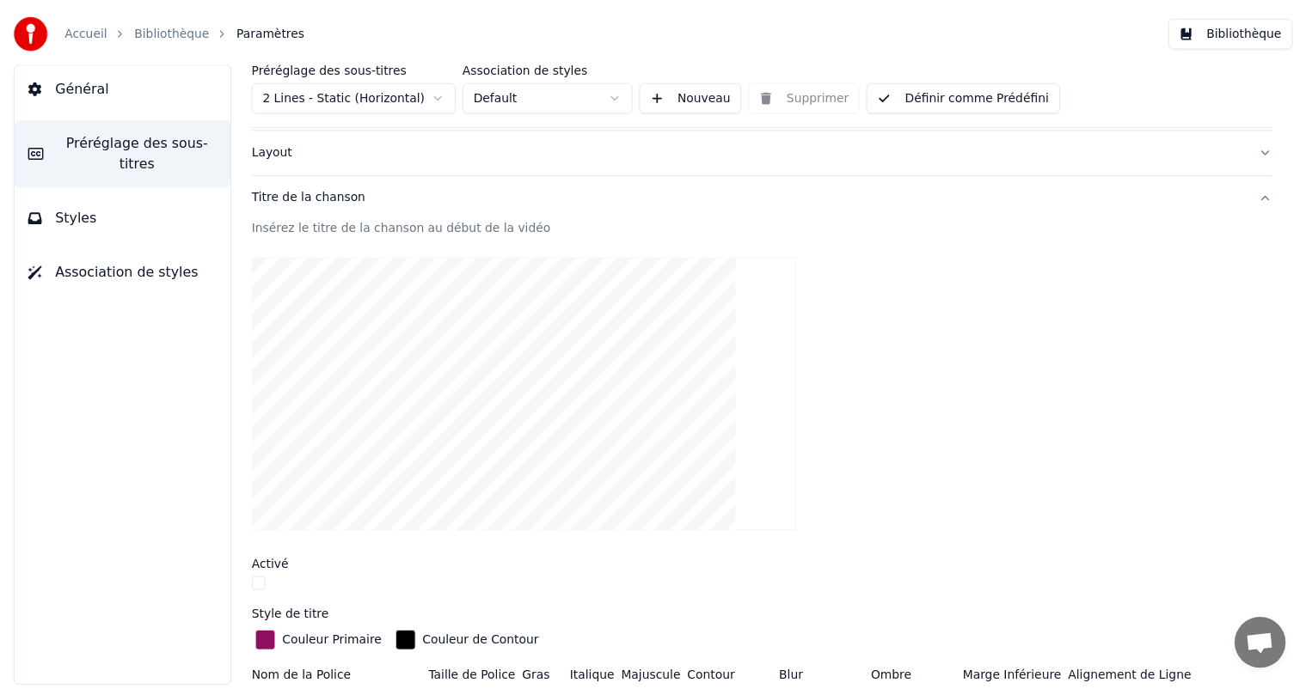
scroll to position [258, 0]
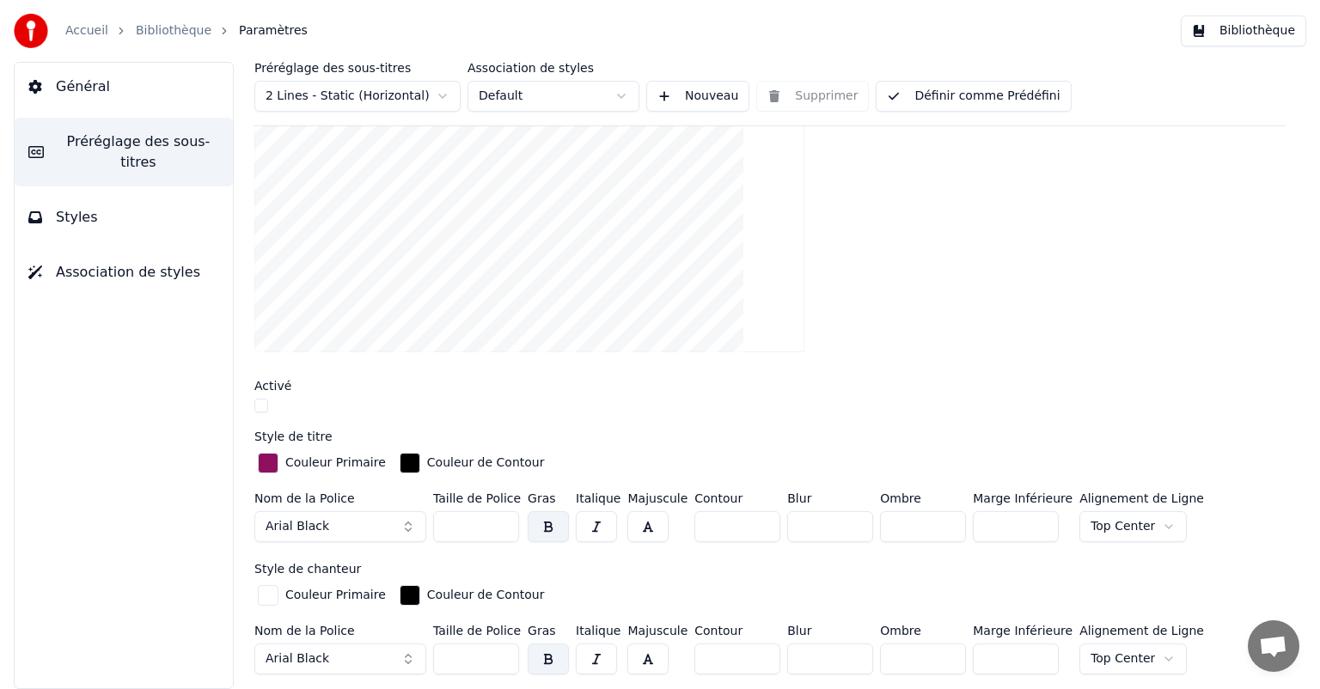
click at [261, 404] on button "button" at bounding box center [261, 406] width 14 height 14
click at [260, 402] on button "button" at bounding box center [261, 406] width 14 height 14
click at [160, 32] on link "Bibliothèque" at bounding box center [174, 30] width 76 height 17
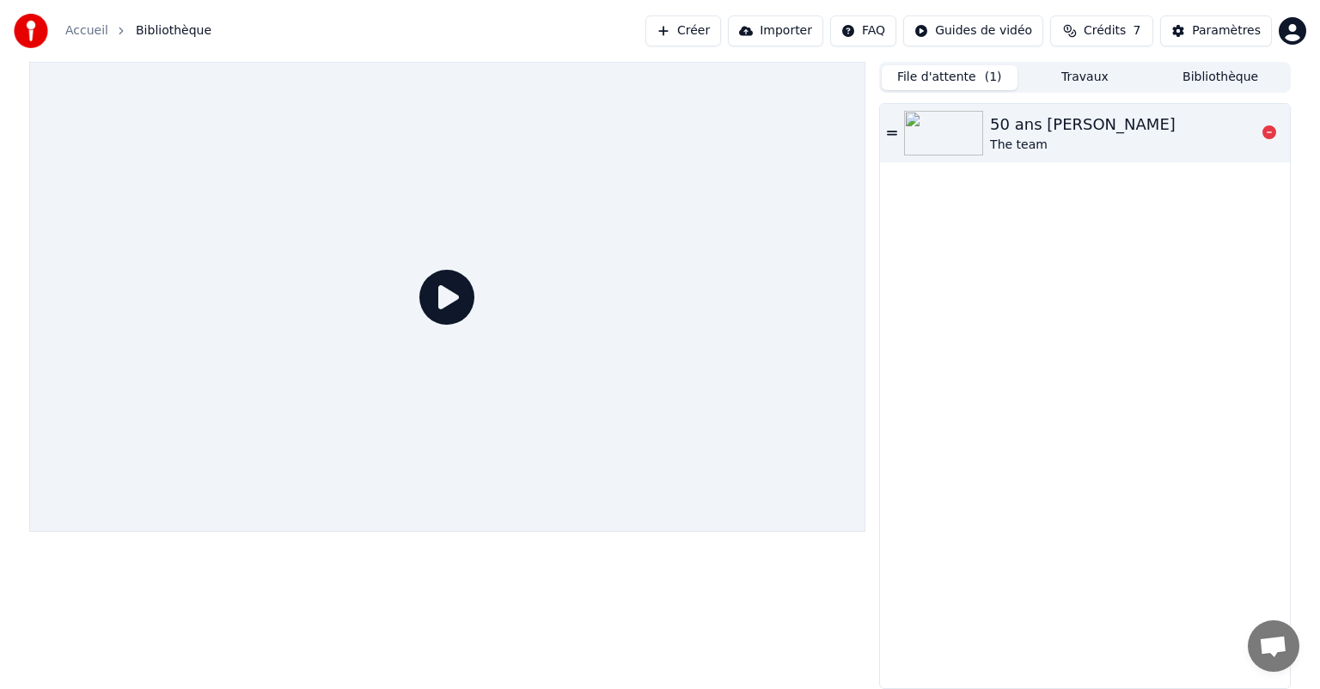
click at [983, 151] on div at bounding box center [947, 133] width 86 height 45
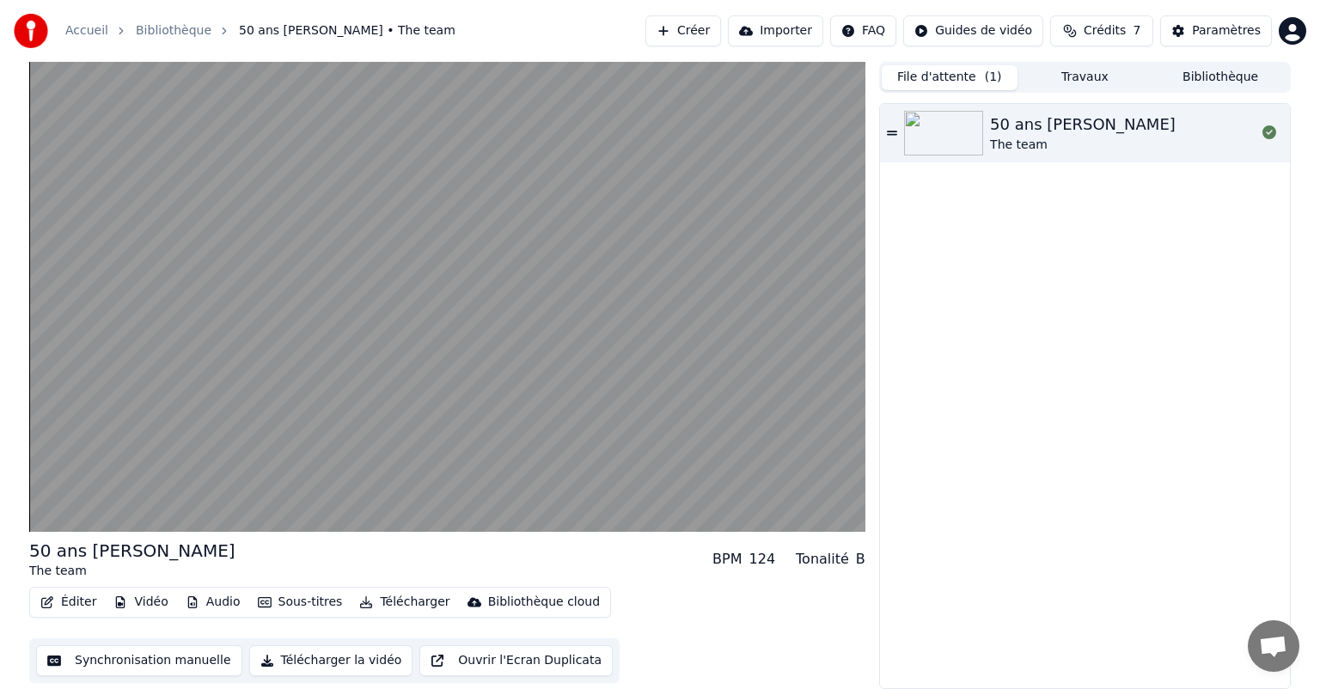
click at [162, 664] on button "Synchronisation manuelle" at bounding box center [139, 660] width 206 height 31
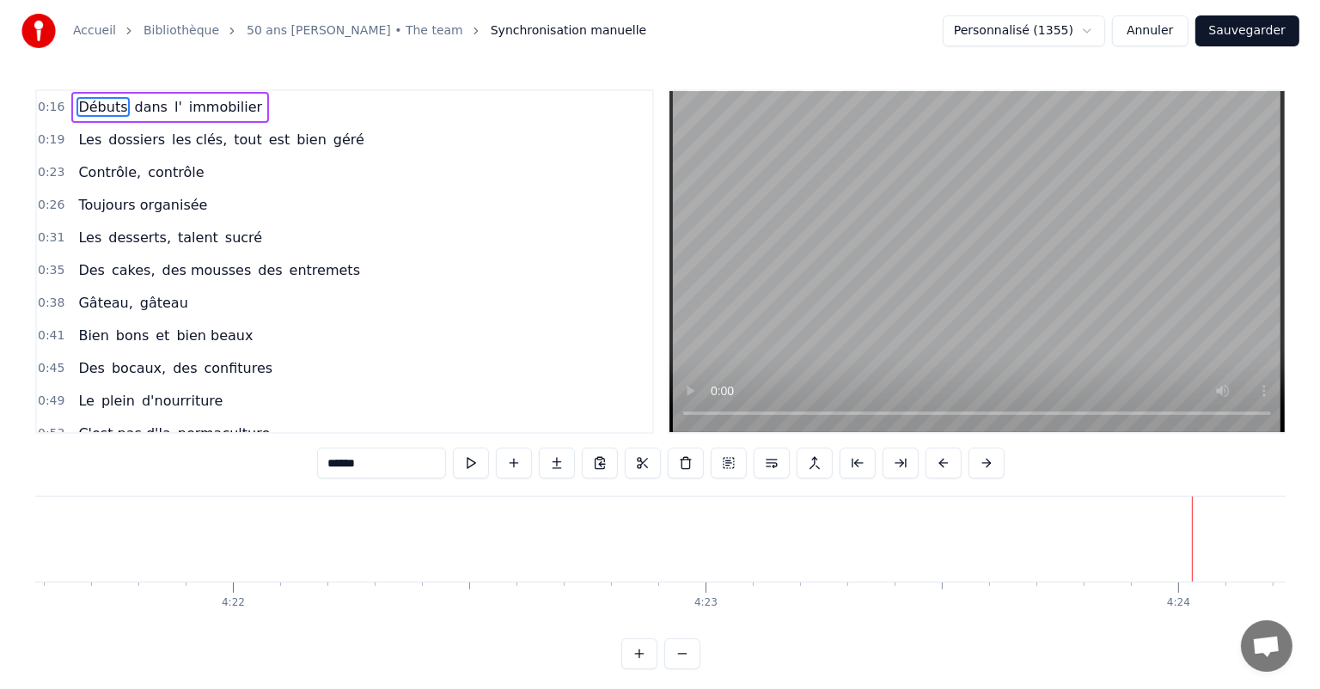
scroll to position [0, 124079]
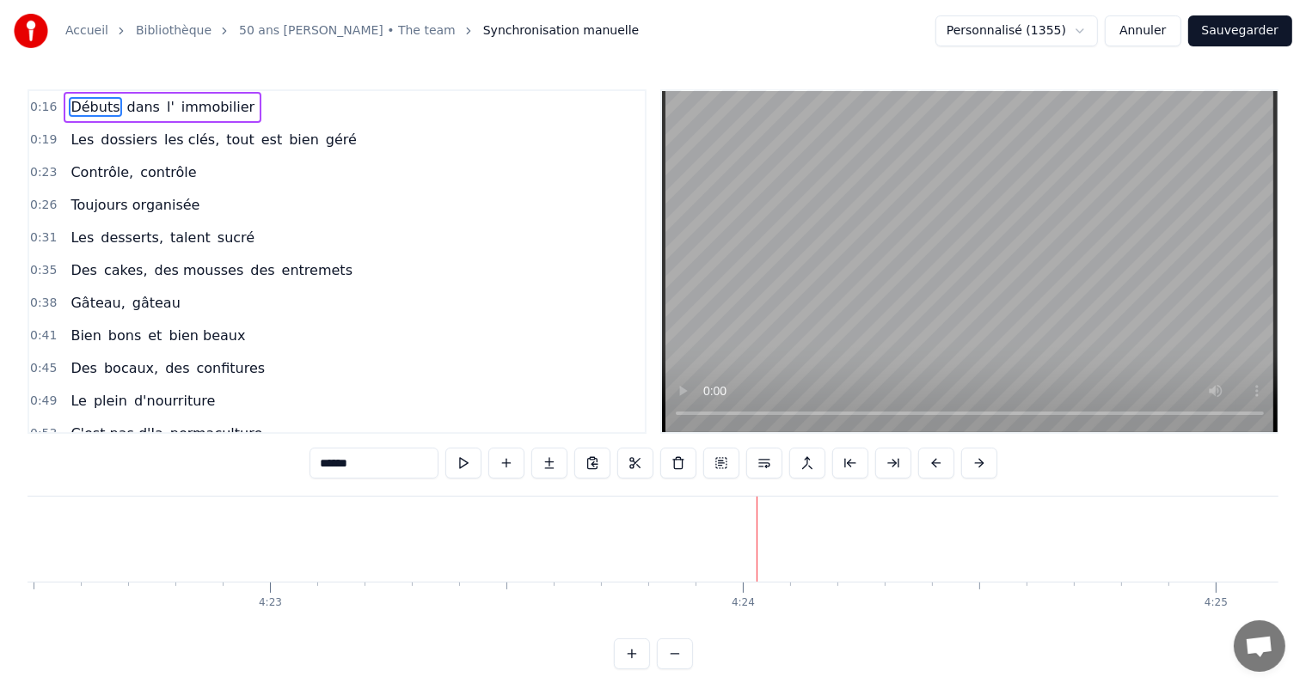
click at [1220, 32] on button "Sauvegarder" at bounding box center [1240, 30] width 104 height 31
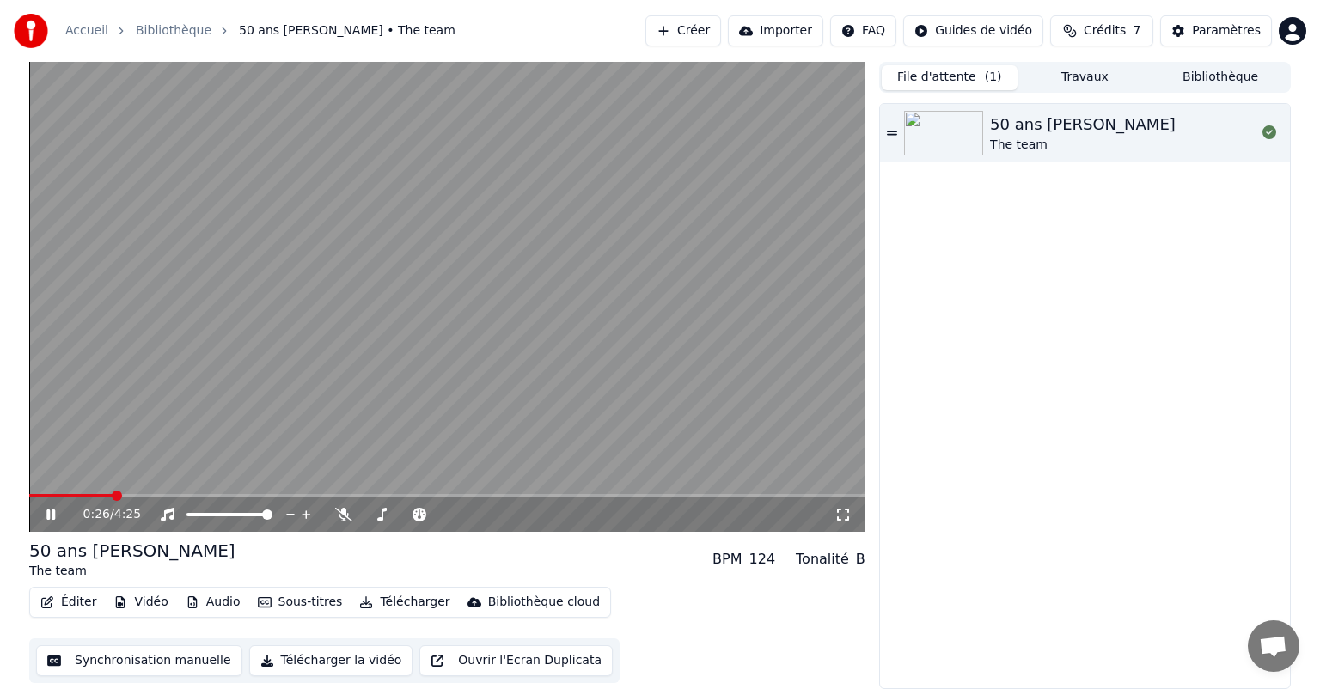
click at [56, 517] on icon at bounding box center [63, 515] width 40 height 14
click at [35, 491] on span at bounding box center [40, 496] width 10 height 10
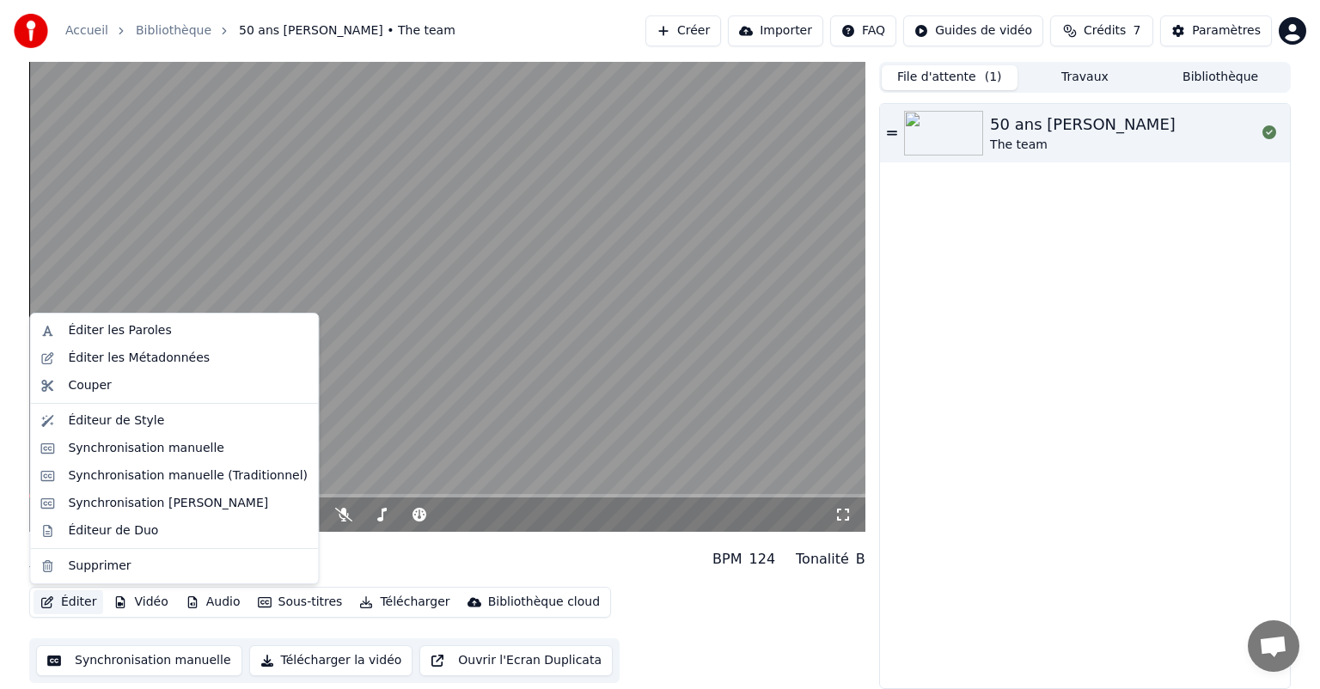
click at [55, 602] on button "Éditer" at bounding box center [69, 602] width 70 height 24
click at [88, 362] on div "Éditer les Métadonnées" at bounding box center [139, 358] width 142 height 17
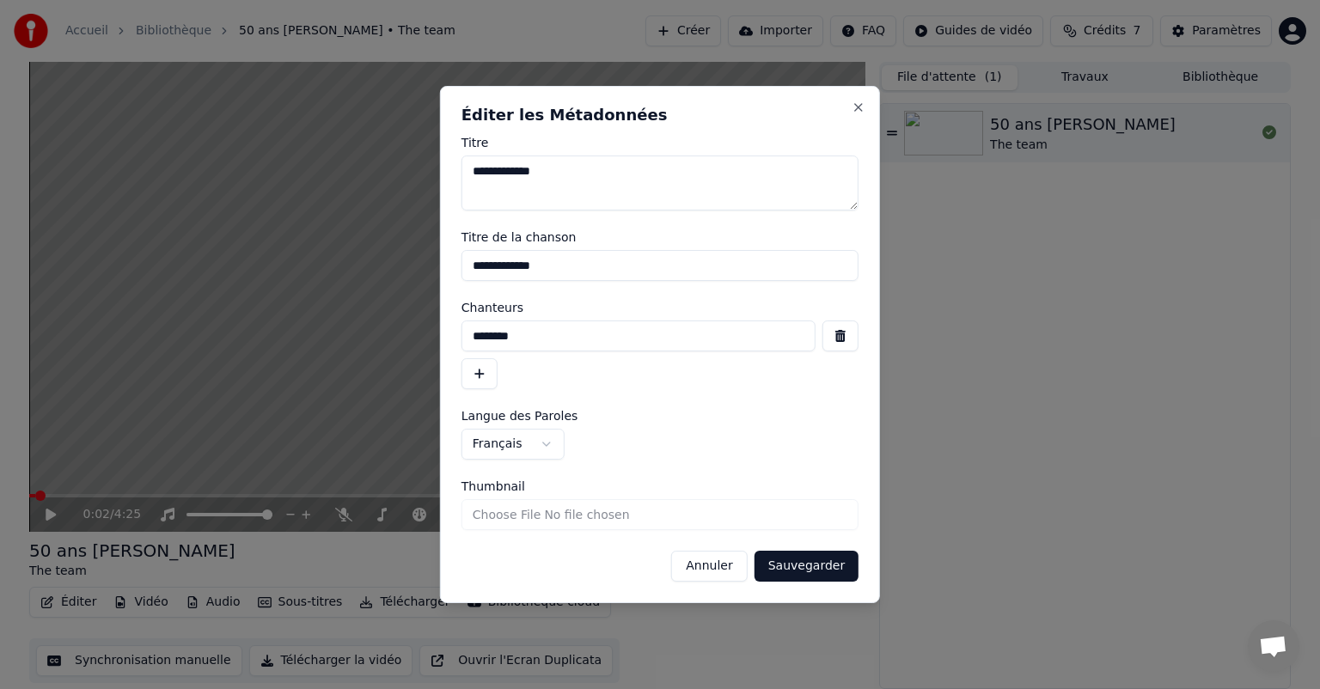
drag, startPoint x: 558, startPoint y: 171, endPoint x: 456, endPoint y: 174, distance: 102.3
click at [456, 174] on div "**********" at bounding box center [660, 344] width 440 height 517
drag, startPoint x: 525, startPoint y: 333, endPoint x: 449, endPoint y: 333, distance: 76.5
click at [449, 333] on div "**********" at bounding box center [660, 344] width 440 height 517
drag, startPoint x: 555, startPoint y: 265, endPoint x: 450, endPoint y: 262, distance: 104.9
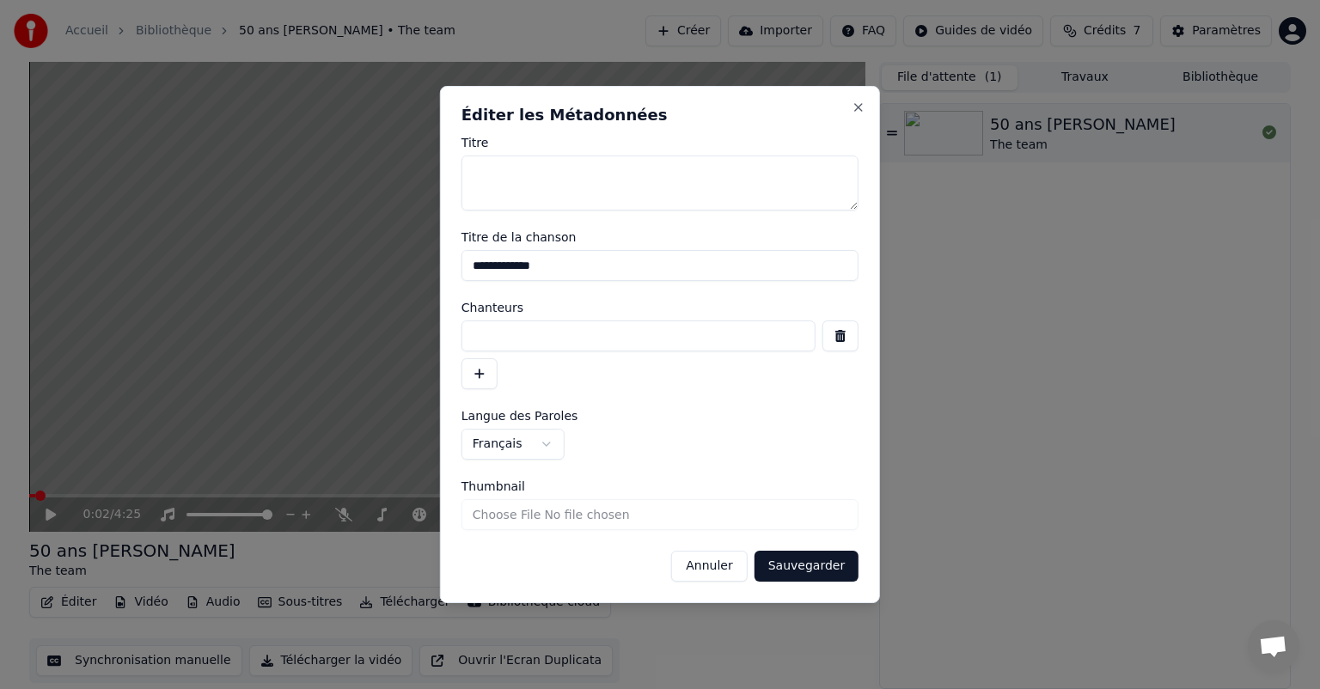
click at [450, 262] on div "**********" at bounding box center [660, 344] width 440 height 517
click at [482, 166] on textarea "Titre" at bounding box center [660, 183] width 397 height 55
type textarea "**********"
click at [823, 563] on button "Sauvegarder" at bounding box center [807, 566] width 104 height 31
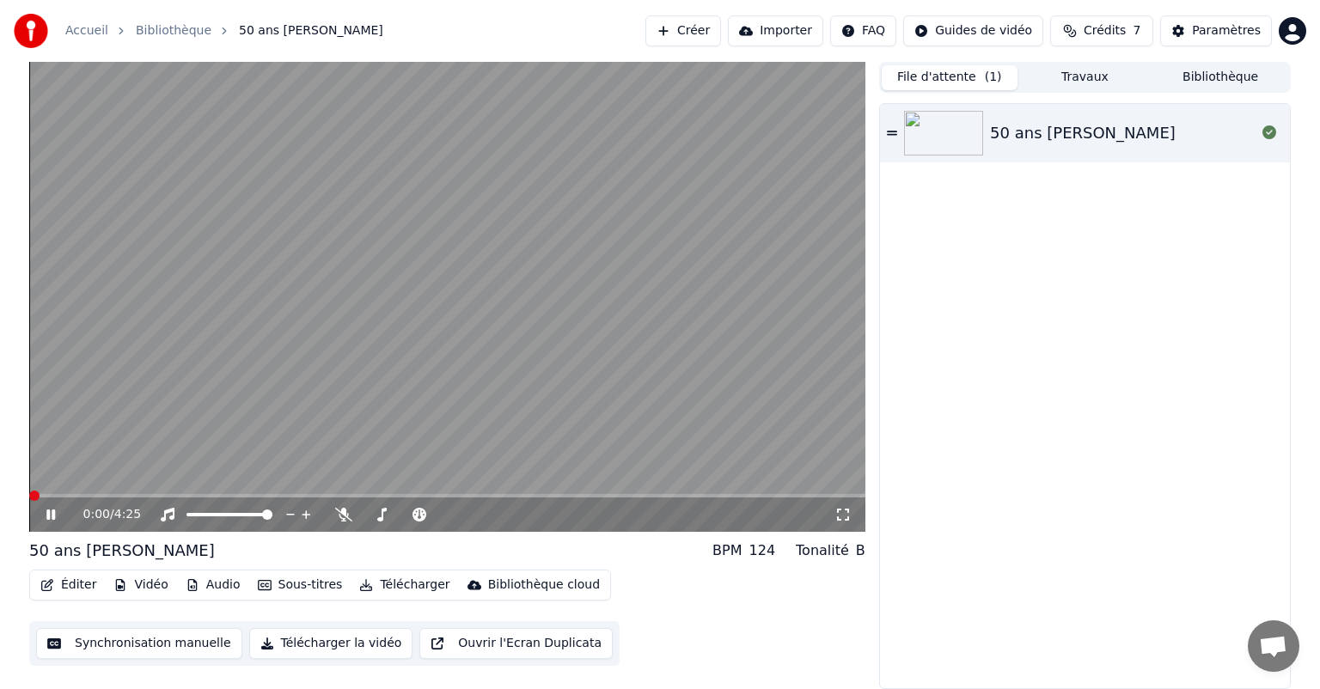
click at [30, 495] on span at bounding box center [34, 496] width 10 height 10
click at [52, 517] on icon at bounding box center [50, 515] width 9 height 10
click at [76, 589] on button "Éditer" at bounding box center [69, 585] width 70 height 24
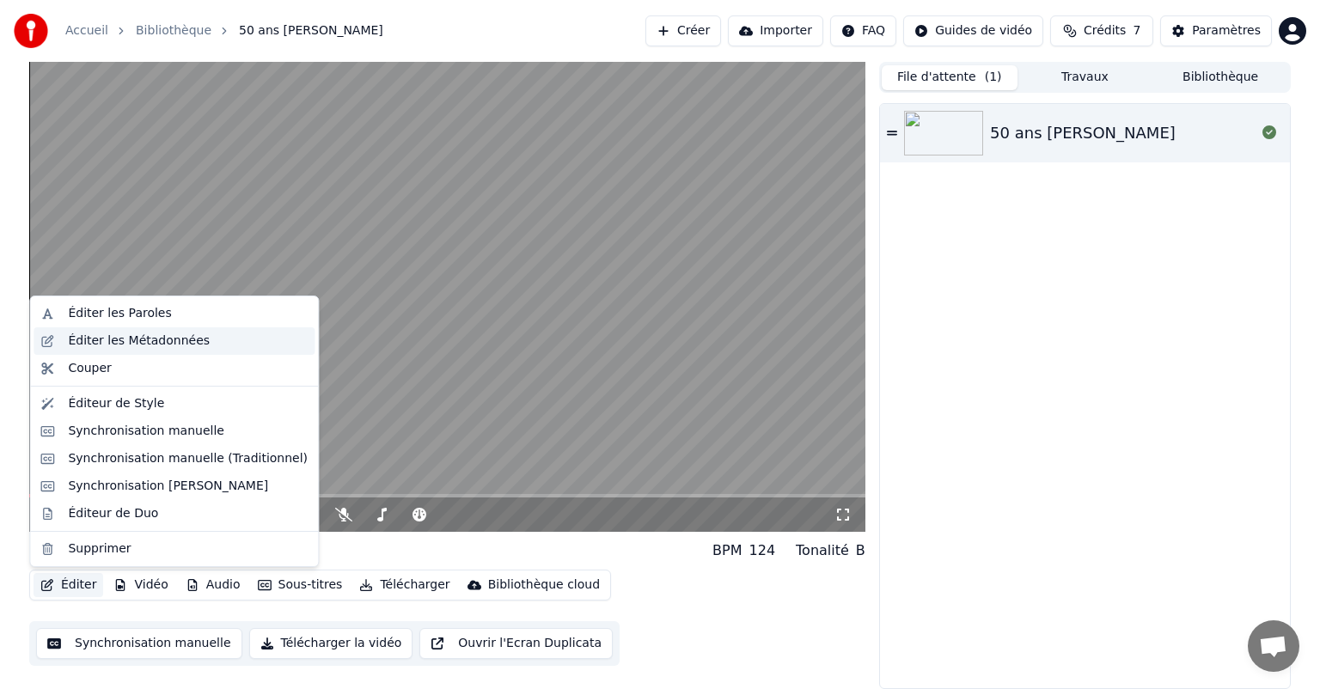
click at [119, 349] on div "Éditer les Métadonnées" at bounding box center [139, 341] width 142 height 17
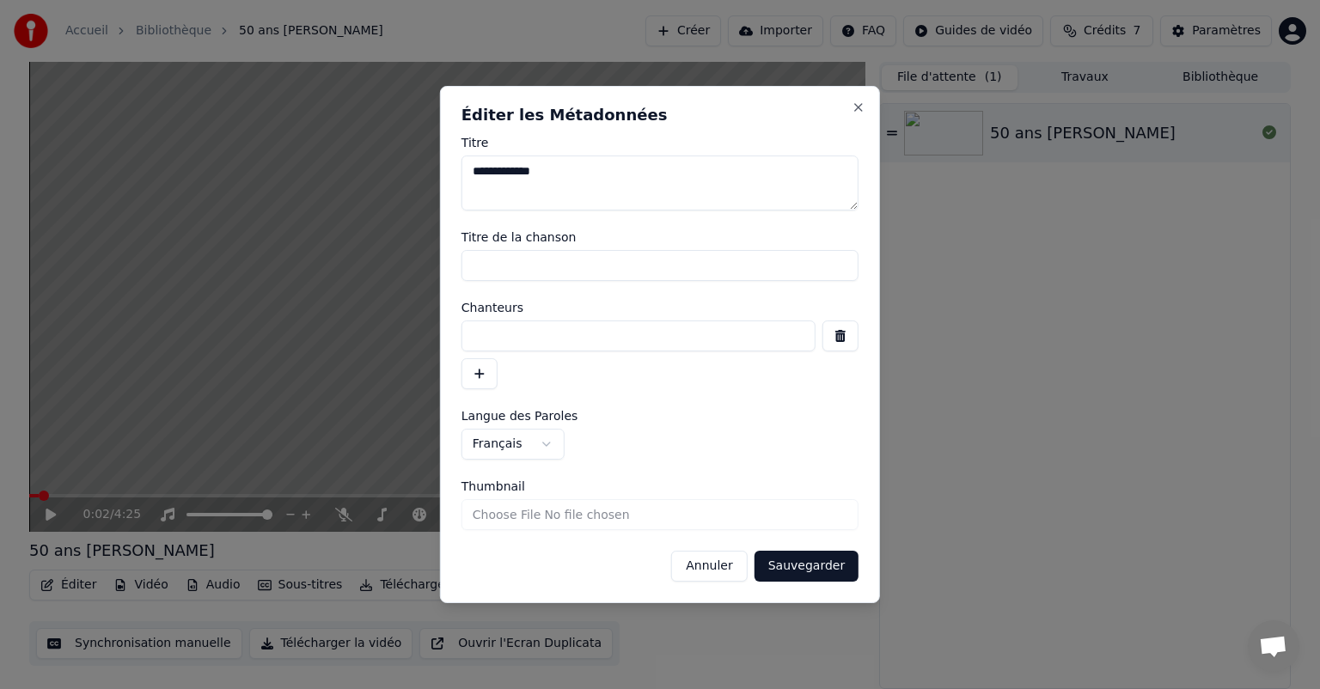
drag, startPoint x: 560, startPoint y: 172, endPoint x: 464, endPoint y: 167, distance: 96.4
click at [464, 167] on textarea "**********" at bounding box center [660, 183] width 397 height 55
click at [486, 271] on input "Titre de la chanson" at bounding box center [660, 265] width 397 height 31
paste input "**********"
type input "**********"
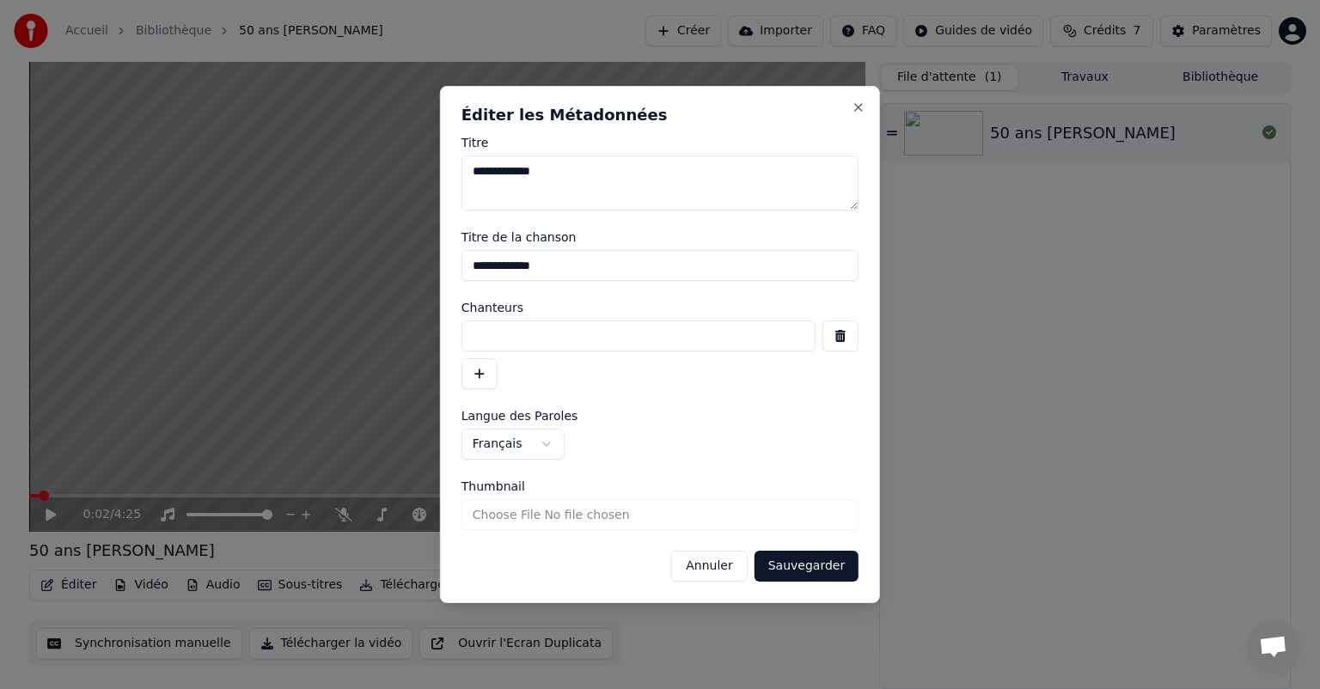
drag, startPoint x: 547, startPoint y: 172, endPoint x: 460, endPoint y: 166, distance: 87.0
click at [460, 166] on div "**********" at bounding box center [660, 344] width 440 height 517
click at [794, 560] on button "Sauvegarder" at bounding box center [807, 566] width 104 height 31
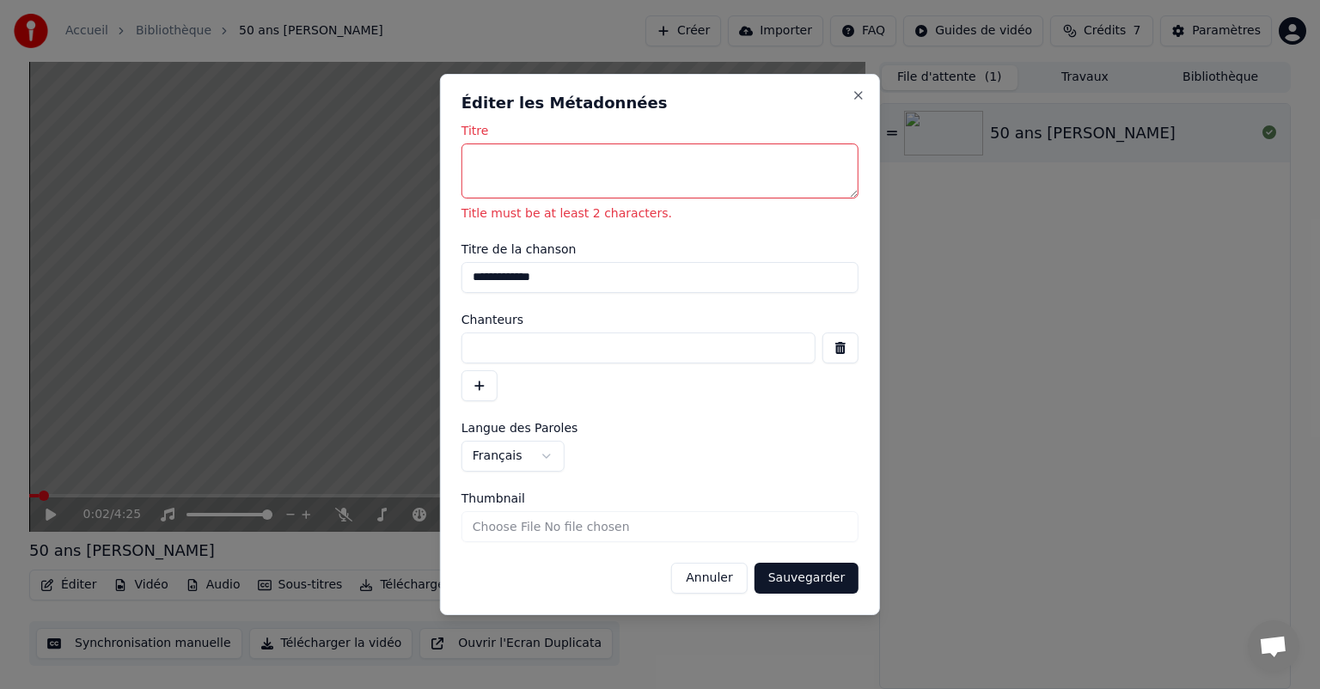
click at [505, 165] on textarea "Titre" at bounding box center [660, 171] width 397 height 55
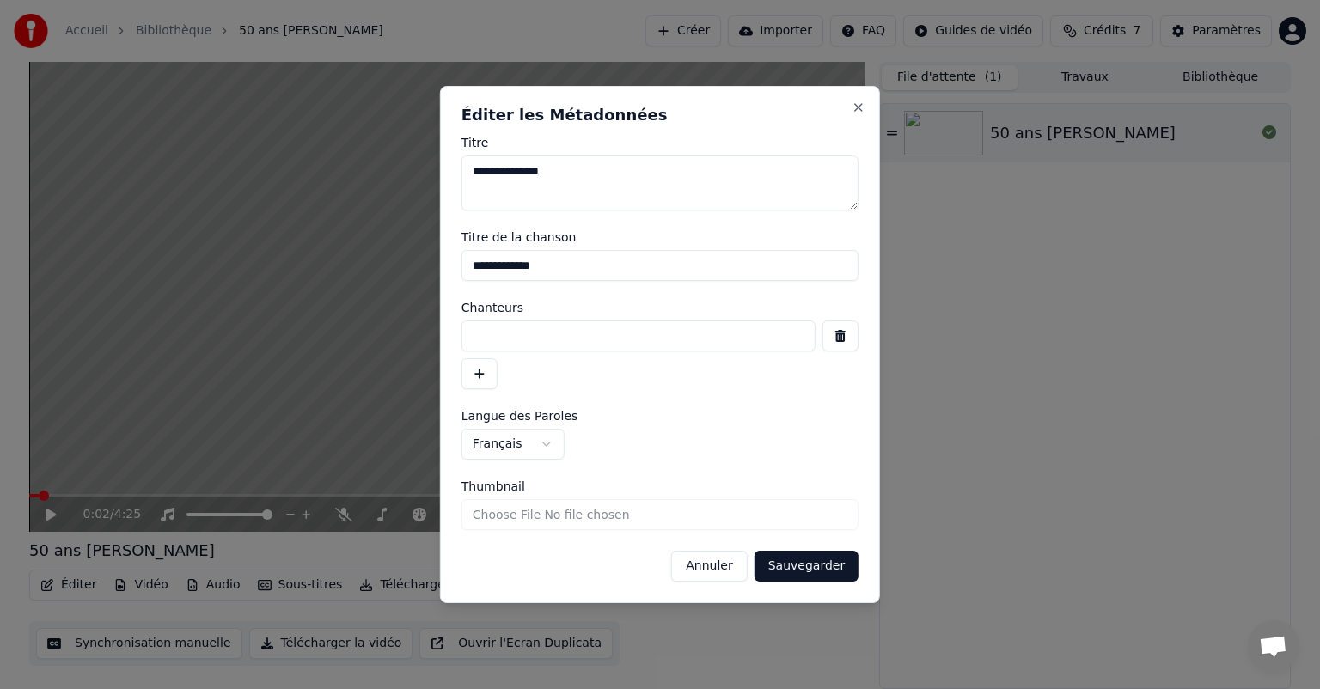
type textarea "**********"
click at [793, 560] on button "Sauvegarder" at bounding box center [807, 566] width 104 height 31
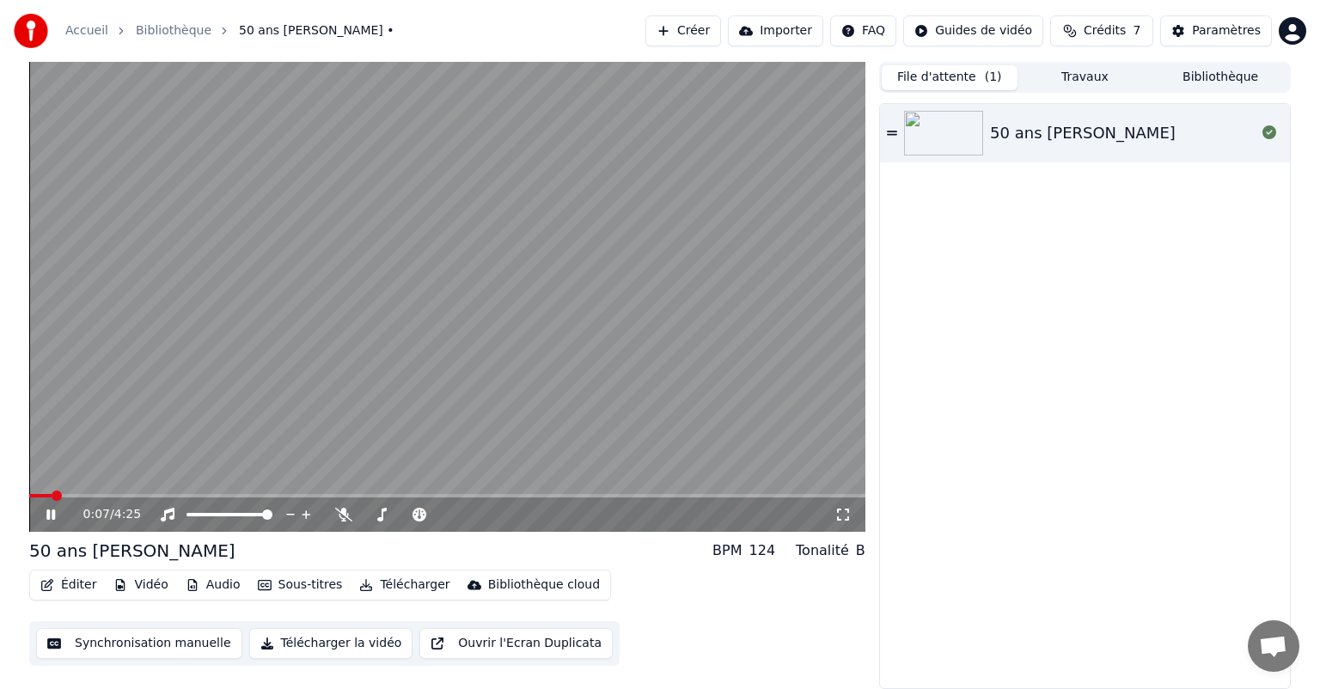
click at [55, 511] on icon at bounding box center [63, 515] width 40 height 14
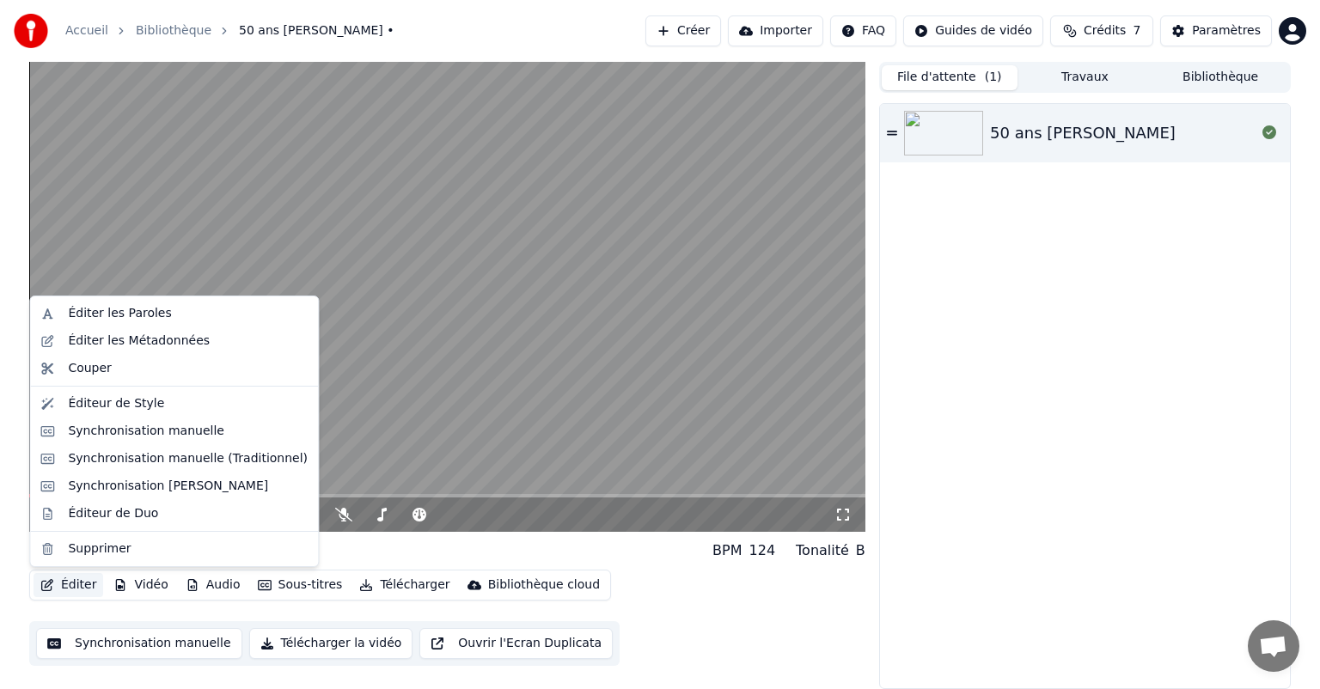
click at [66, 585] on button "Éditer" at bounding box center [69, 585] width 70 height 24
click at [93, 339] on div "Éditer les Métadonnées" at bounding box center [139, 341] width 142 height 17
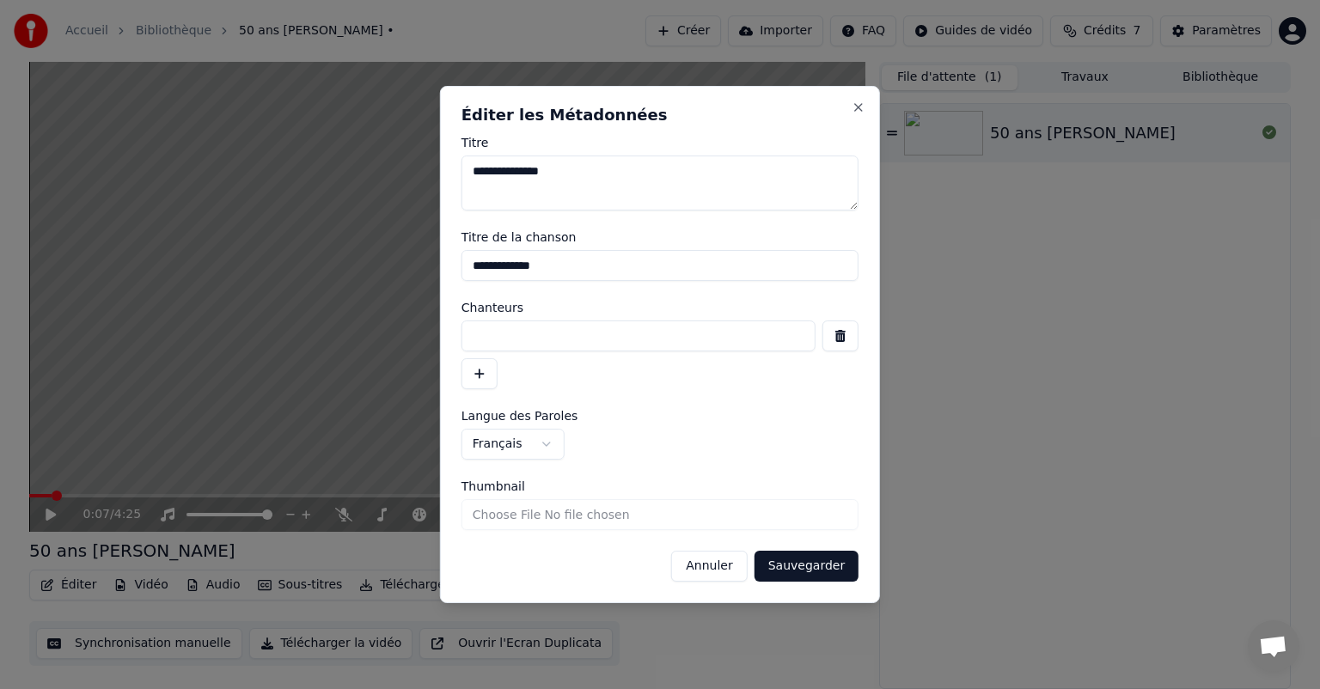
drag, startPoint x: 559, startPoint y: 166, endPoint x: 399, endPoint y: 182, distance: 160.7
click at [399, 182] on body "**********" at bounding box center [660, 344] width 1320 height 689
drag, startPoint x: 553, startPoint y: 265, endPoint x: 409, endPoint y: 264, distance: 143.5
click at [409, 264] on body "**********" at bounding box center [660, 344] width 1320 height 689
paste input "**"
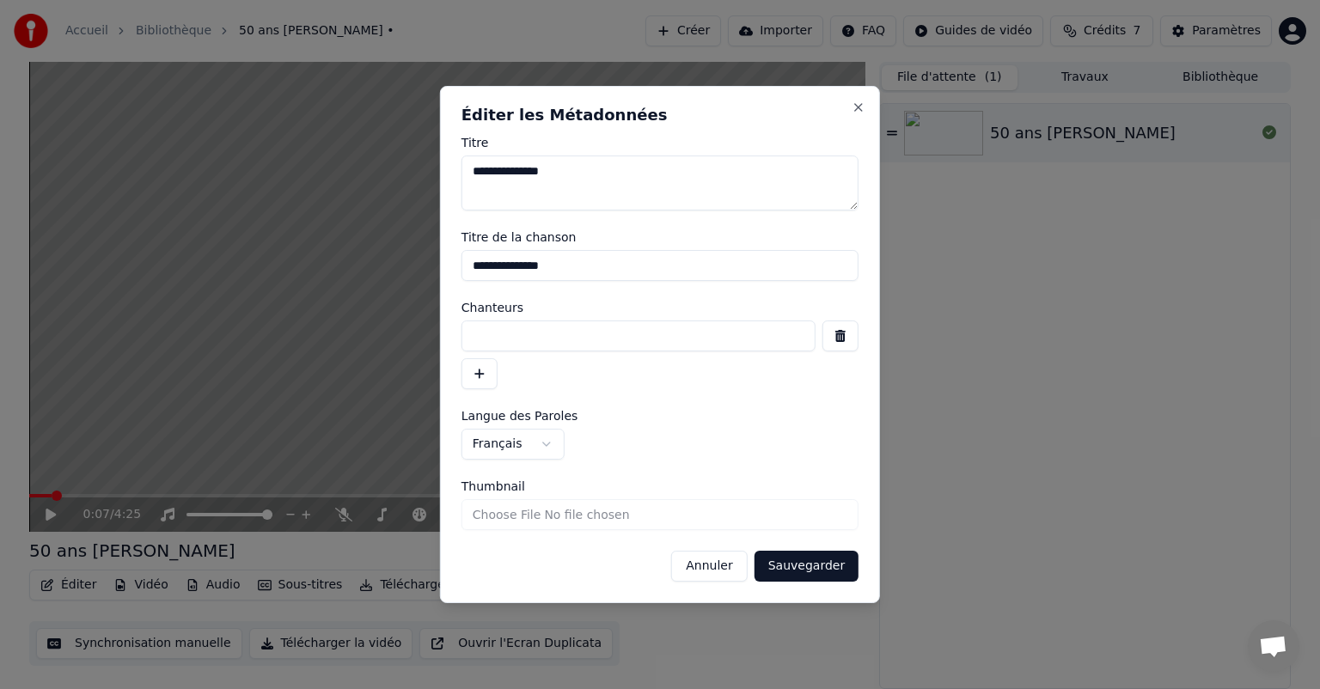
type input "**********"
drag, startPoint x: 557, startPoint y: 172, endPoint x: 372, endPoint y: 184, distance: 185.2
click at [372, 184] on body "**********" at bounding box center [660, 344] width 1320 height 689
type textarea "******"
click at [786, 562] on button "Sauvegarder" at bounding box center [807, 566] width 104 height 31
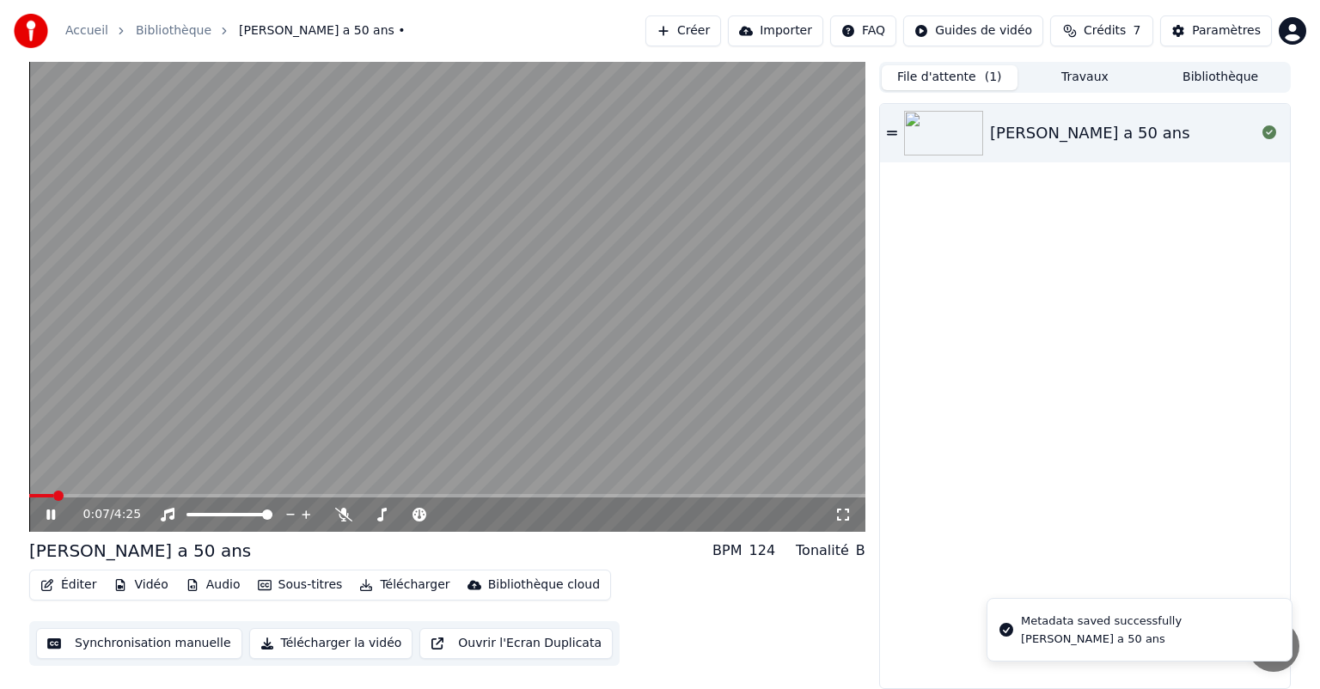
click at [46, 516] on icon at bounding box center [50, 515] width 9 height 10
click at [46, 516] on icon at bounding box center [51, 515] width 10 height 12
click at [34, 495] on span at bounding box center [32, 495] width 6 height 3
click at [52, 520] on icon at bounding box center [63, 515] width 40 height 14
click at [68, 584] on button "Éditer" at bounding box center [69, 585] width 70 height 24
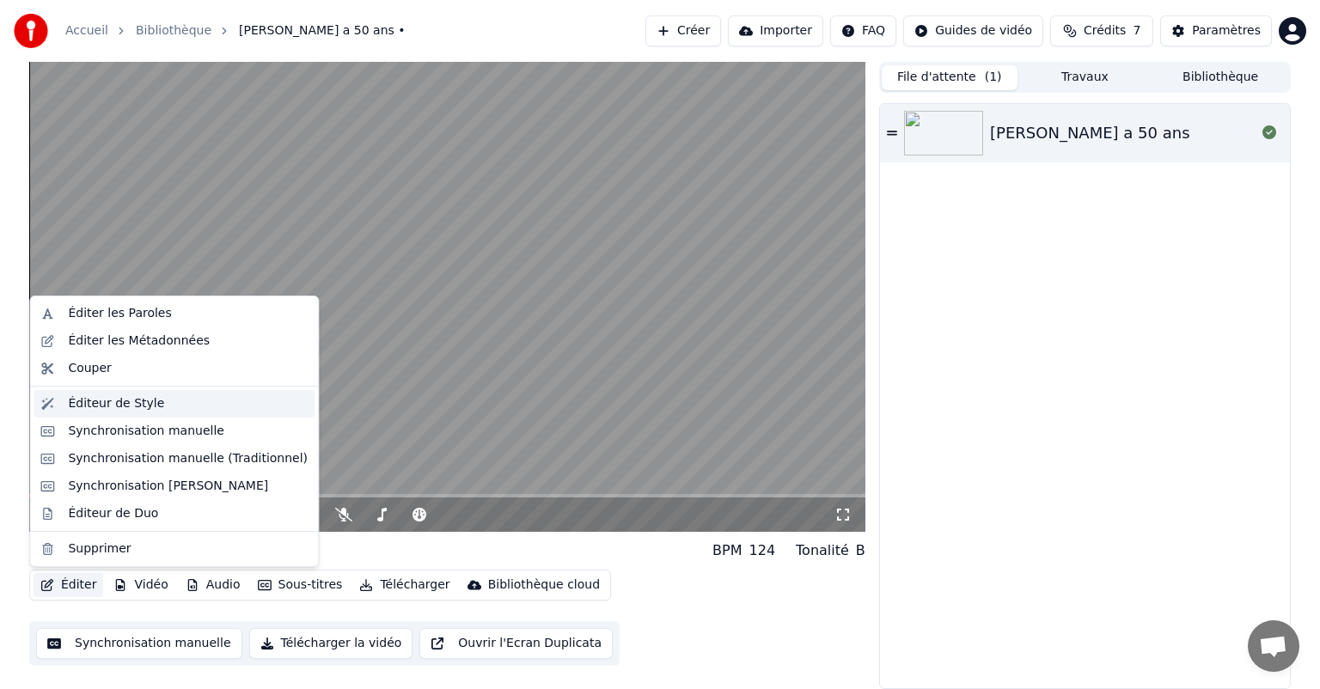
click at [99, 402] on div "Éditeur de Style" at bounding box center [116, 403] width 96 height 17
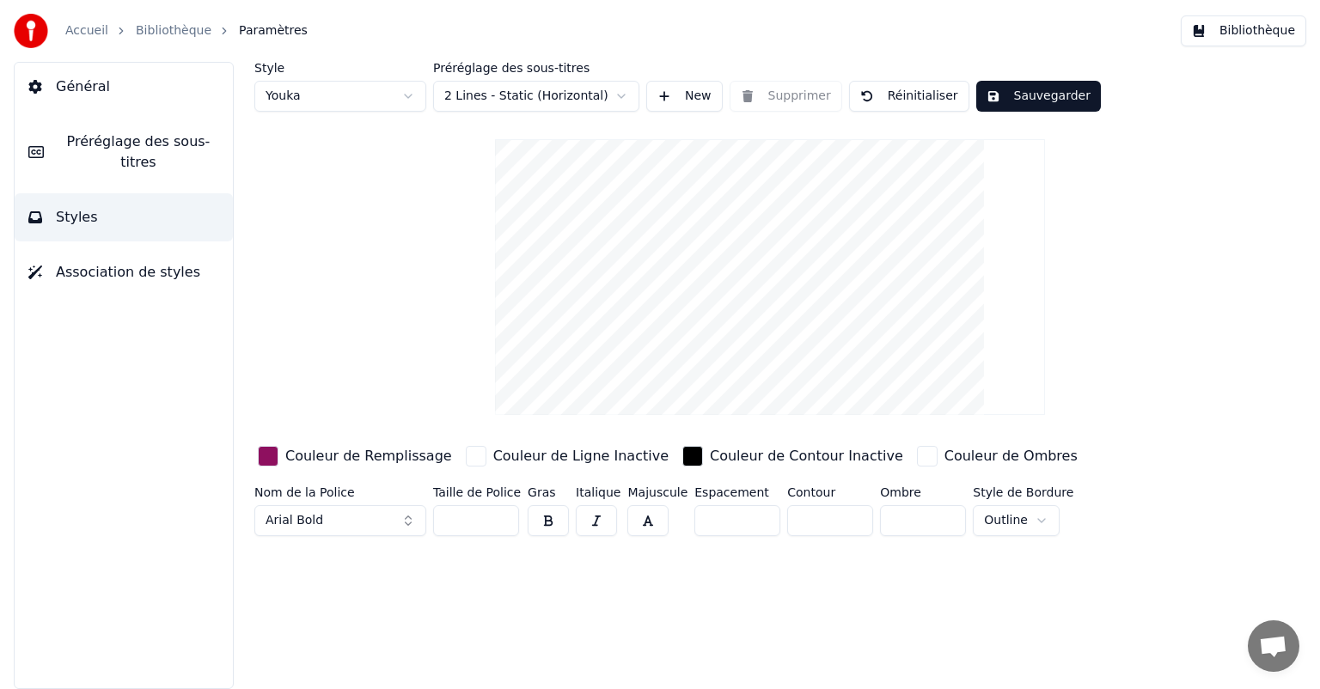
click at [100, 132] on span "Préréglage des sous-titres" at bounding box center [139, 151] width 162 height 41
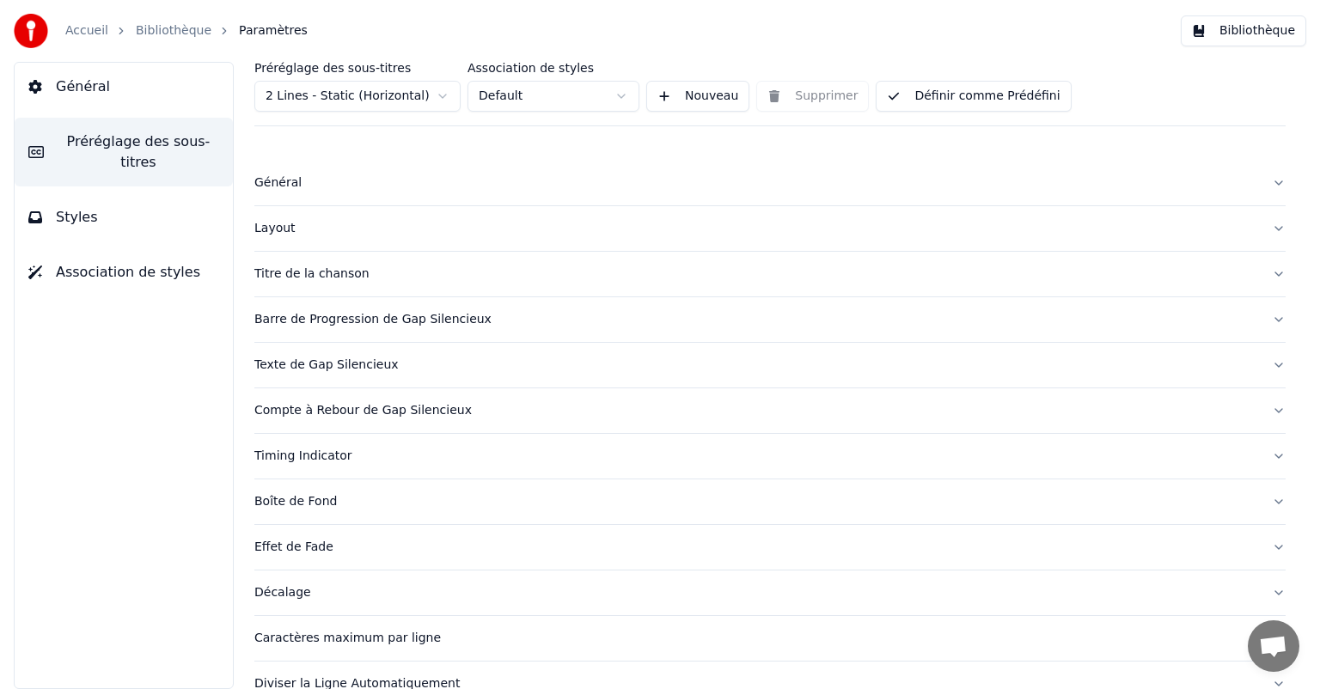
click at [309, 273] on div "Titre de la chanson" at bounding box center [756, 274] width 1004 height 17
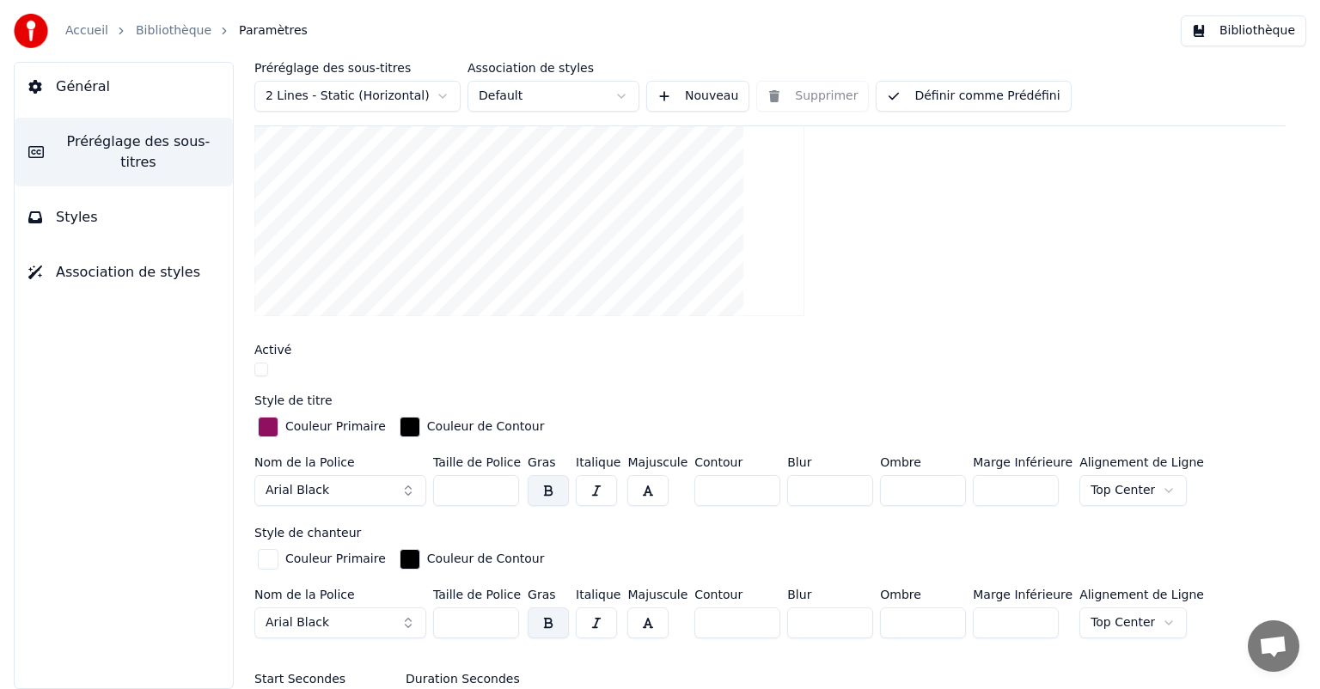
scroll to position [344, 0]
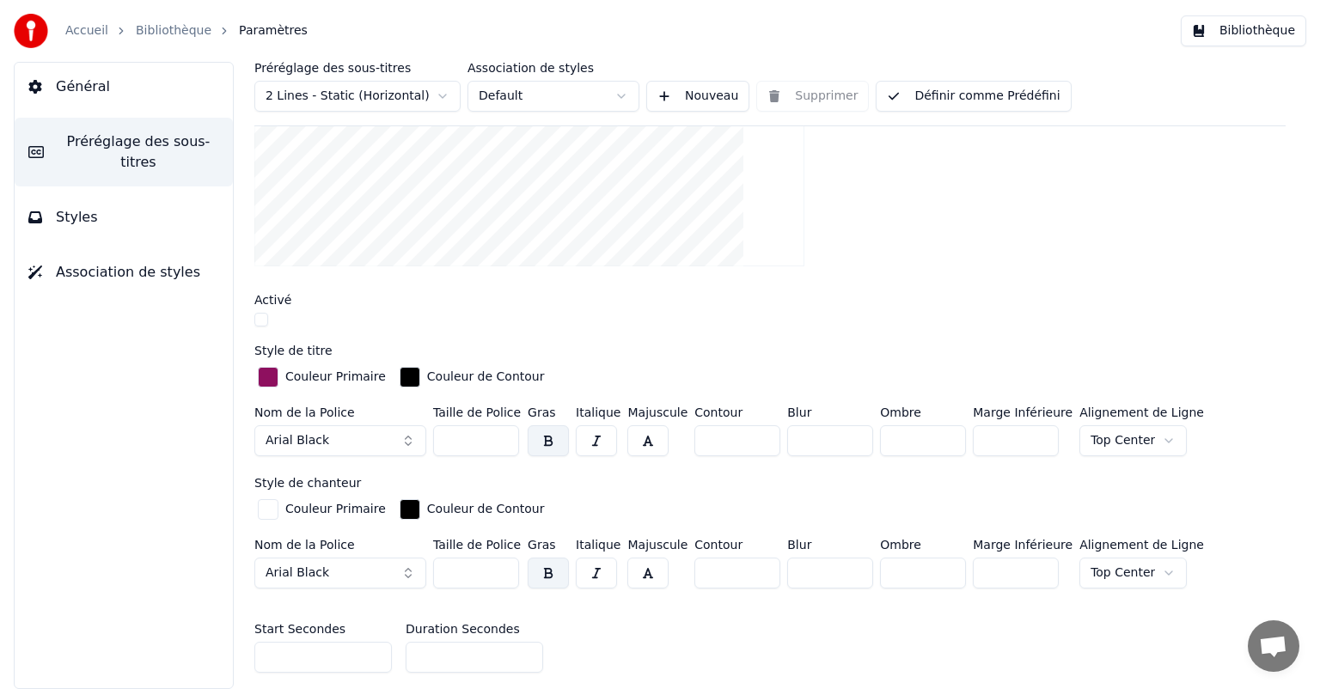
click at [272, 370] on div "button" at bounding box center [268, 377] width 21 height 21
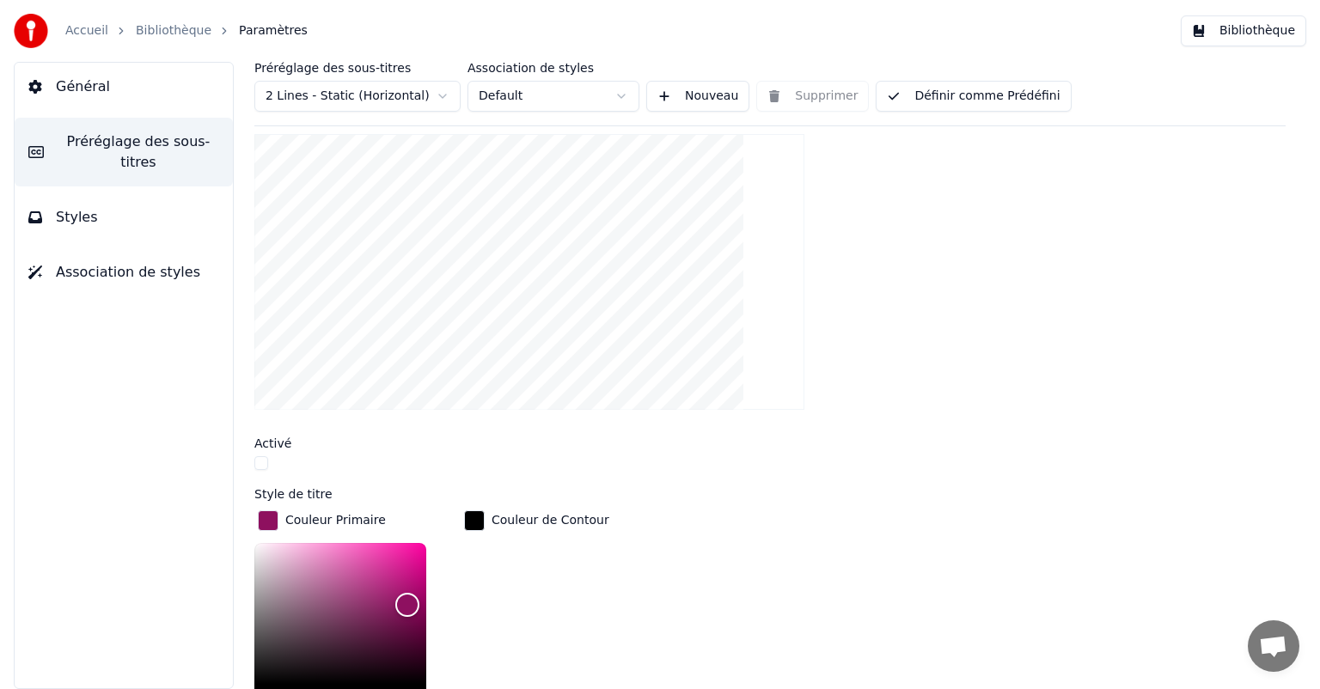
scroll to position [172, 0]
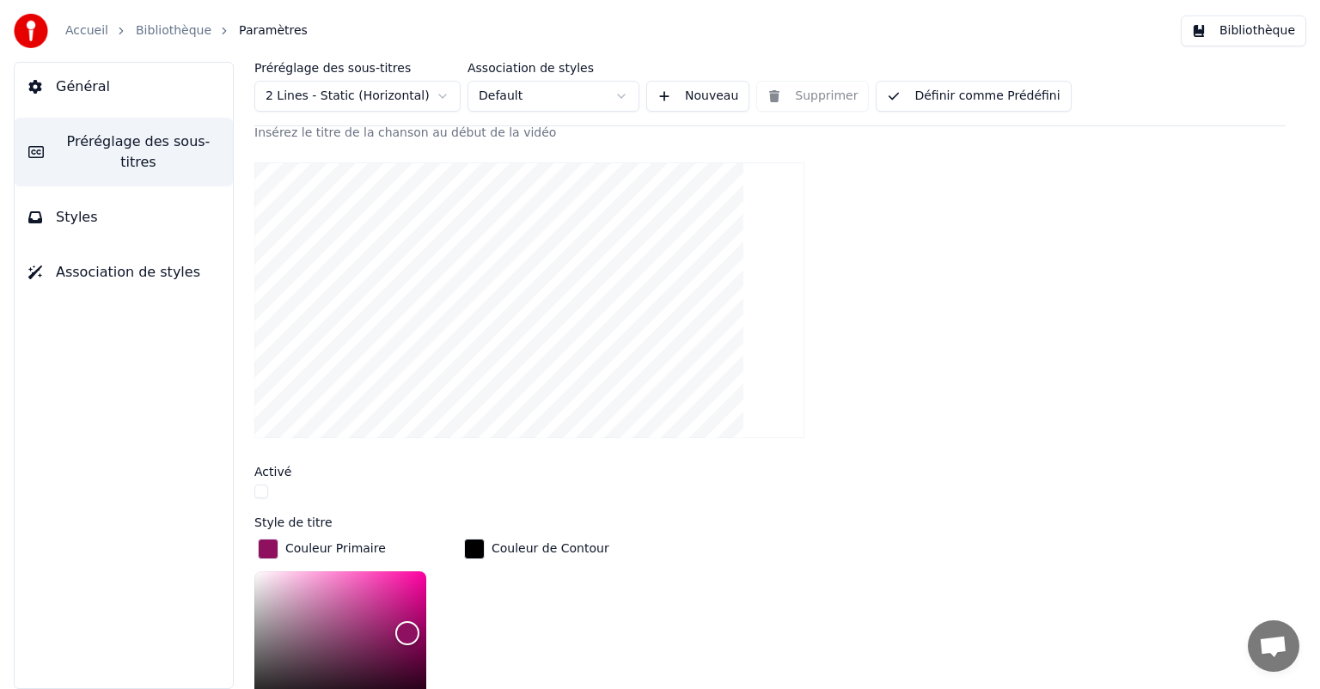
click at [260, 493] on button "button" at bounding box center [261, 492] width 14 height 14
click at [175, 33] on link "Bibliothèque" at bounding box center [174, 30] width 76 height 17
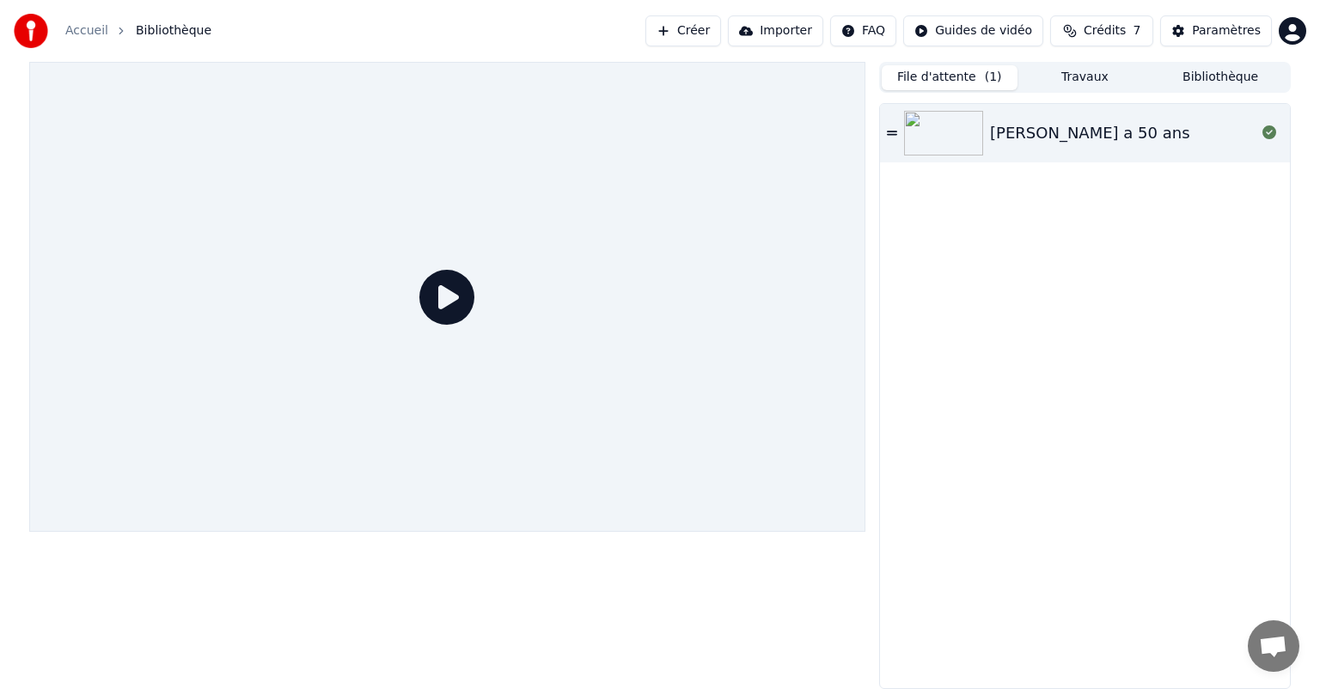
click at [442, 285] on icon at bounding box center [446, 297] width 55 height 55
click at [440, 293] on icon at bounding box center [446, 297] width 55 height 55
click at [261, 439] on div at bounding box center [447, 297] width 836 height 470
click at [1048, 144] on div "[PERSON_NAME] a 50 ans" at bounding box center [1085, 133] width 410 height 58
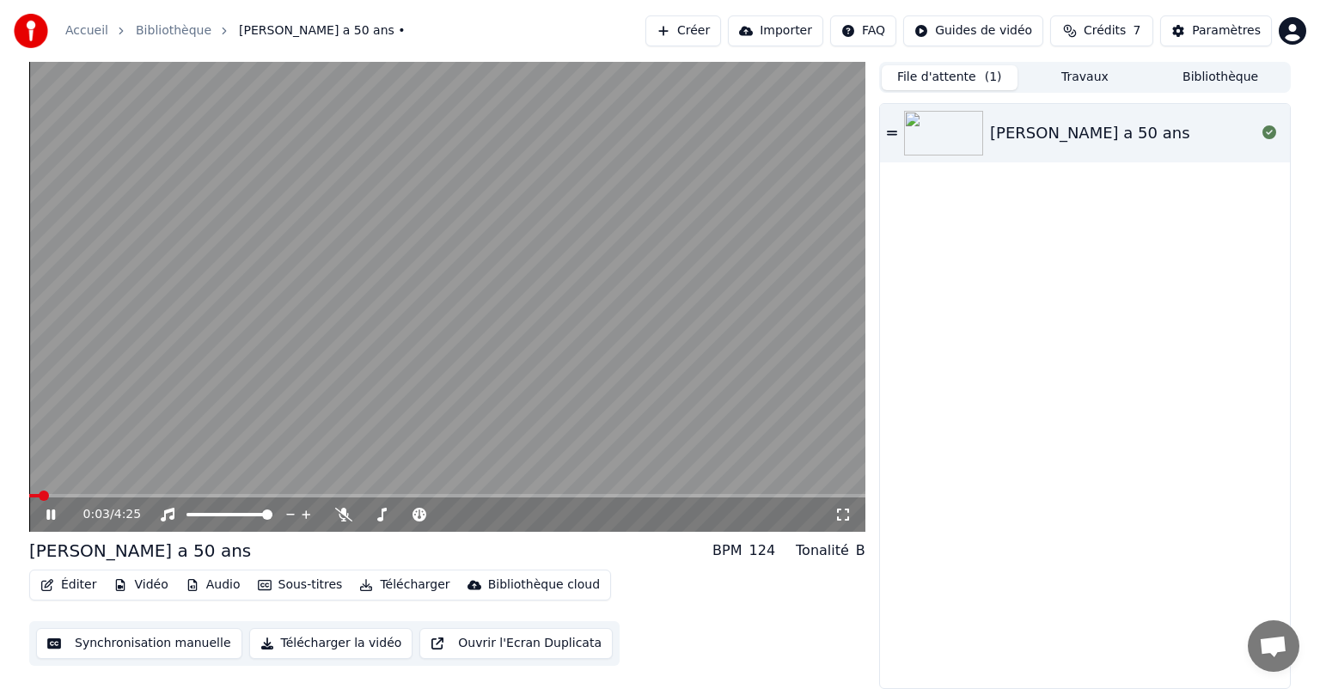
click at [52, 519] on icon at bounding box center [63, 515] width 40 height 14
click at [351, 174] on video at bounding box center [447, 297] width 836 height 470
click at [47, 511] on icon at bounding box center [50, 515] width 9 height 10
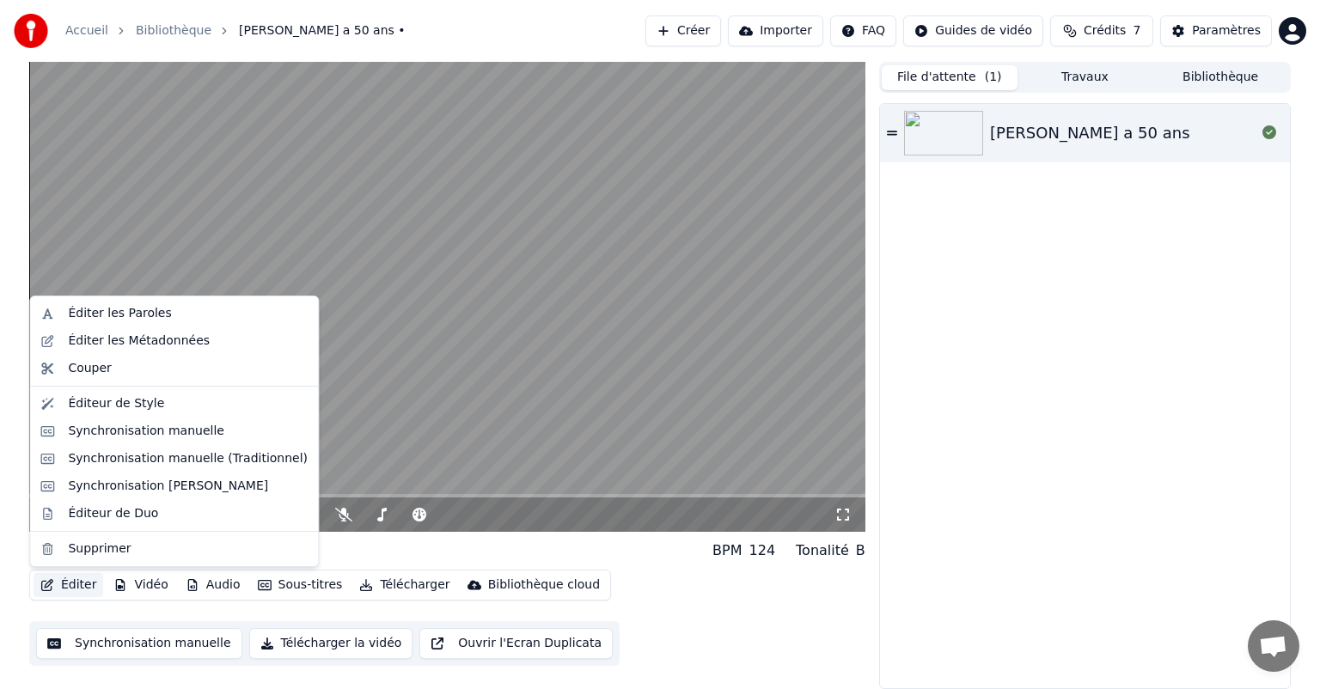
click at [76, 586] on button "Éditer" at bounding box center [69, 585] width 70 height 24
click at [101, 407] on div "Éditeur de Style" at bounding box center [116, 403] width 96 height 17
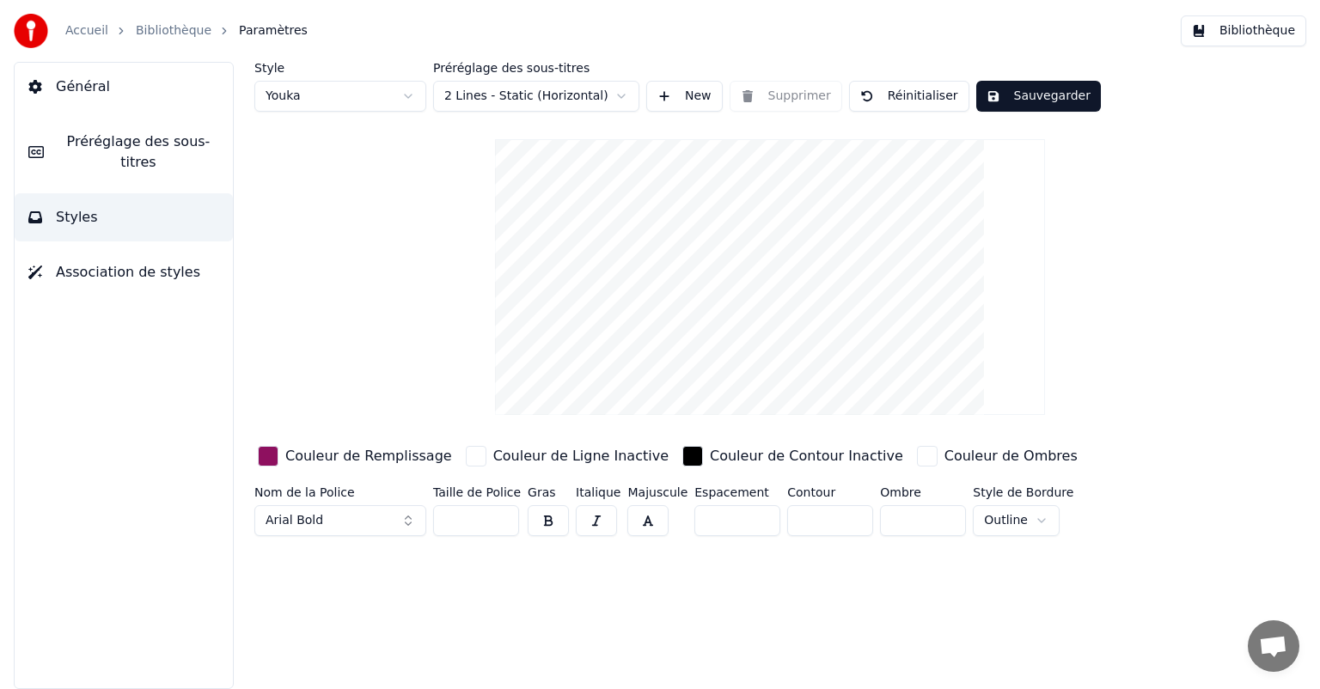
click at [272, 461] on div "button" at bounding box center [268, 456] width 21 height 21
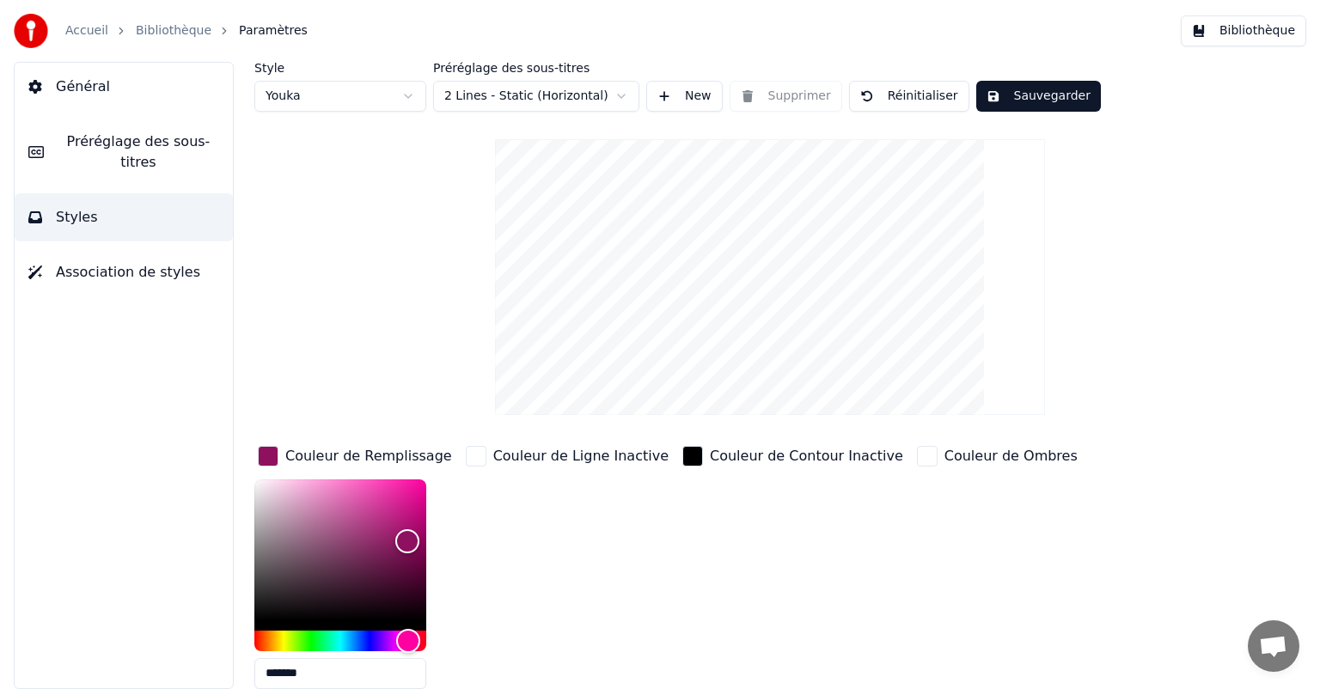
click at [165, 22] on link "Bibliothèque" at bounding box center [174, 30] width 76 height 17
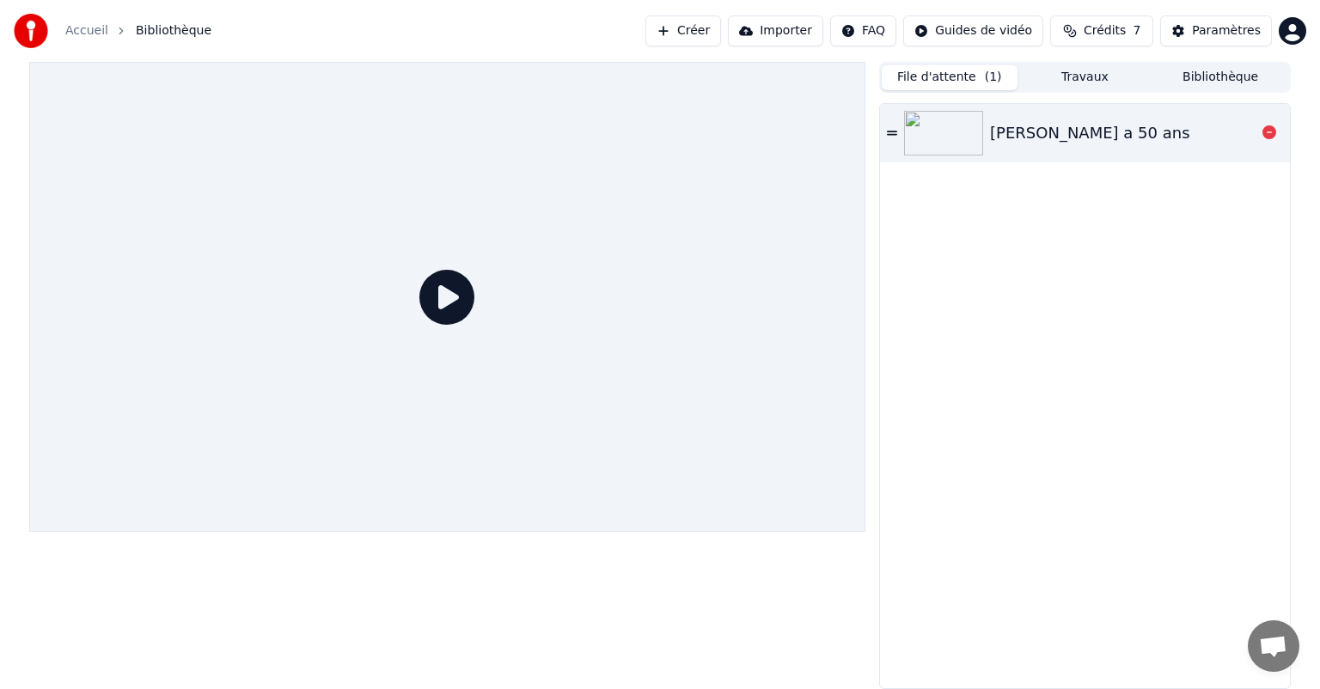
drag, startPoint x: 1067, startPoint y: 117, endPoint x: 977, endPoint y: 124, distance: 89.6
click at [1066, 117] on div "[PERSON_NAME] a 50 ans" at bounding box center [1085, 133] width 410 height 58
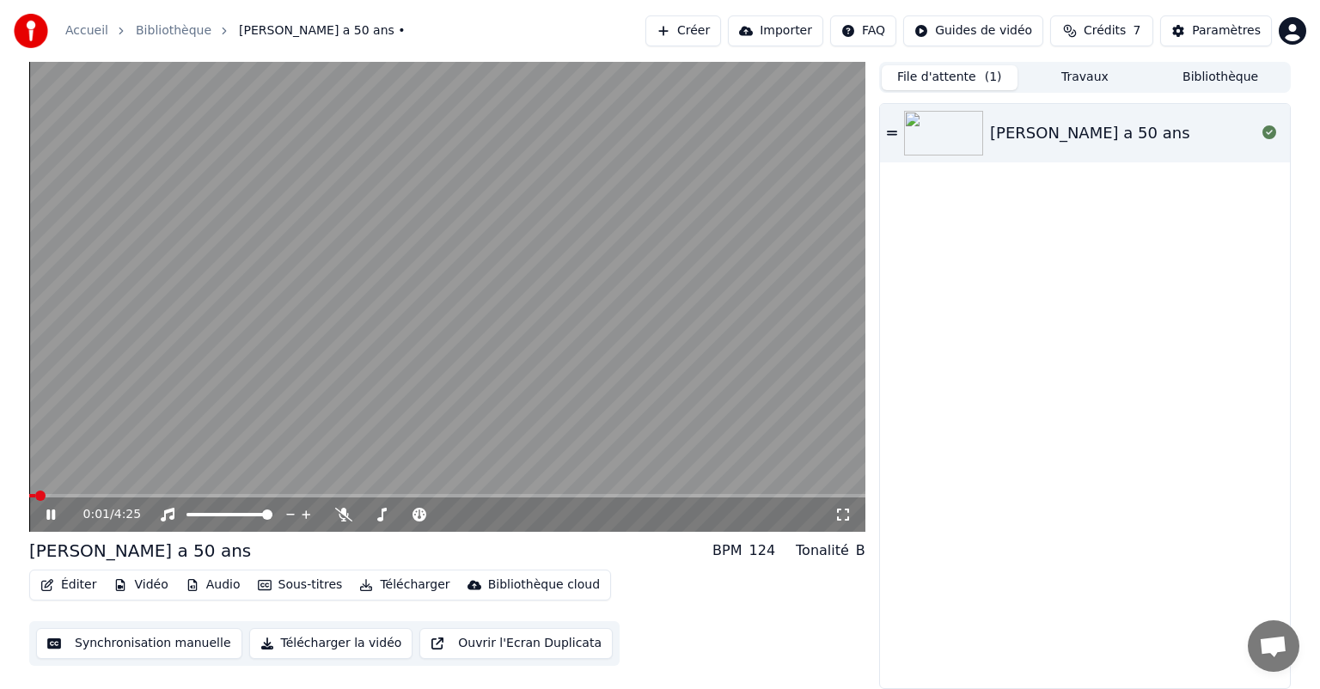
click at [50, 514] on icon at bounding box center [63, 515] width 40 height 14
click at [72, 588] on button "Éditer" at bounding box center [69, 585] width 70 height 24
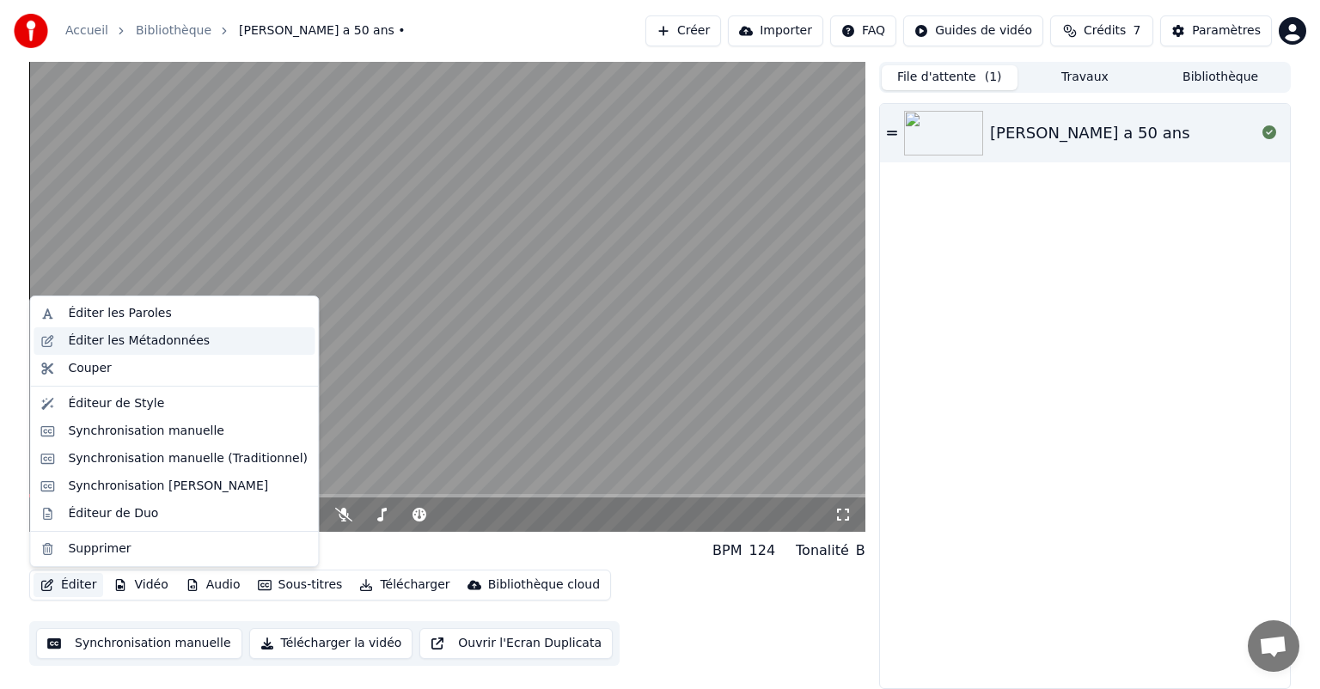
click at [124, 335] on div "Éditer les Métadonnées" at bounding box center [139, 341] width 142 height 17
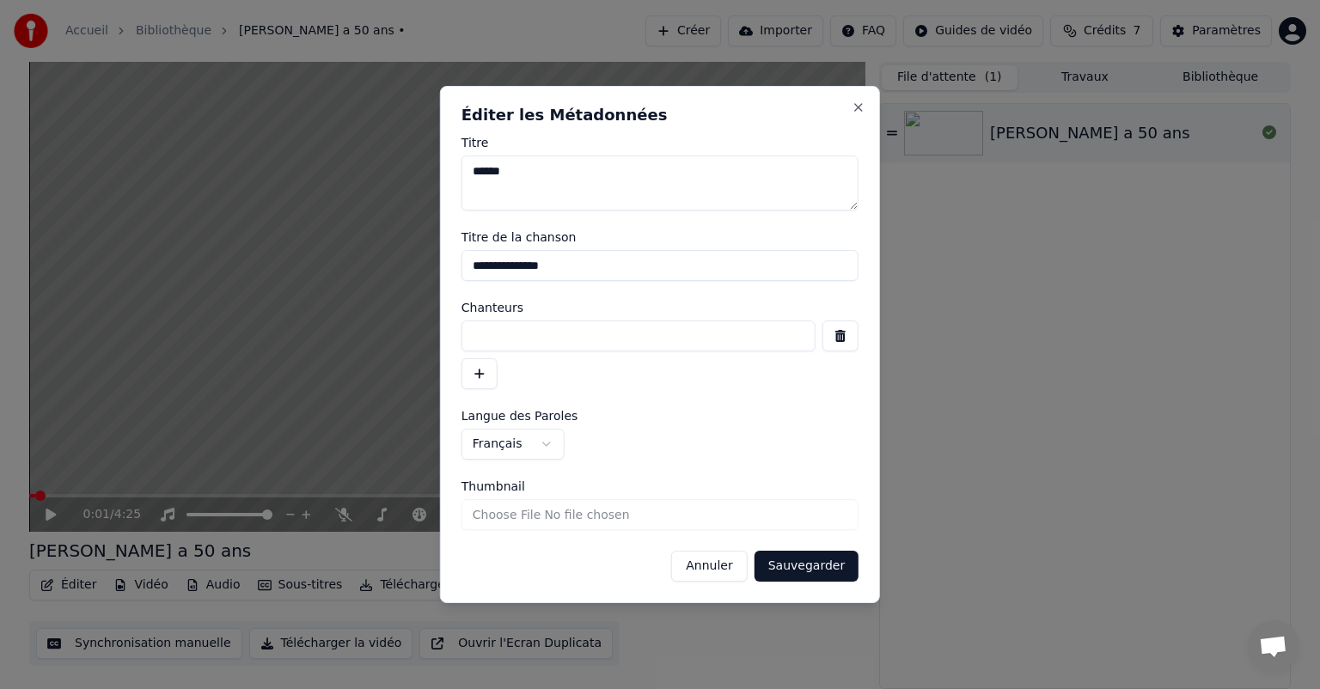
drag, startPoint x: 559, startPoint y: 270, endPoint x: 447, endPoint y: 270, distance: 111.7
click at [447, 270] on div "**********" at bounding box center [660, 344] width 440 height 517
click at [567, 258] on input "**********" at bounding box center [660, 265] width 397 height 31
drag, startPoint x: 559, startPoint y: 270, endPoint x: 510, endPoint y: 263, distance: 49.5
click at [510, 263] on input "**********" at bounding box center [660, 265] width 397 height 31
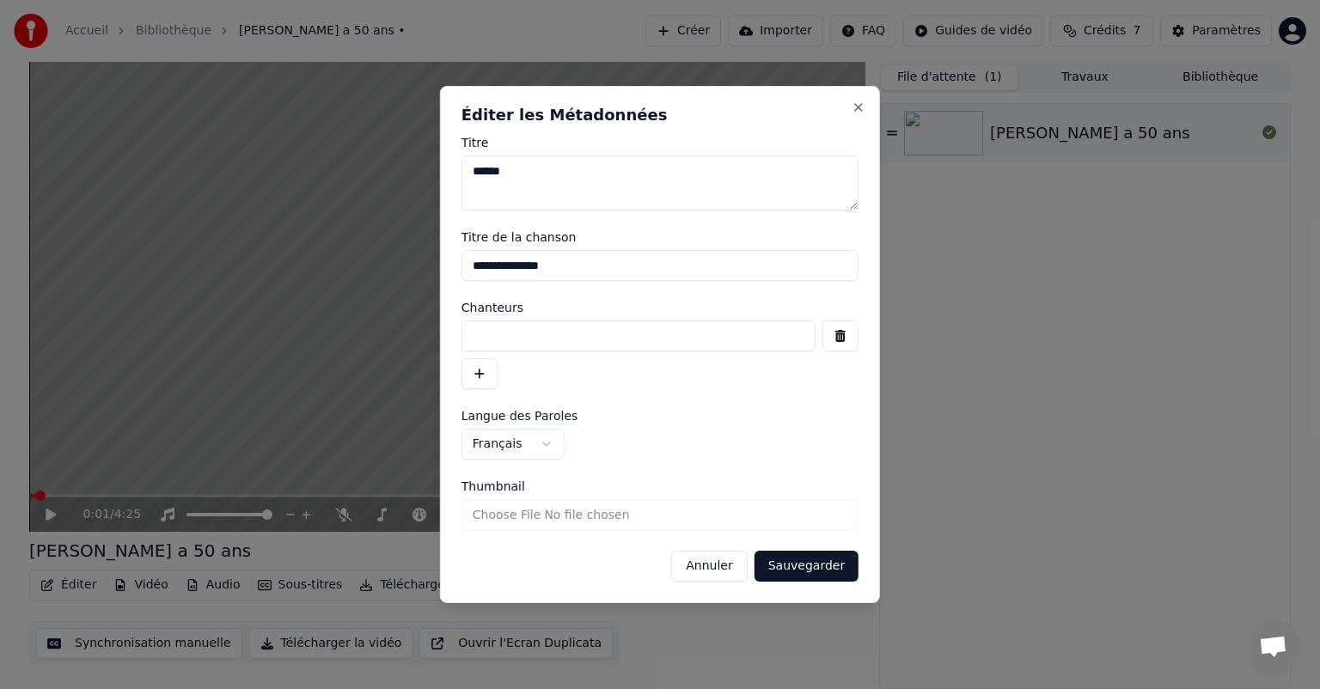
click at [579, 268] on input "**********" at bounding box center [660, 265] width 397 height 31
drag, startPoint x: 568, startPoint y: 266, endPoint x: 444, endPoint y: 271, distance: 123.8
click at [444, 271] on div "**********" at bounding box center [660, 344] width 440 height 517
click at [780, 571] on button "Sauvegarder" at bounding box center [807, 566] width 104 height 31
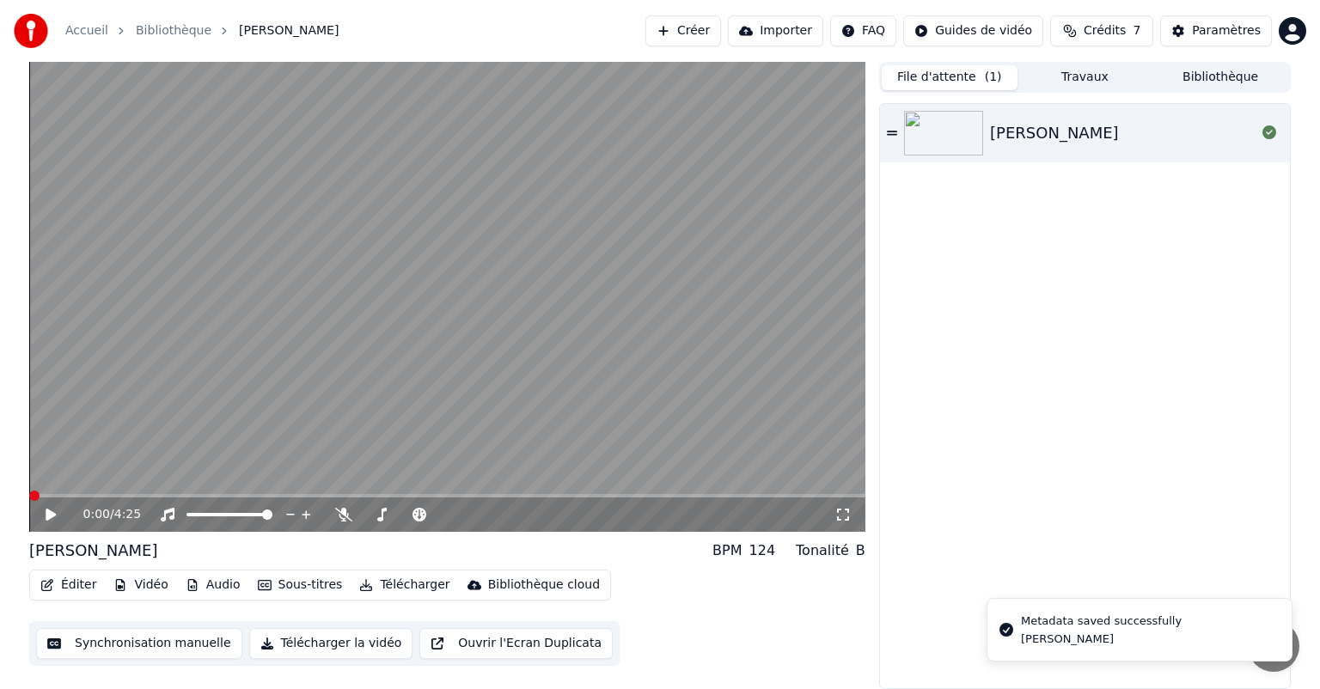
click at [46, 512] on icon at bounding box center [51, 515] width 10 height 12
click at [46, 512] on icon at bounding box center [50, 515] width 9 height 10
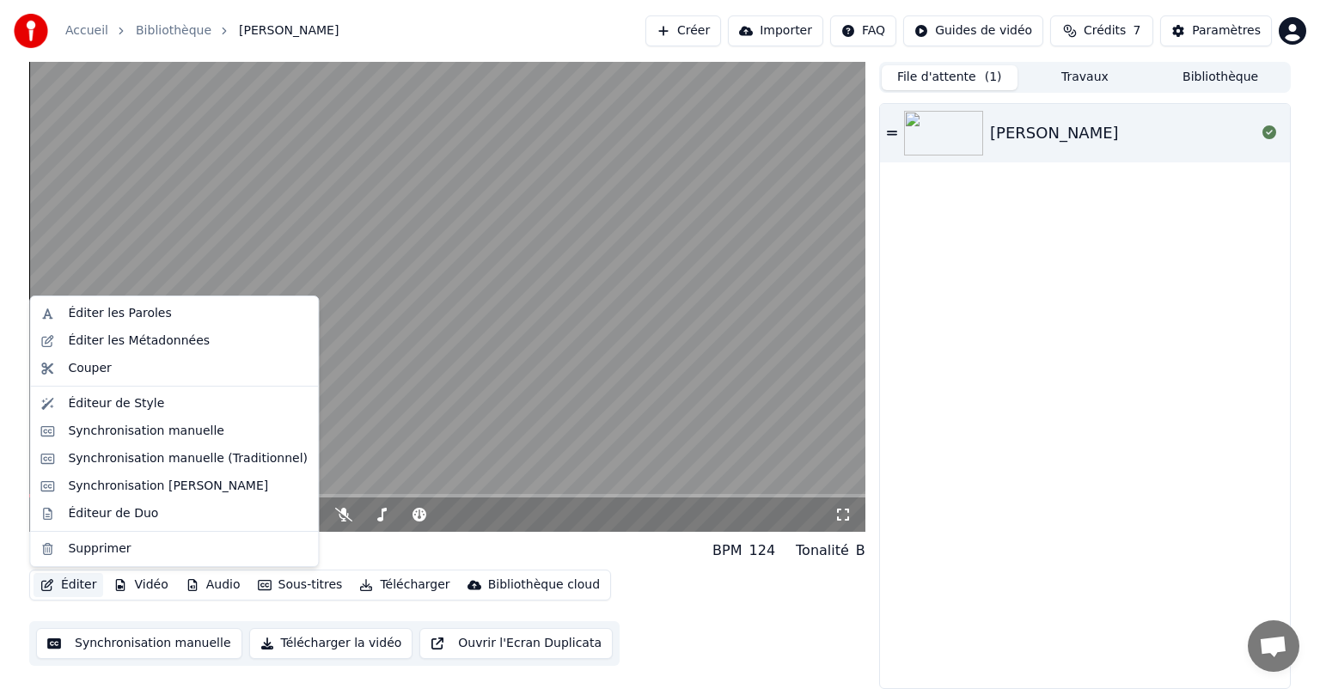
click at [60, 584] on button "Éditer" at bounding box center [69, 585] width 70 height 24
click at [138, 346] on div "Éditer les Métadonnées" at bounding box center [139, 341] width 142 height 17
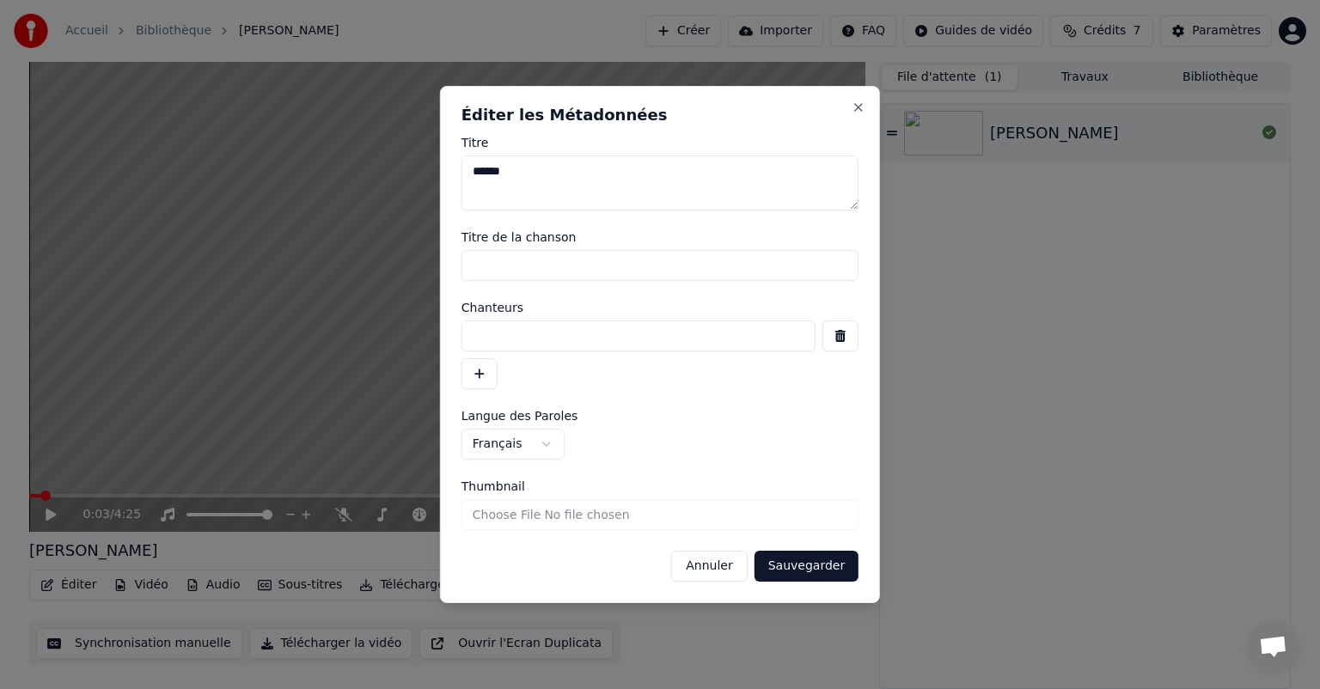
drag, startPoint x: 514, startPoint y: 173, endPoint x: 451, endPoint y: 169, distance: 62.8
click at [451, 169] on div "**********" at bounding box center [660, 344] width 440 height 517
click at [801, 567] on button "Sauvegarder" at bounding box center [807, 566] width 104 height 31
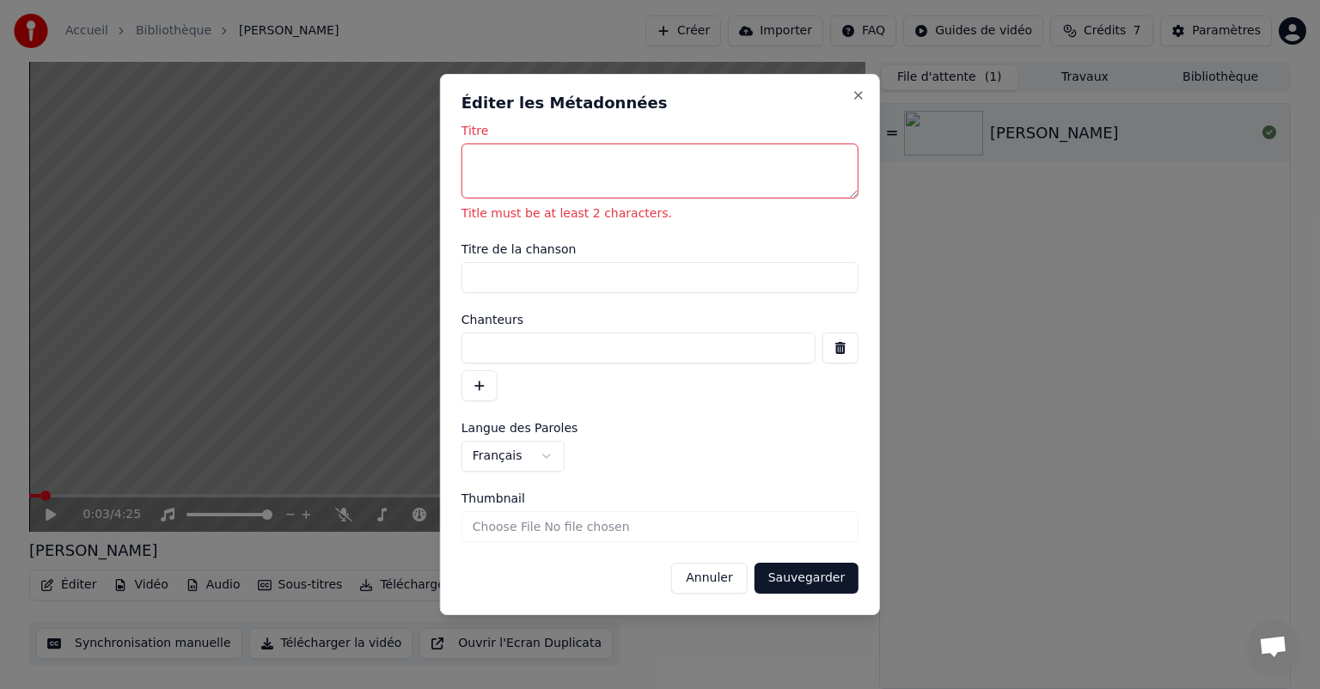
click at [481, 159] on textarea "Titre" at bounding box center [660, 171] width 397 height 55
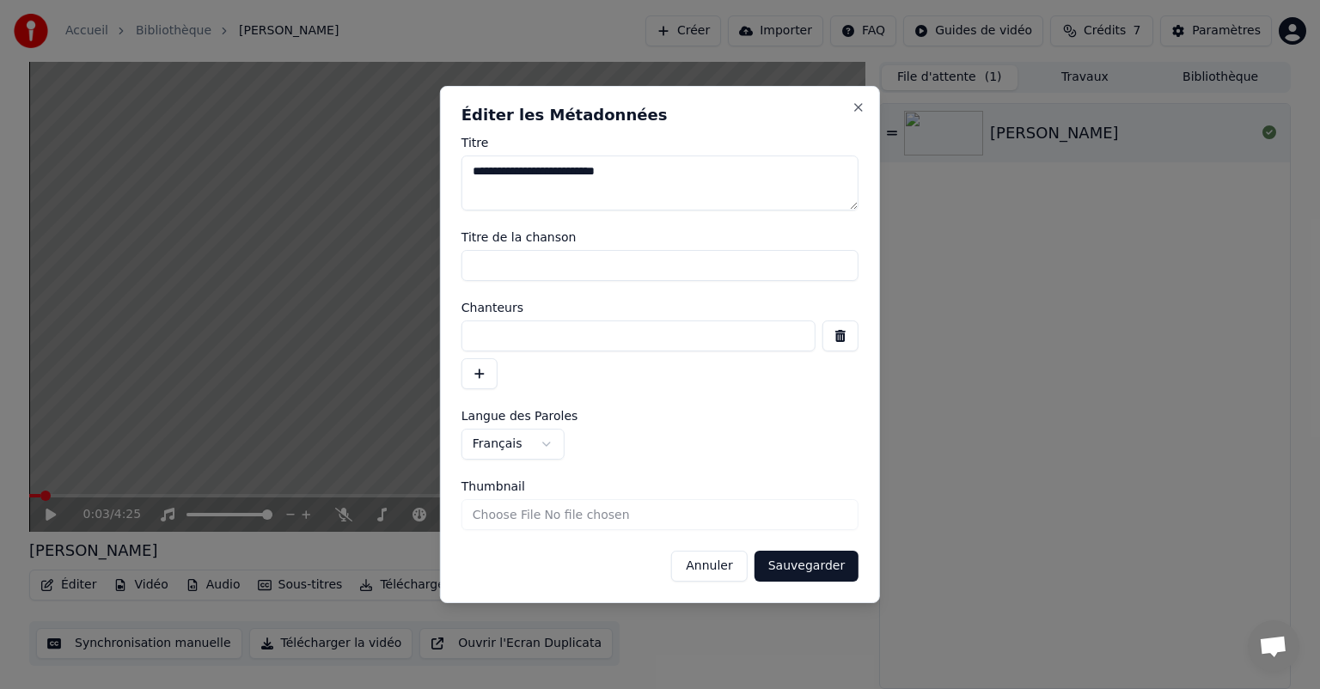
type textarea "**********"
click at [495, 259] on input "Titre de la chanson" at bounding box center [660, 265] width 397 height 31
click at [505, 327] on input at bounding box center [639, 336] width 354 height 31
type input "**********"
click at [471, 171] on textarea "**********" at bounding box center [660, 183] width 397 height 55
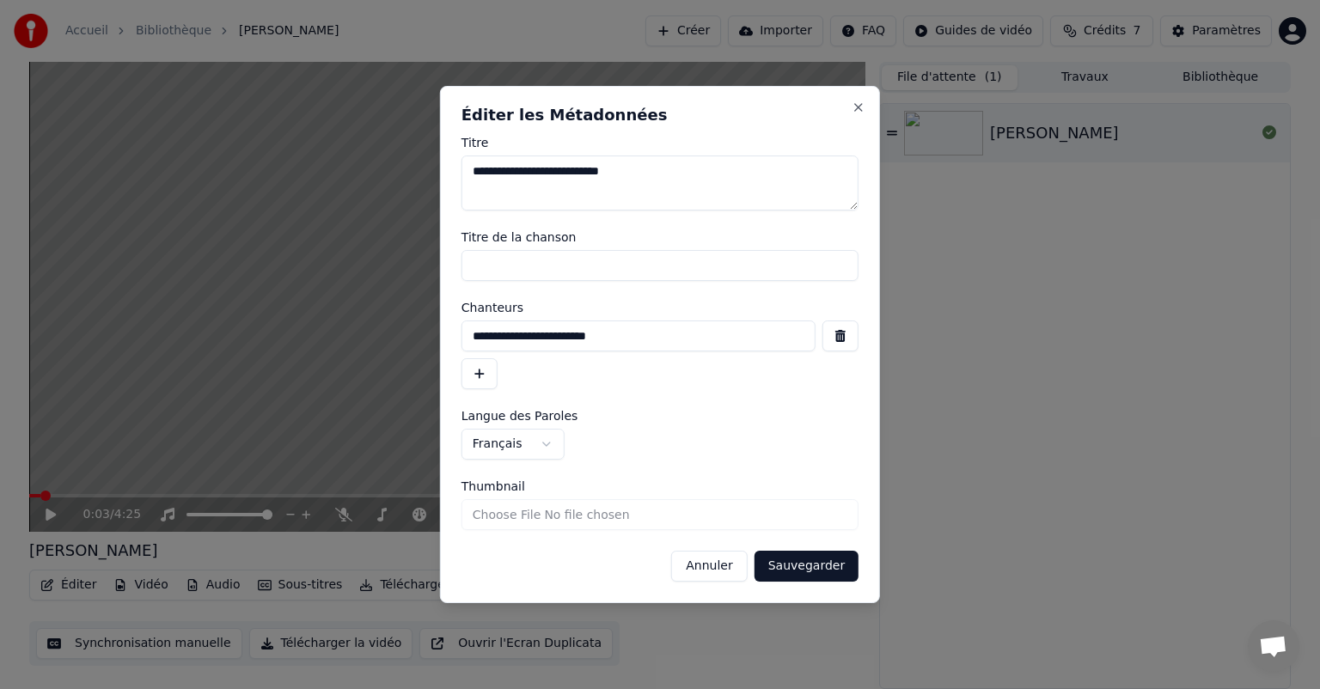
click at [632, 174] on textarea "**********" at bounding box center [660, 183] width 397 height 55
type textarea "**********"
click at [786, 562] on button "Sauvegarder" at bounding box center [807, 566] width 104 height 31
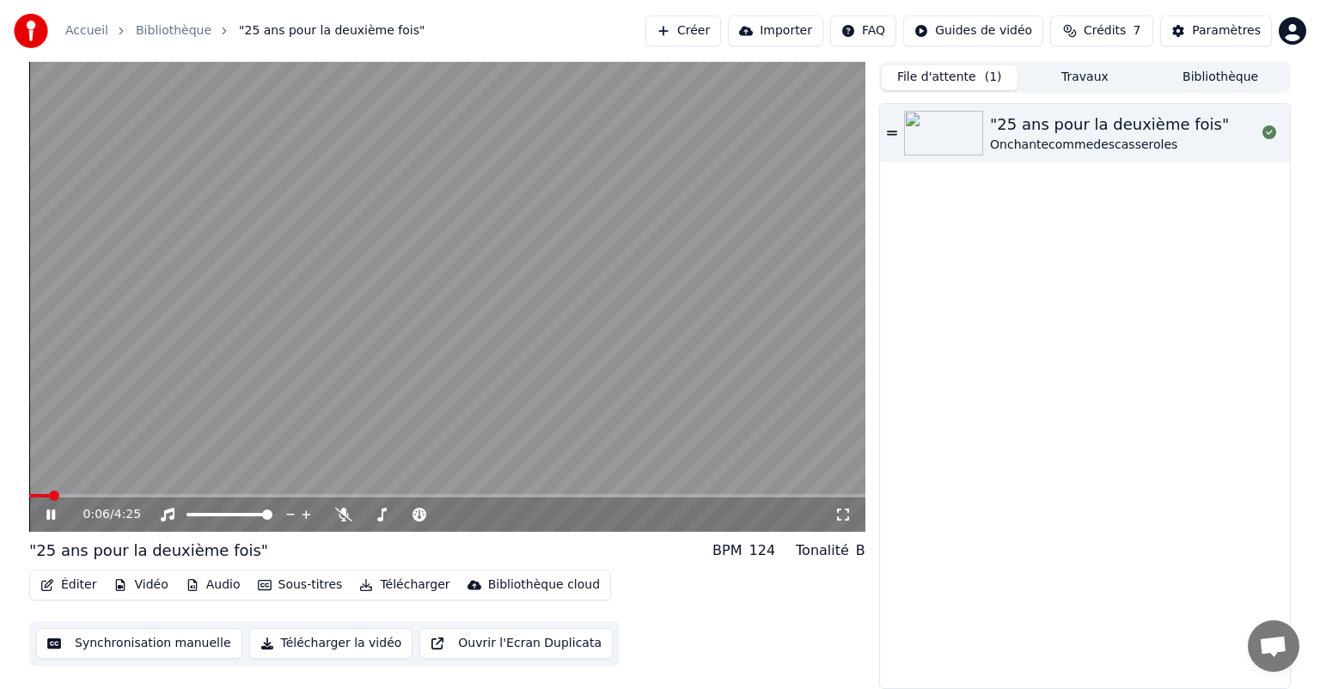
click at [52, 511] on icon at bounding box center [63, 515] width 40 height 14
click at [30, 492] on span at bounding box center [34, 496] width 10 height 10
click at [51, 512] on icon at bounding box center [51, 515] width 10 height 12
click at [51, 512] on icon at bounding box center [63, 515] width 40 height 14
click at [71, 590] on button "Éditer" at bounding box center [69, 585] width 70 height 24
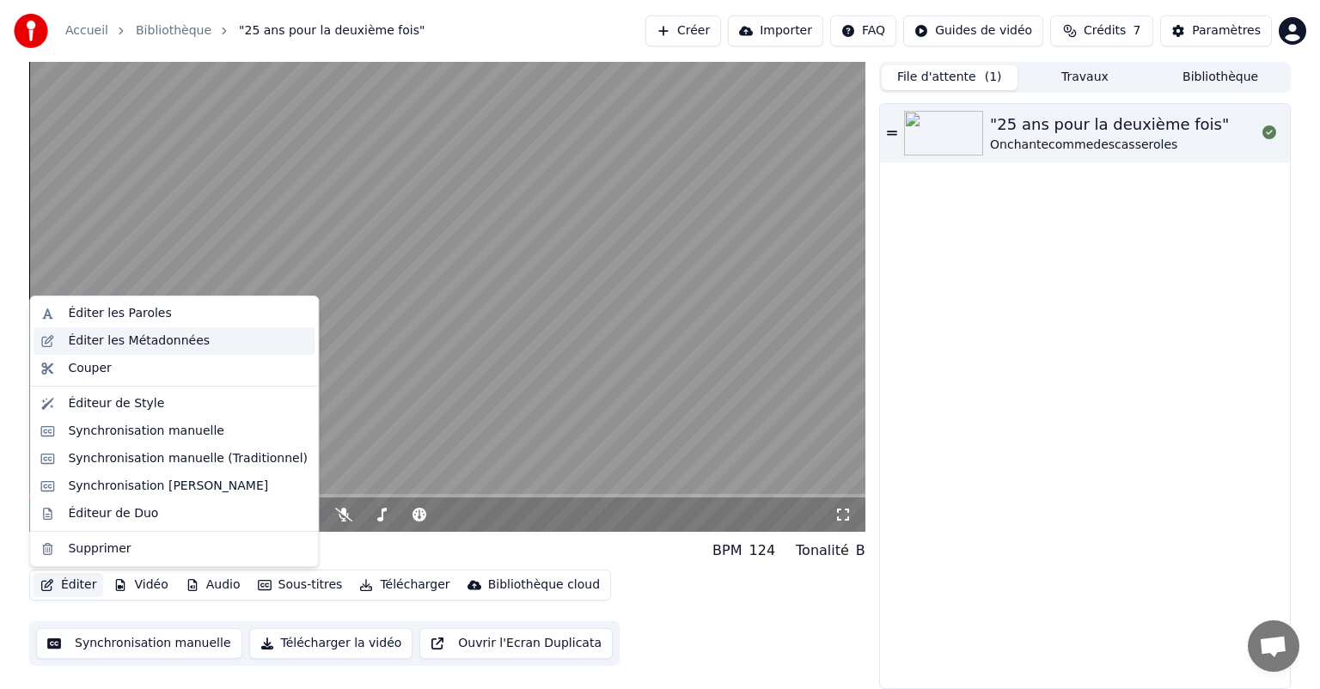
click at [81, 335] on div "Éditer les Métadonnées" at bounding box center [139, 341] width 142 height 17
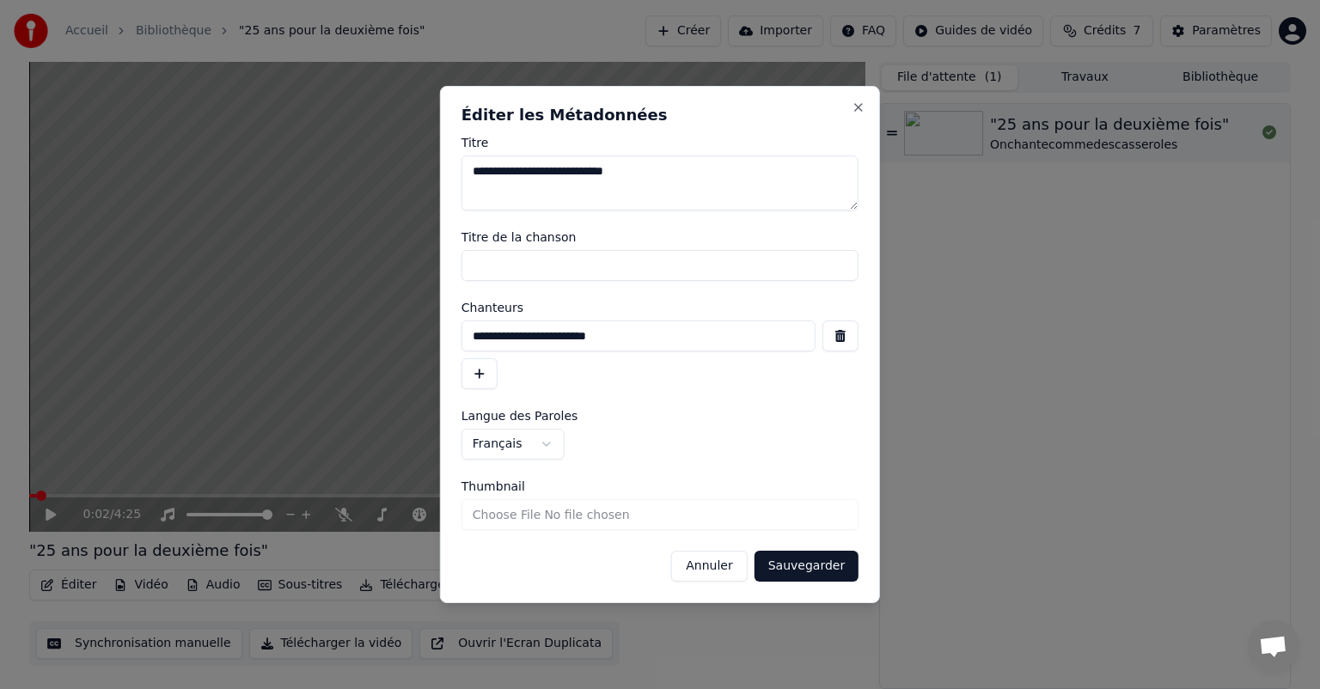
click at [719, 560] on button "Annuler" at bounding box center [709, 566] width 76 height 31
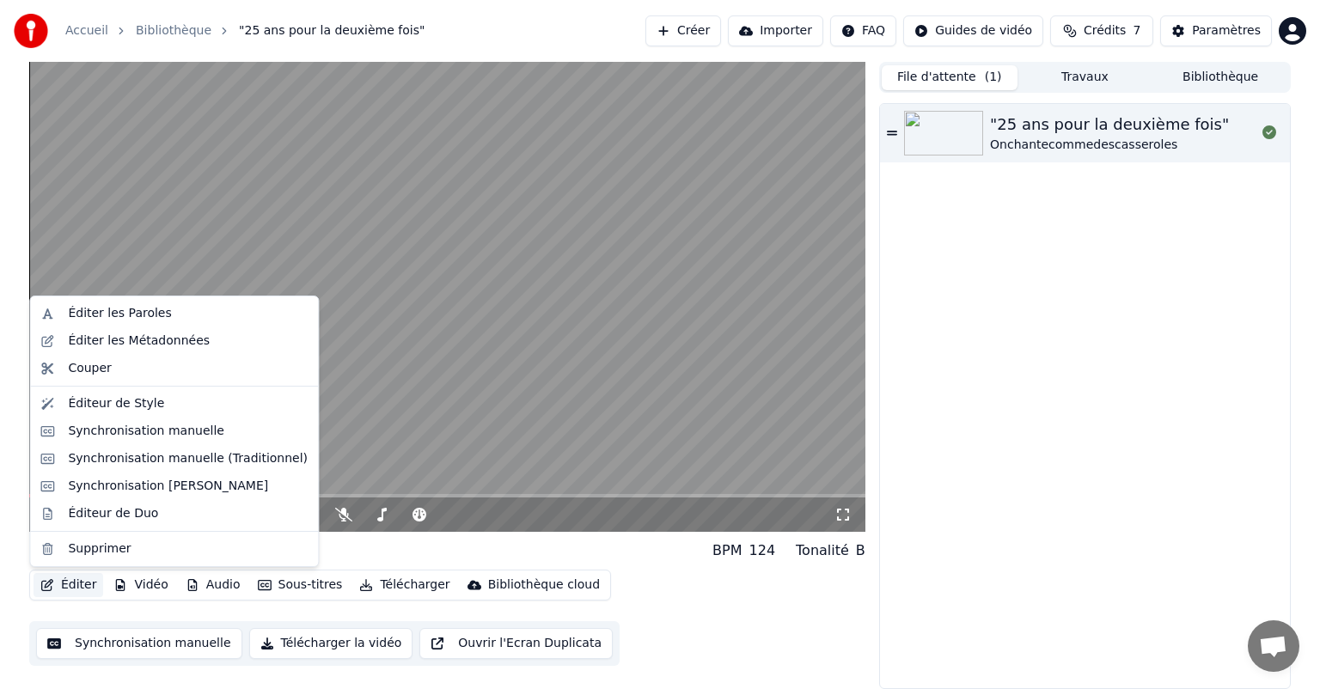
click at [69, 590] on button "Éditer" at bounding box center [69, 585] width 70 height 24
click at [132, 402] on div "Éditeur de Style" at bounding box center [116, 403] width 96 height 17
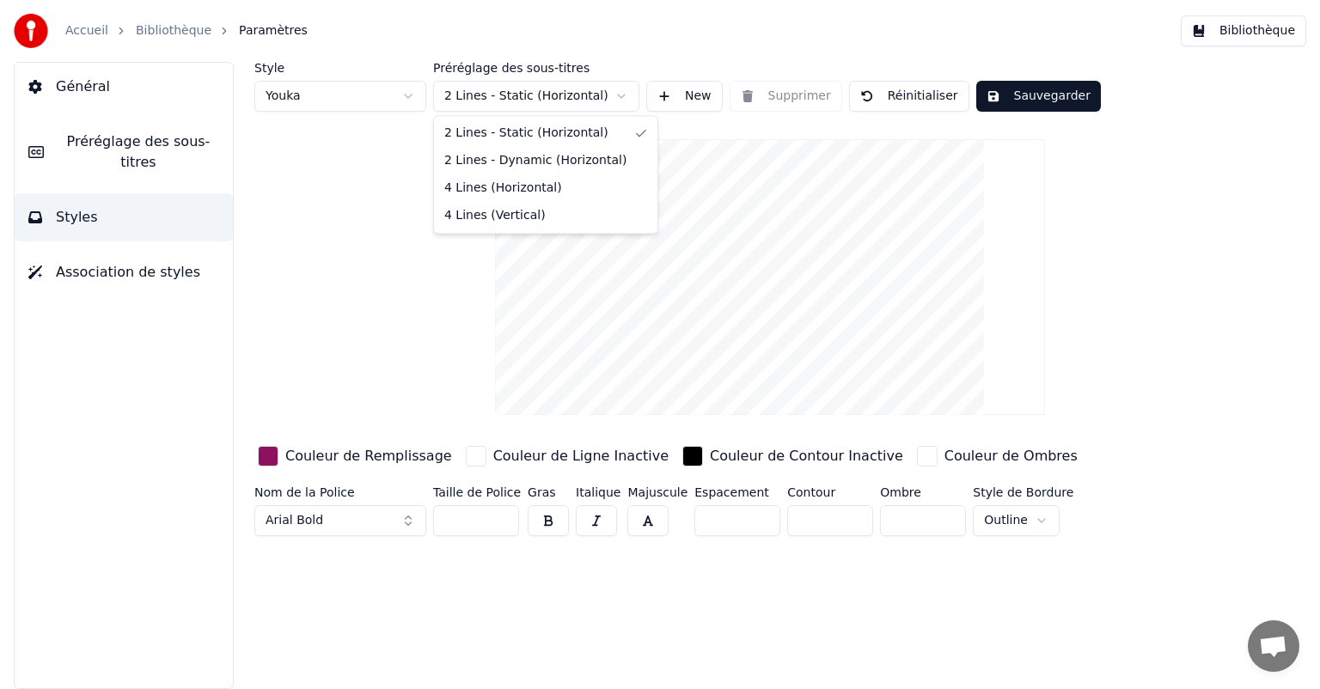
click at [615, 91] on html "Accueil Bibliothèque Paramètres Bibliothèque Général Préréglage des sous-titres…" at bounding box center [660, 344] width 1320 height 689
click at [1024, 96] on button "Sauvegarder" at bounding box center [1038, 96] width 125 height 31
click at [148, 26] on link "Bibliothèque" at bounding box center [174, 30] width 76 height 17
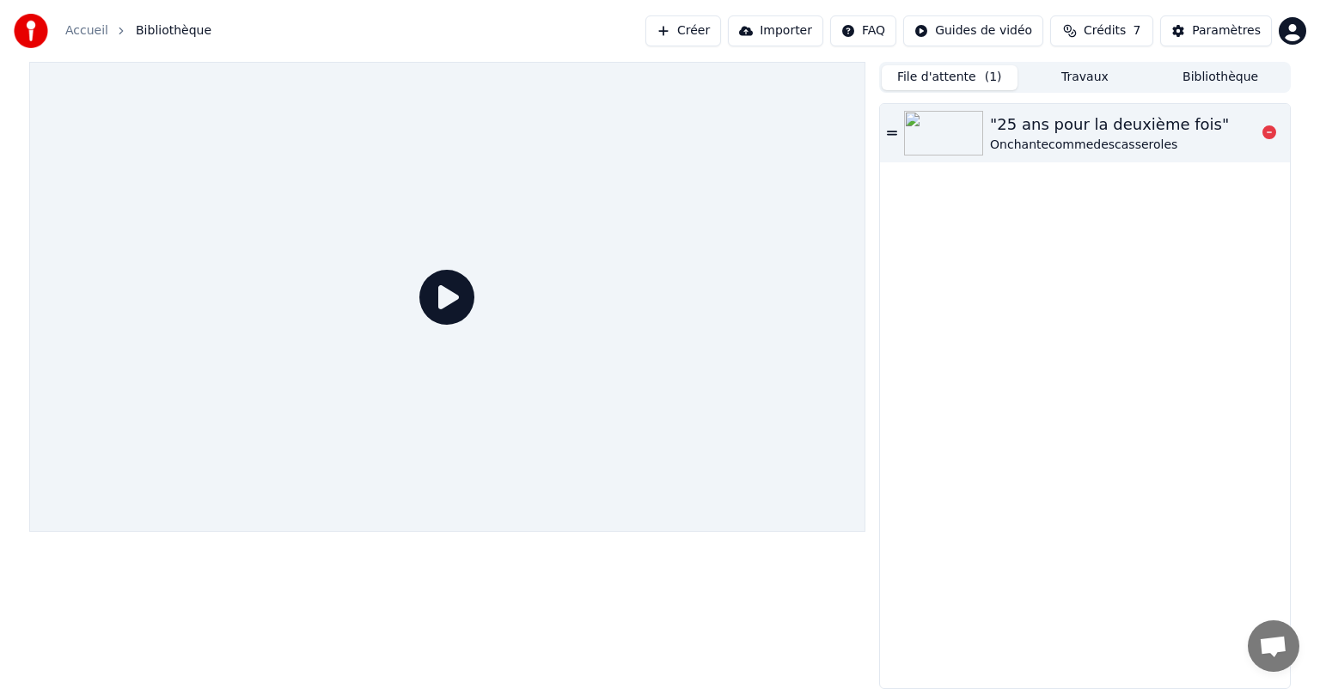
click at [1073, 114] on div ""25 ans pour la deuxième fois"" at bounding box center [1109, 125] width 239 height 24
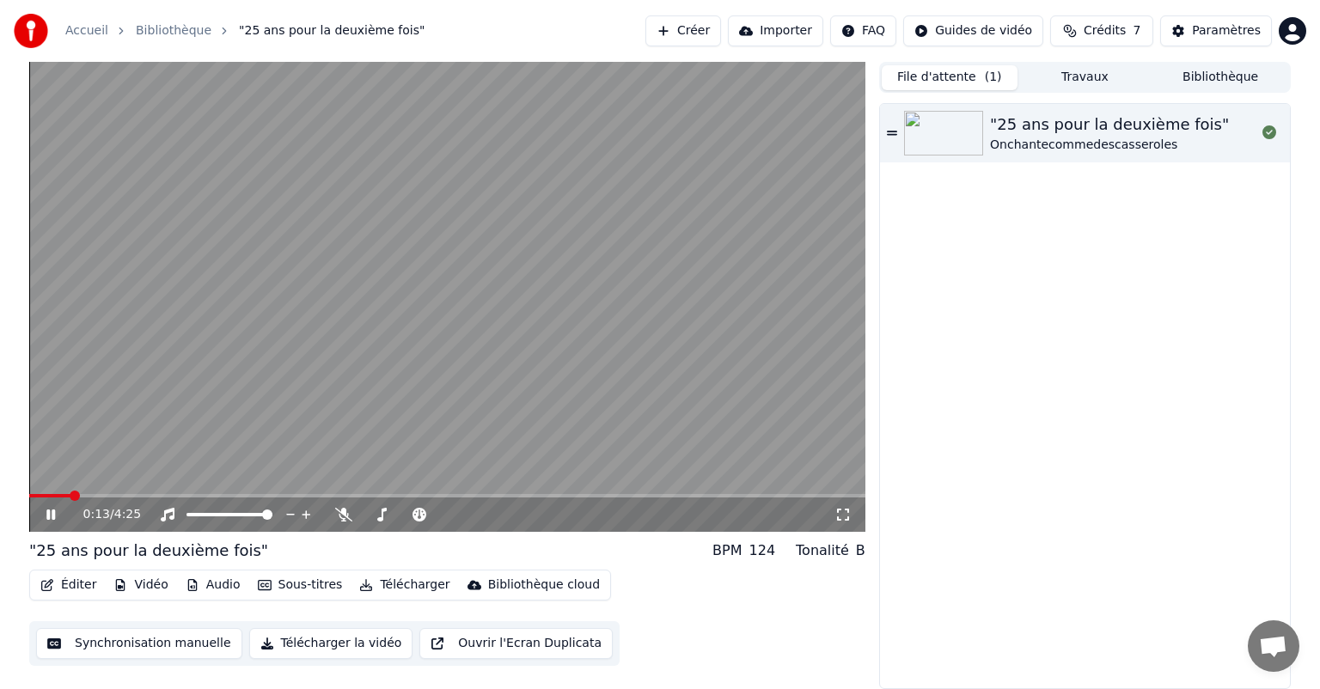
click at [50, 512] on icon at bounding box center [63, 515] width 40 height 14
click at [29, 494] on span at bounding box center [34, 496] width 10 height 10
click at [46, 512] on icon at bounding box center [51, 515] width 10 height 12
click at [46, 512] on icon at bounding box center [63, 515] width 40 height 14
click at [29, 501] on span at bounding box center [34, 496] width 10 height 10
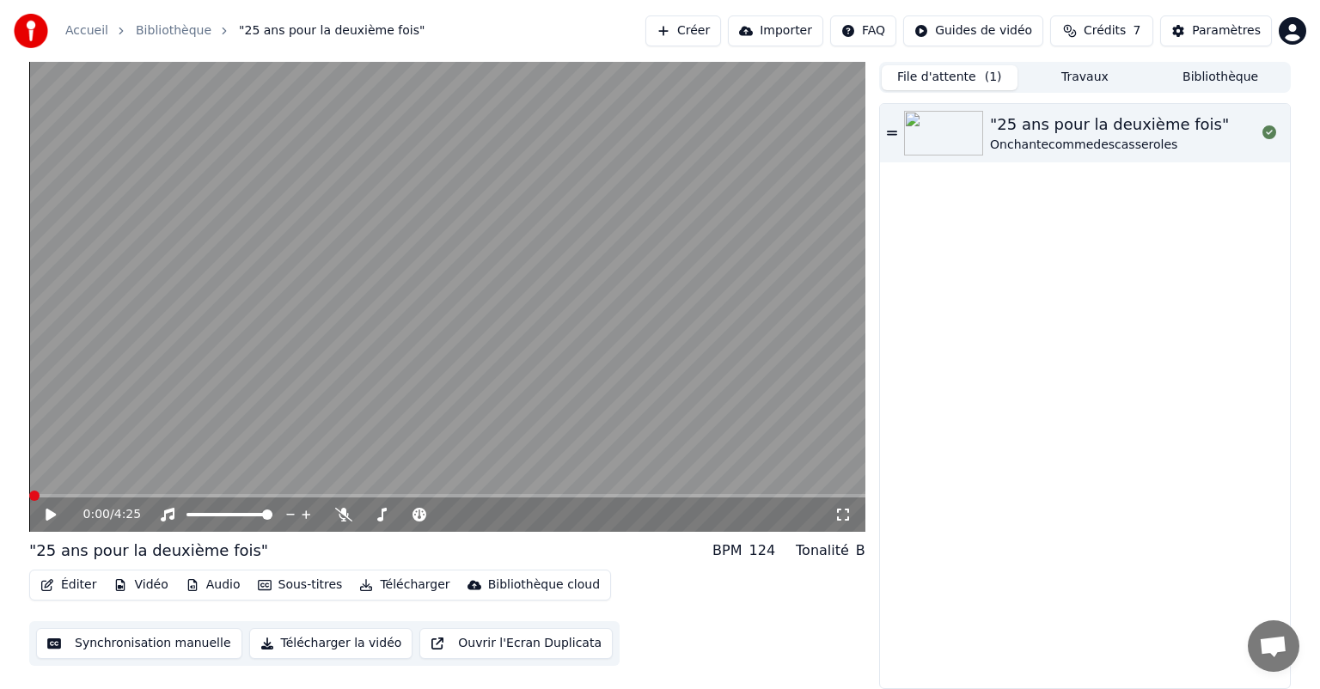
click at [54, 511] on icon at bounding box center [63, 515] width 40 height 14
click at [57, 518] on icon at bounding box center [63, 515] width 40 height 14
drag, startPoint x: 250, startPoint y: 553, endPoint x: 165, endPoint y: 547, distance: 85.4
click at [165, 547] on div ""25 ans pour la deuxième fois" BPM 124 Tonalité B" at bounding box center [447, 551] width 836 height 24
click at [54, 513] on icon at bounding box center [51, 515] width 10 height 12
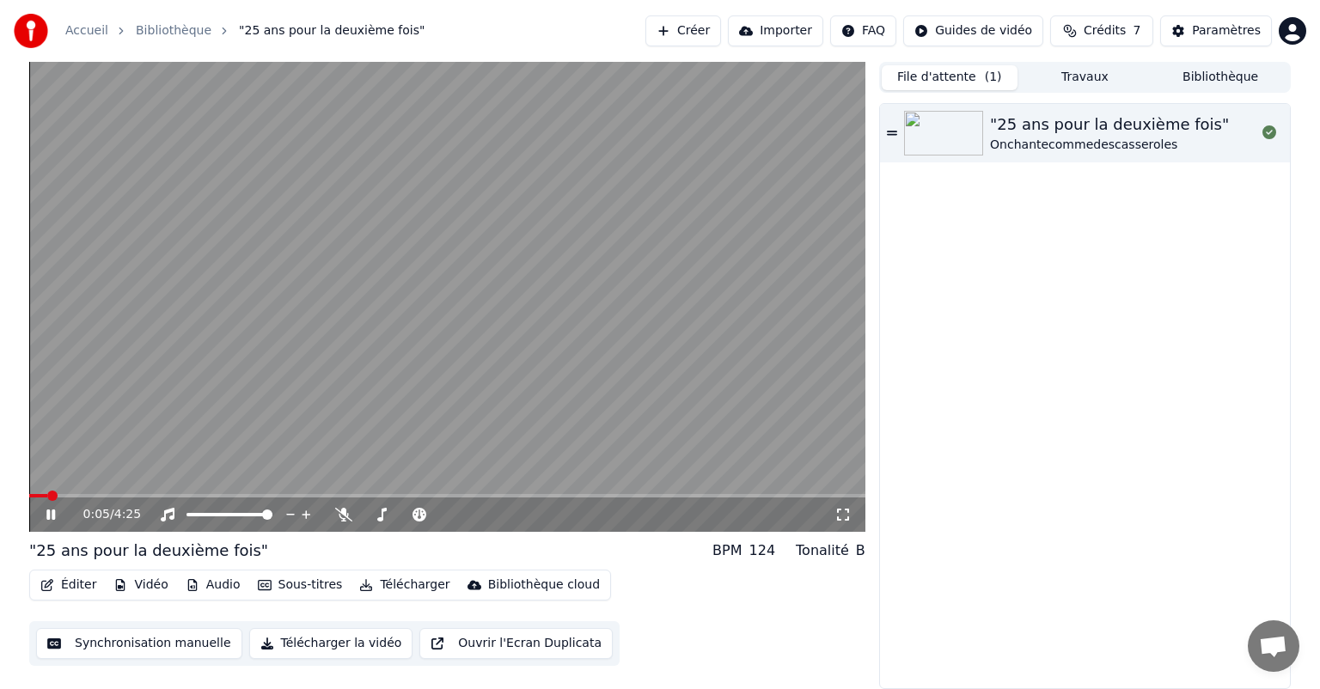
click at [54, 513] on icon at bounding box center [50, 515] width 9 height 10
